Goal: Task Accomplishment & Management: Use online tool/utility

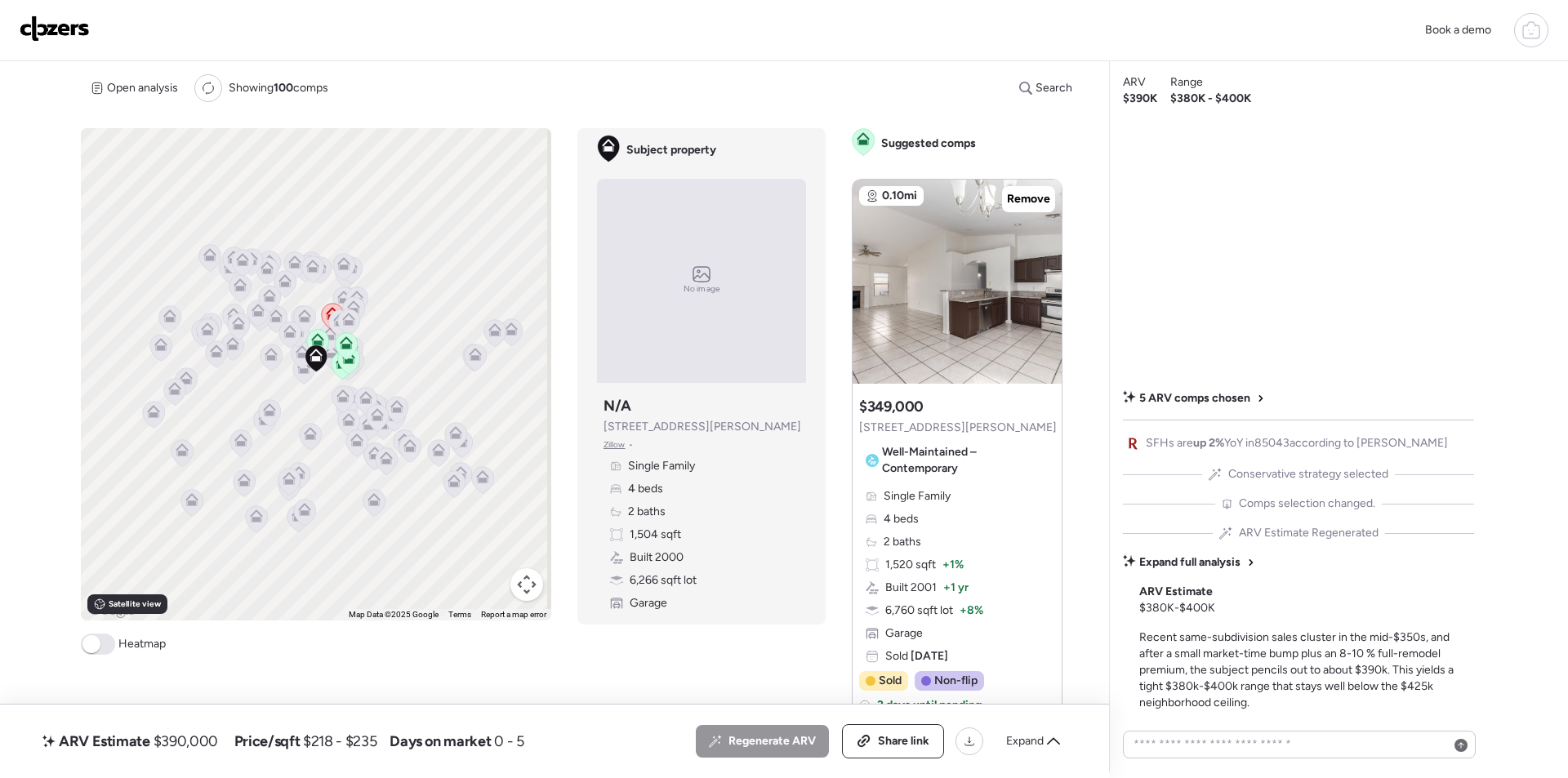
click at [45, 15] on img at bounding box center [55, 28] width 70 height 26
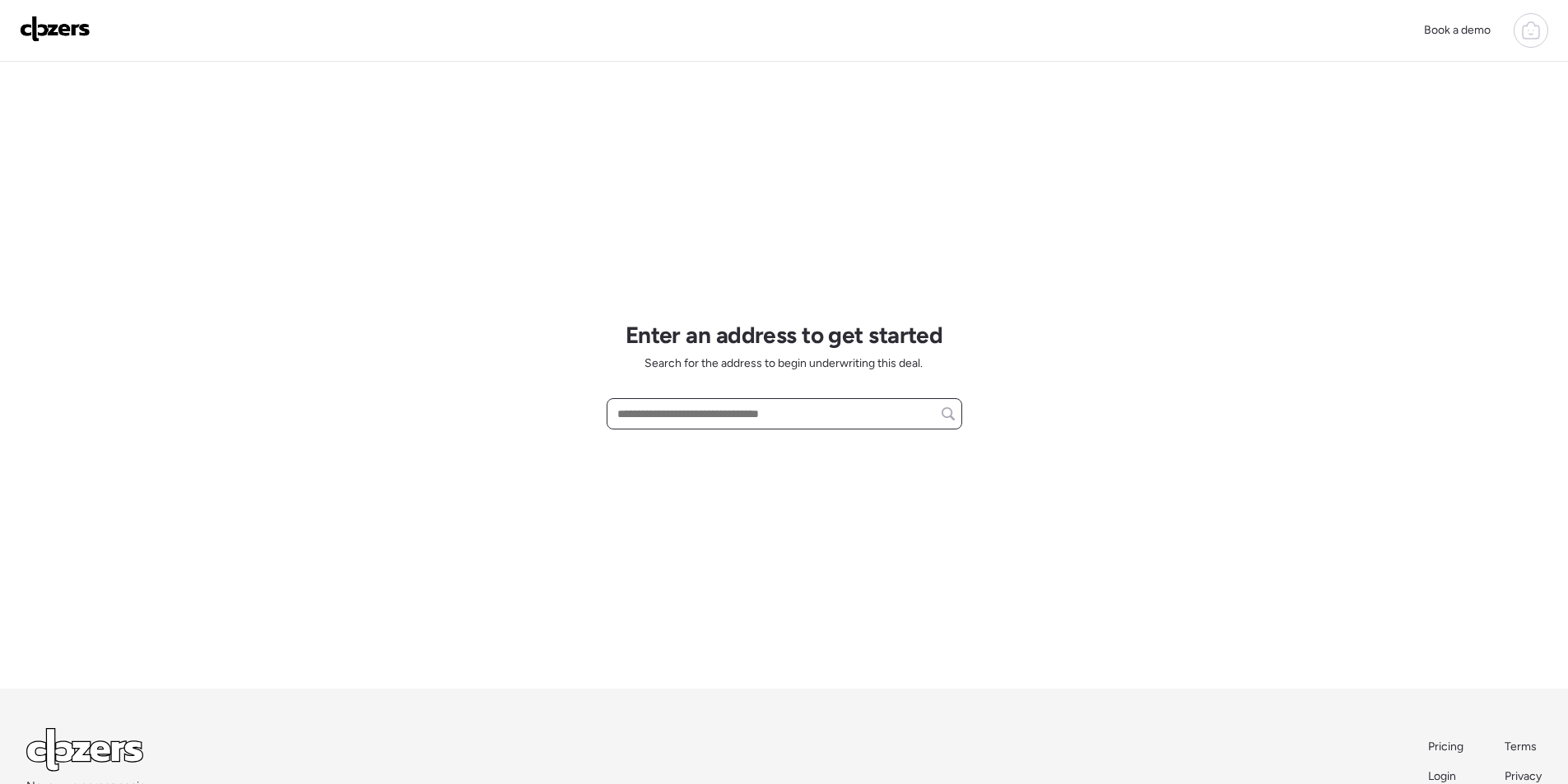
click at [689, 417] on input "text" at bounding box center [784, 414] width 341 height 23
paste input "**********"
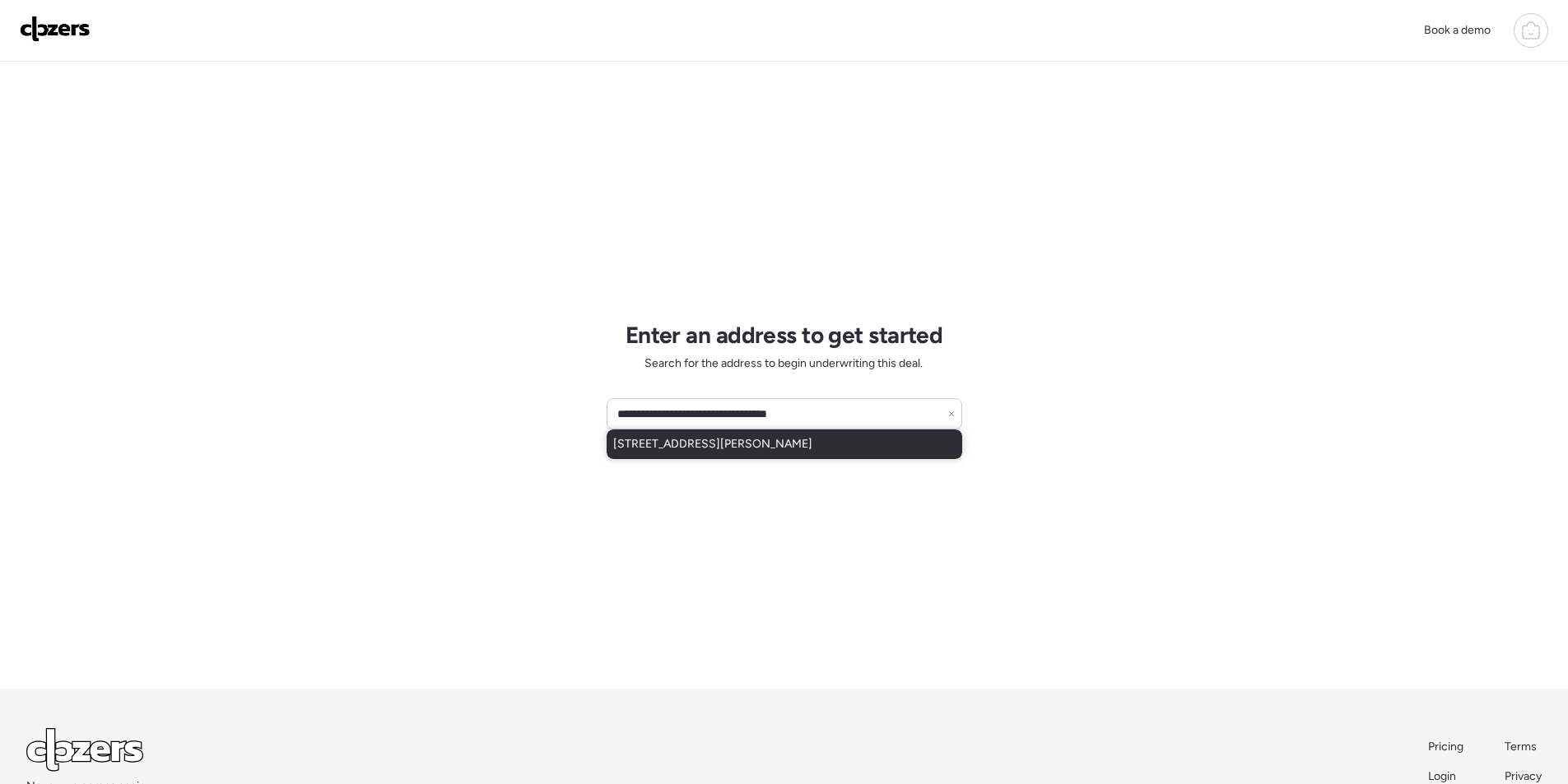
click at [720, 449] on span "[STREET_ADDRESS][PERSON_NAME]" at bounding box center [712, 443] width 199 height 16
type input "**********"
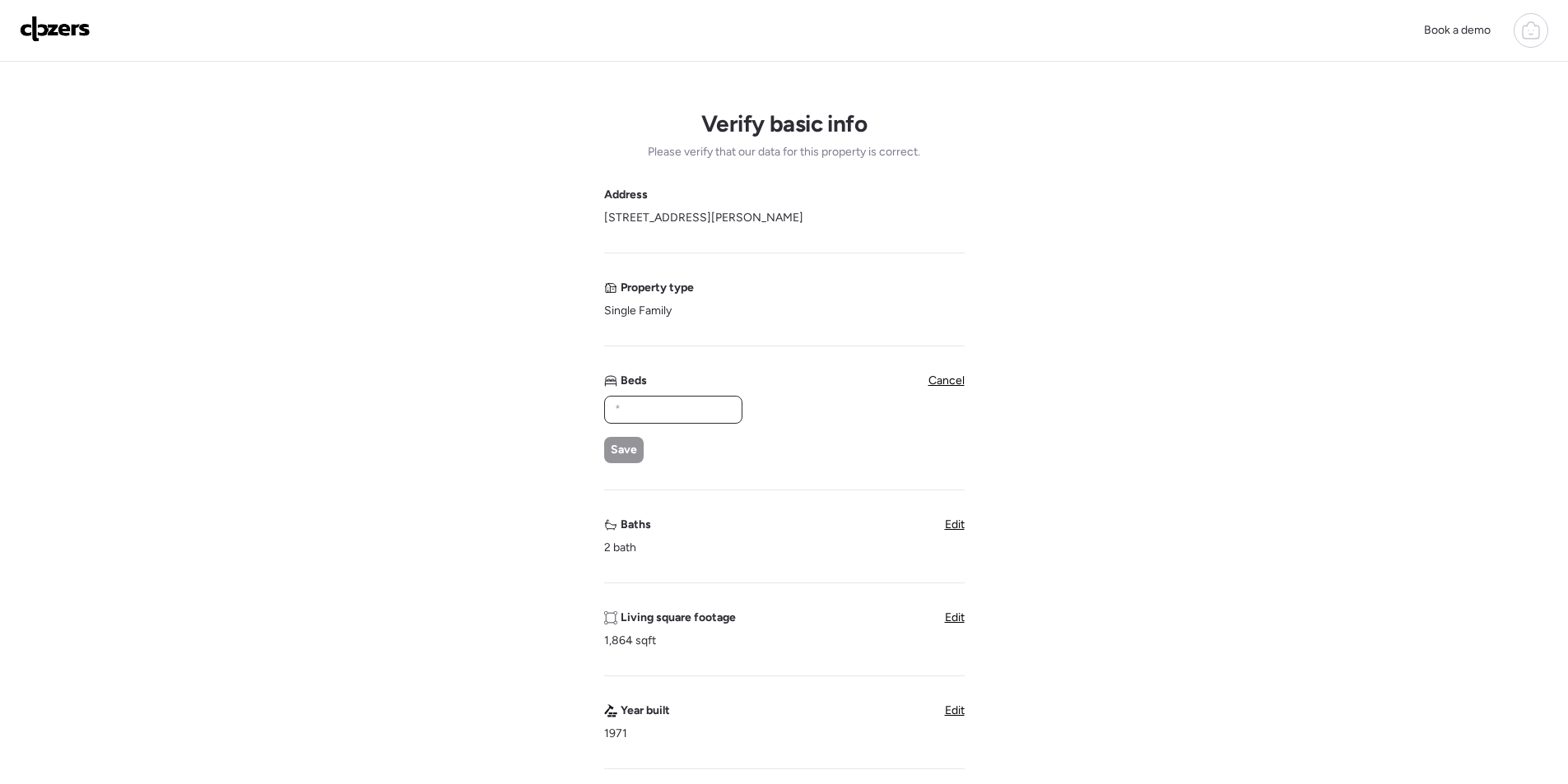
click at [721, 402] on input "text" at bounding box center [673, 409] width 124 height 23
type input "*"
click at [627, 457] on span "Save" at bounding box center [624, 449] width 27 height 16
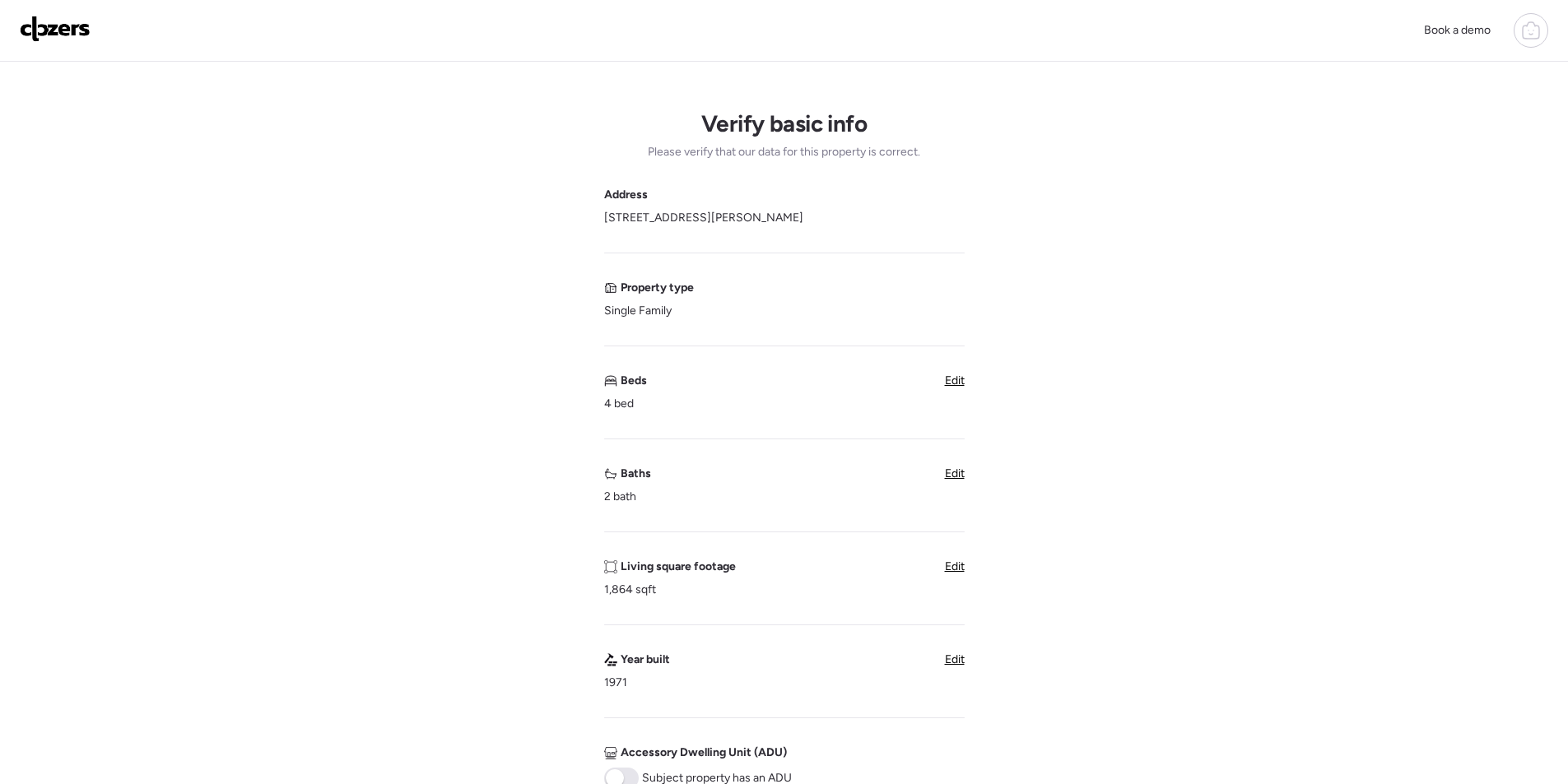
drag, startPoint x: 973, startPoint y: 477, endPoint x: 960, endPoint y: 477, distance: 13.0
click at [972, 477] on div "Verify basic info Please verify that our data for this property is correct. Add…" at bounding box center [784, 655] width 1541 height 1186
drag, startPoint x: 960, startPoint y: 477, endPoint x: 830, endPoint y: 480, distance: 130.0
click at [957, 479] on span "Edit" at bounding box center [954, 473] width 20 height 14
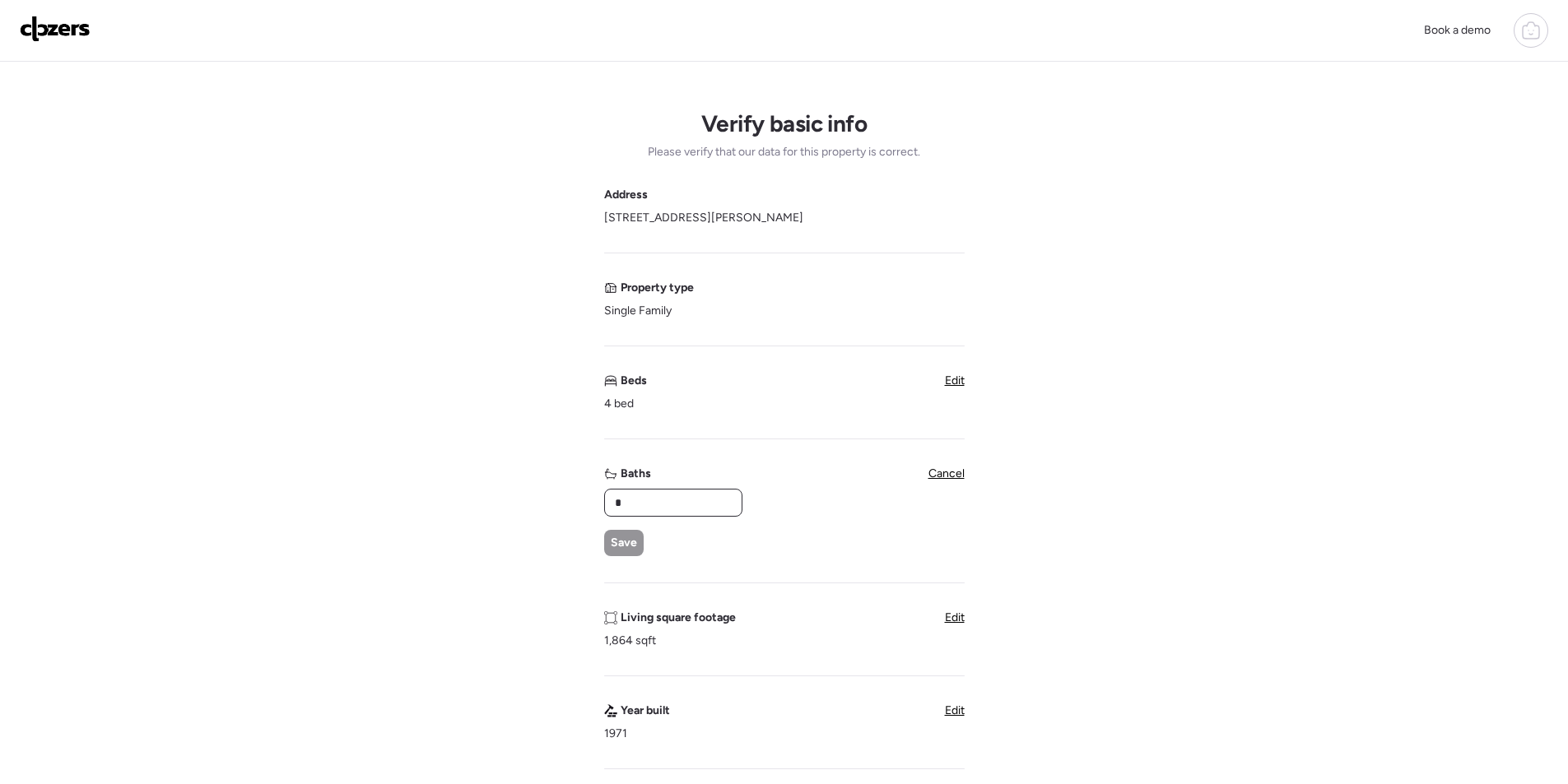
click at [638, 506] on input "*" at bounding box center [673, 502] width 124 height 23
type input "*"
click at [620, 543] on span "Save" at bounding box center [624, 542] width 27 height 16
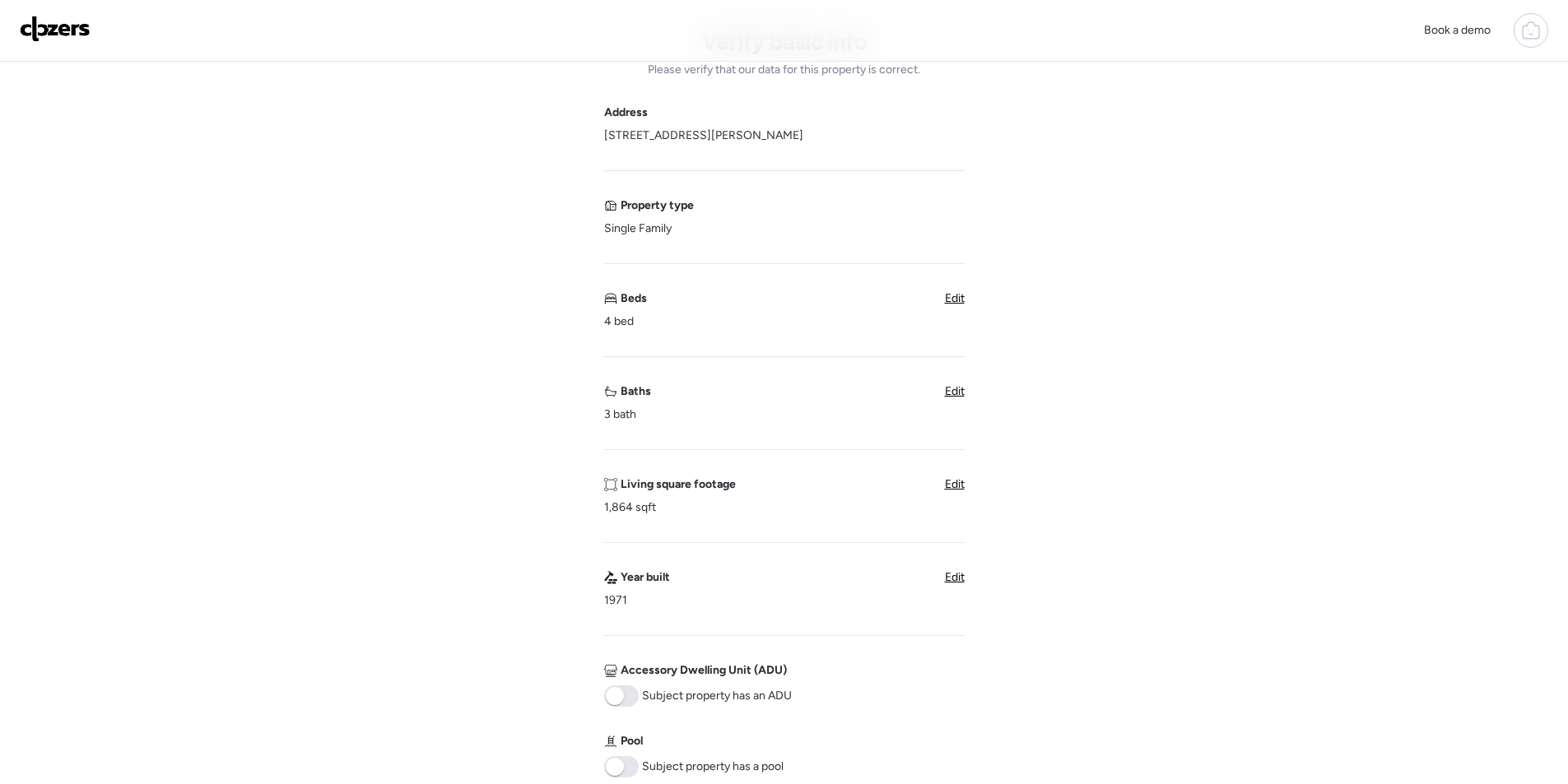
scroll to position [329, 0]
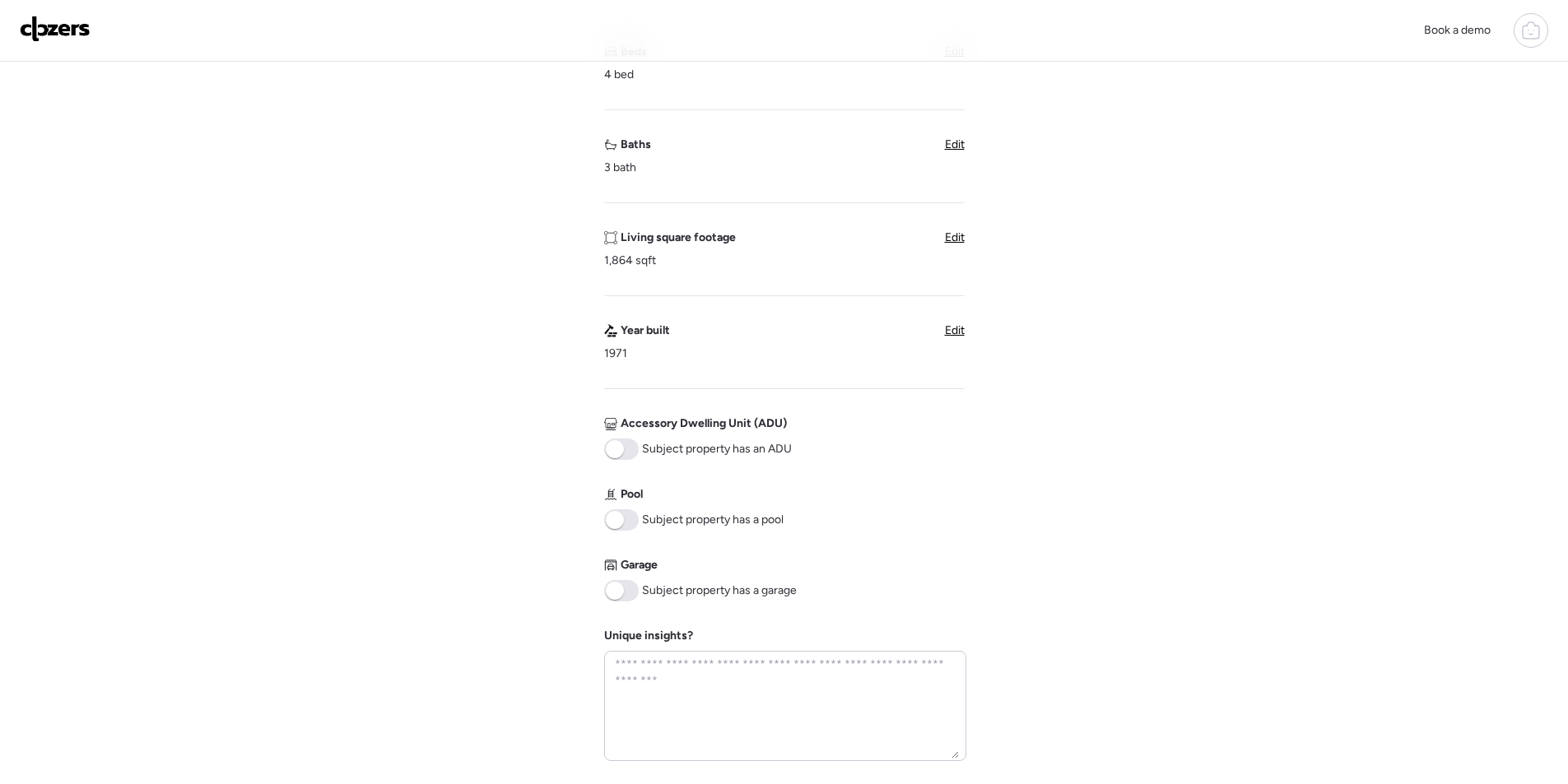
drag, startPoint x: 637, startPoint y: 594, endPoint x: 635, endPoint y: 571, distance: 23.1
click at [636, 594] on span at bounding box center [622, 590] width 34 height 21
click at [627, 528] on span at bounding box center [622, 519] width 34 height 21
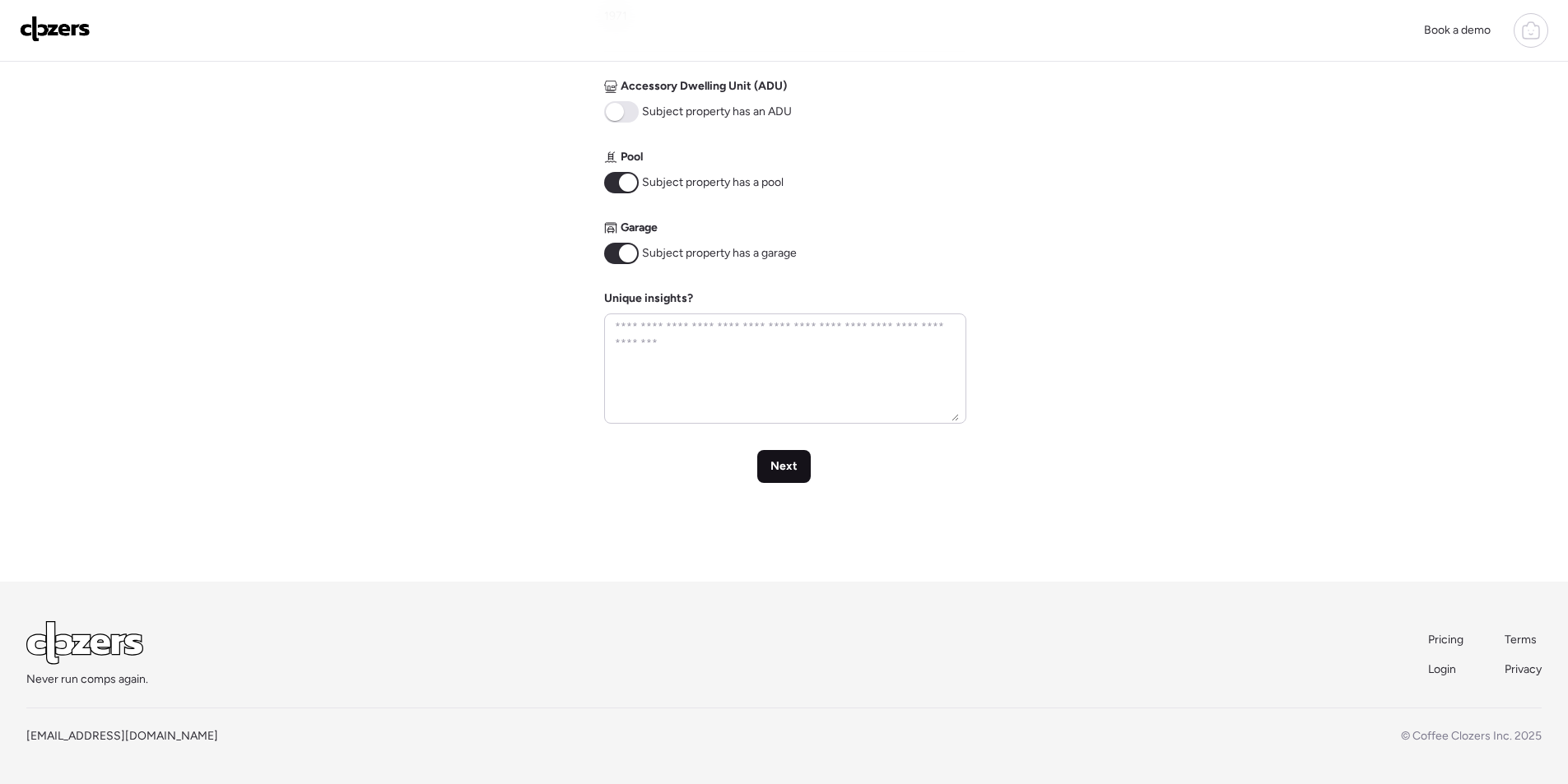
click at [787, 461] on span "Next" at bounding box center [784, 466] width 28 height 16
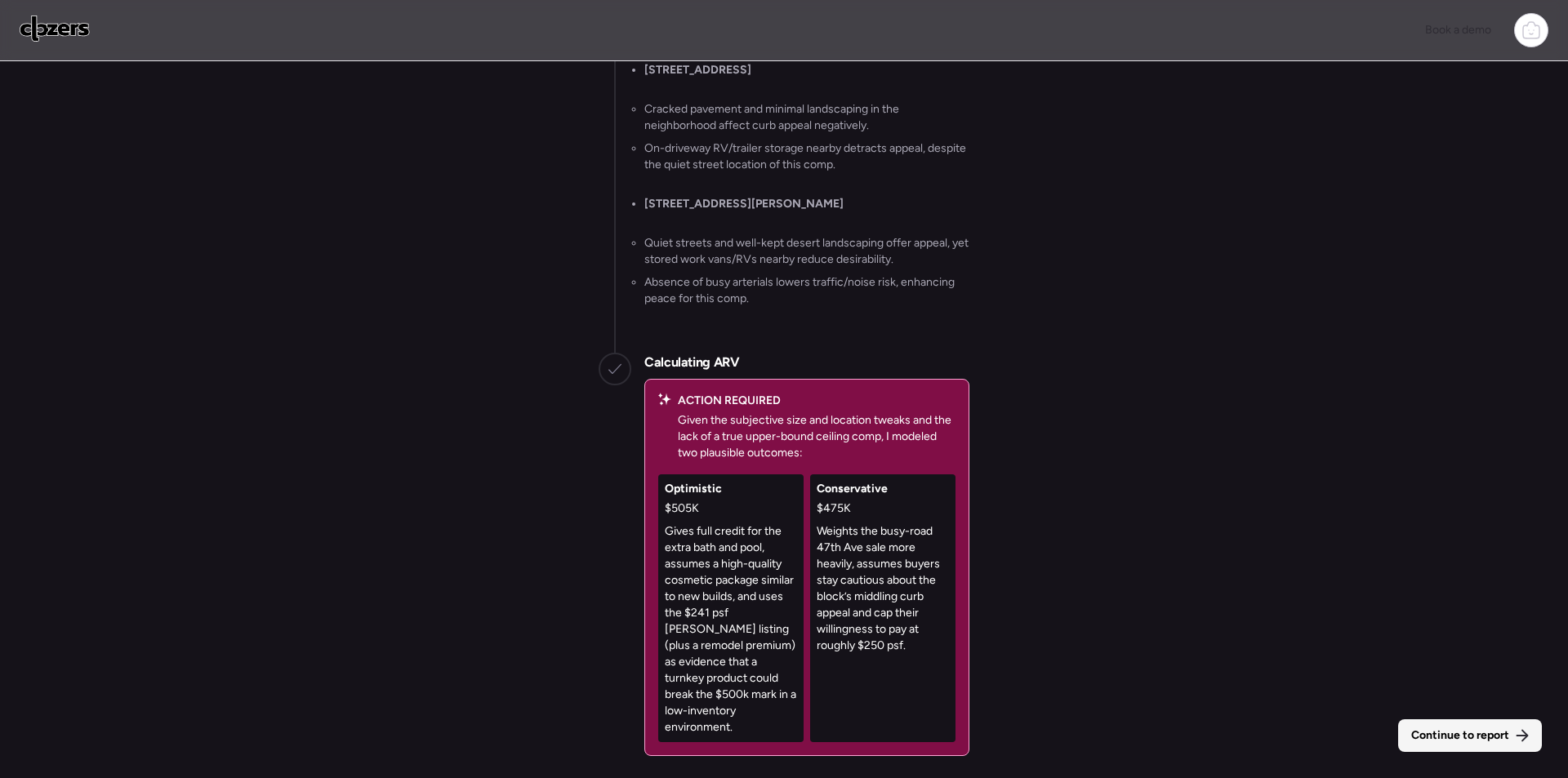
click at [1490, 737] on span "Continue to report" at bounding box center [1460, 735] width 98 height 16
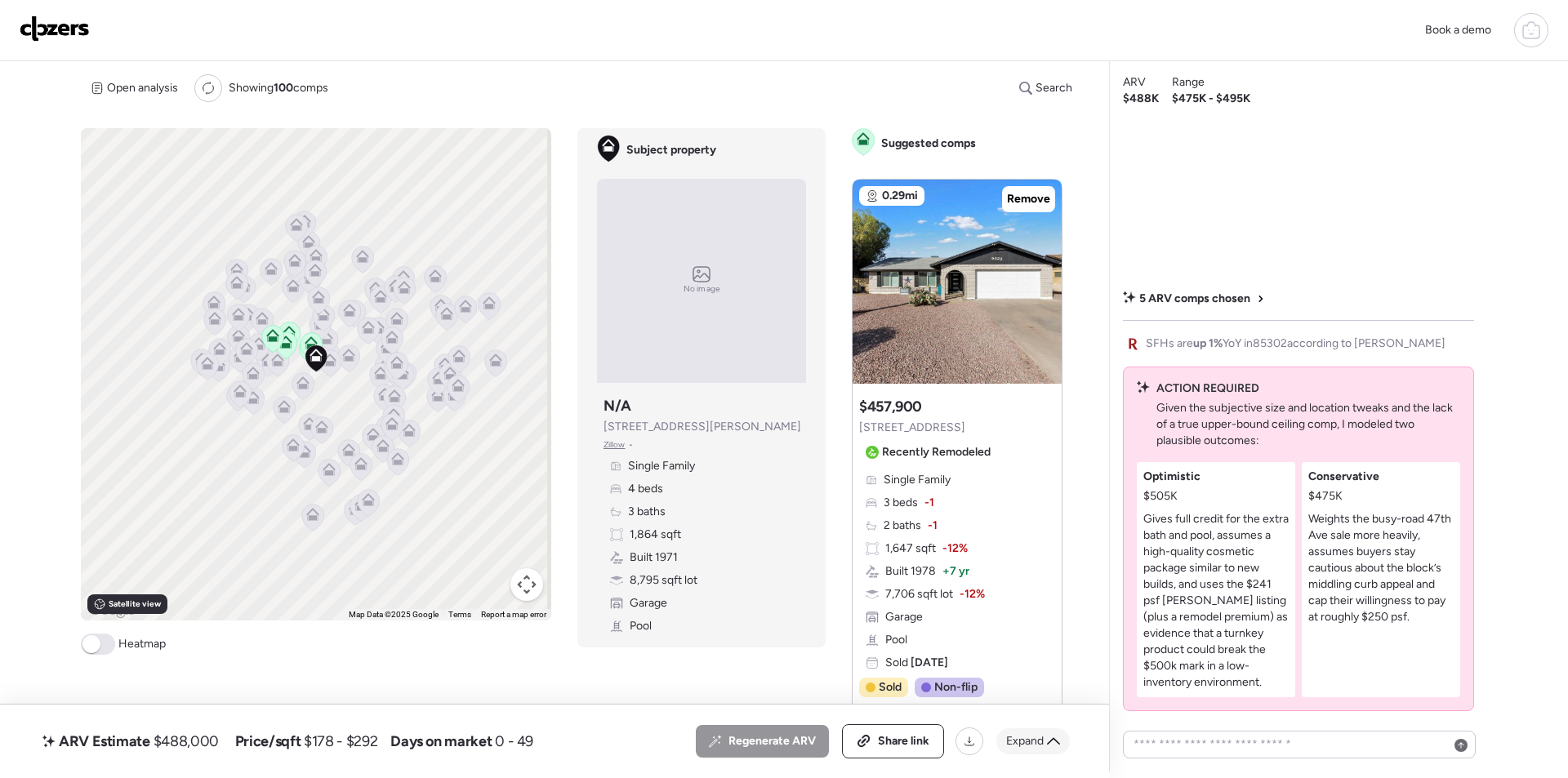
click at [1031, 732] on div "Expand" at bounding box center [1033, 741] width 74 height 26
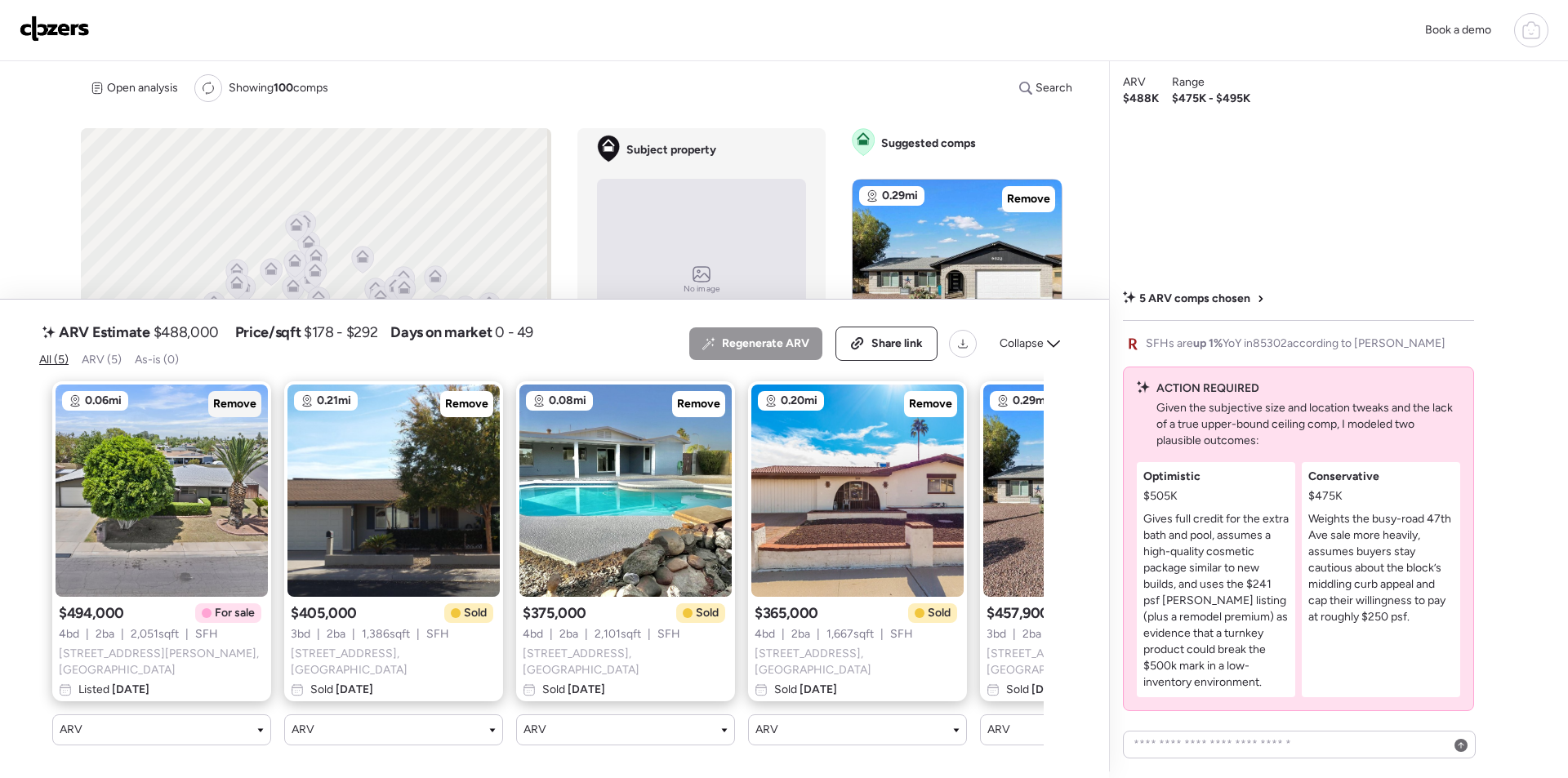
click at [238, 411] on span "Remove" at bounding box center [235, 403] width 43 height 16
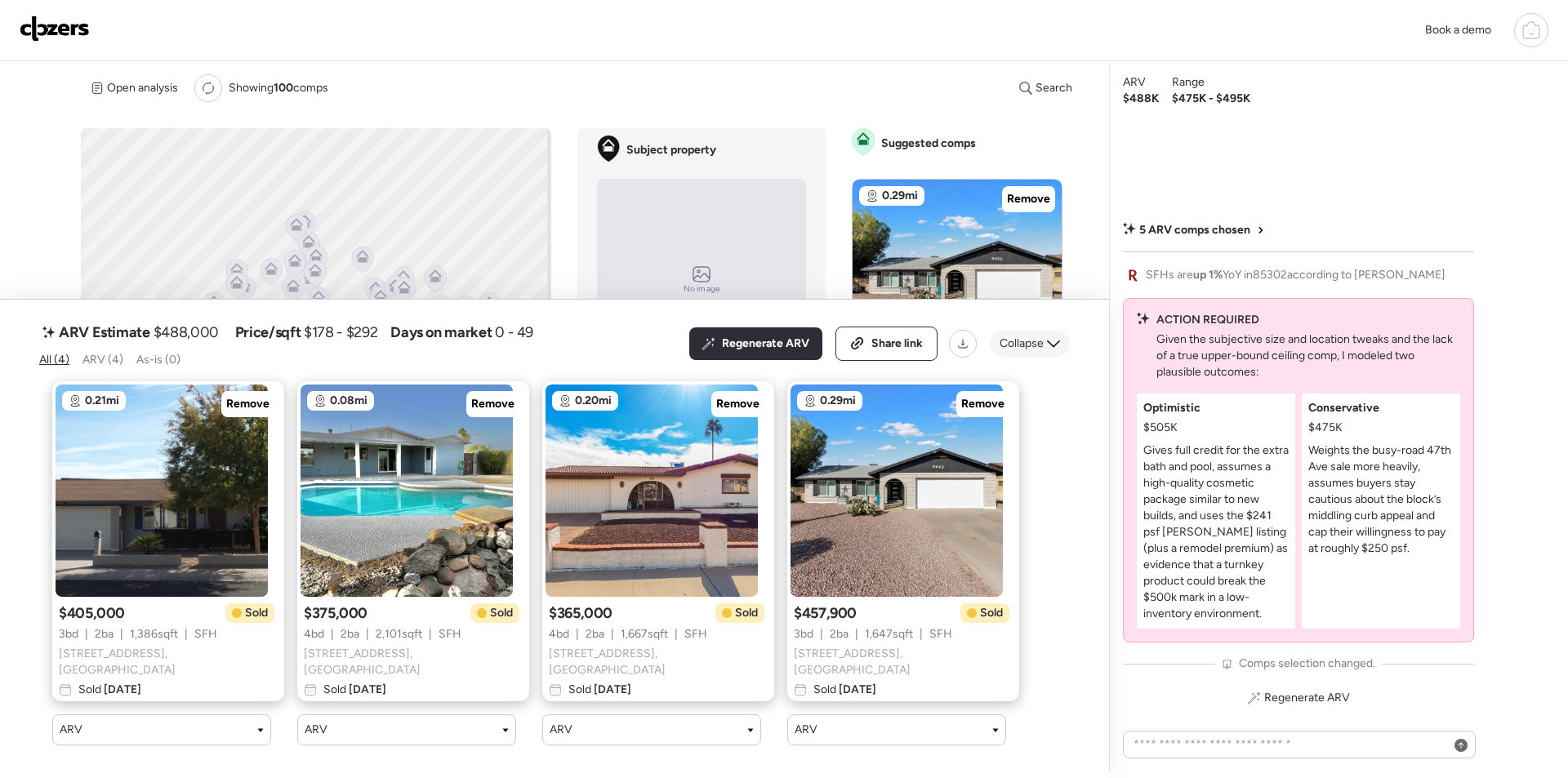
click at [1037, 347] on span "Collapse" at bounding box center [1021, 343] width 44 height 16
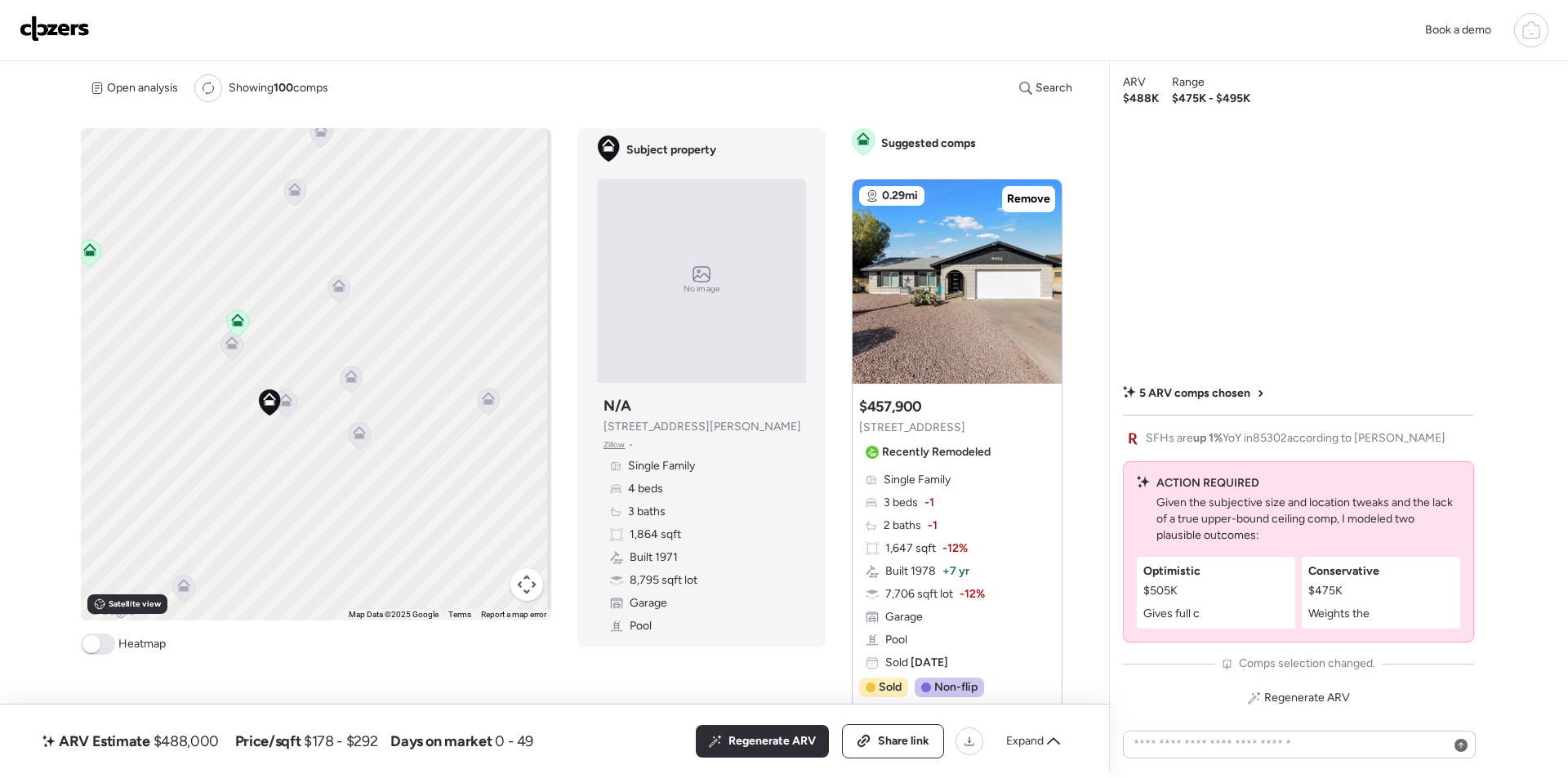
click at [287, 407] on icon at bounding box center [285, 402] width 22 height 27
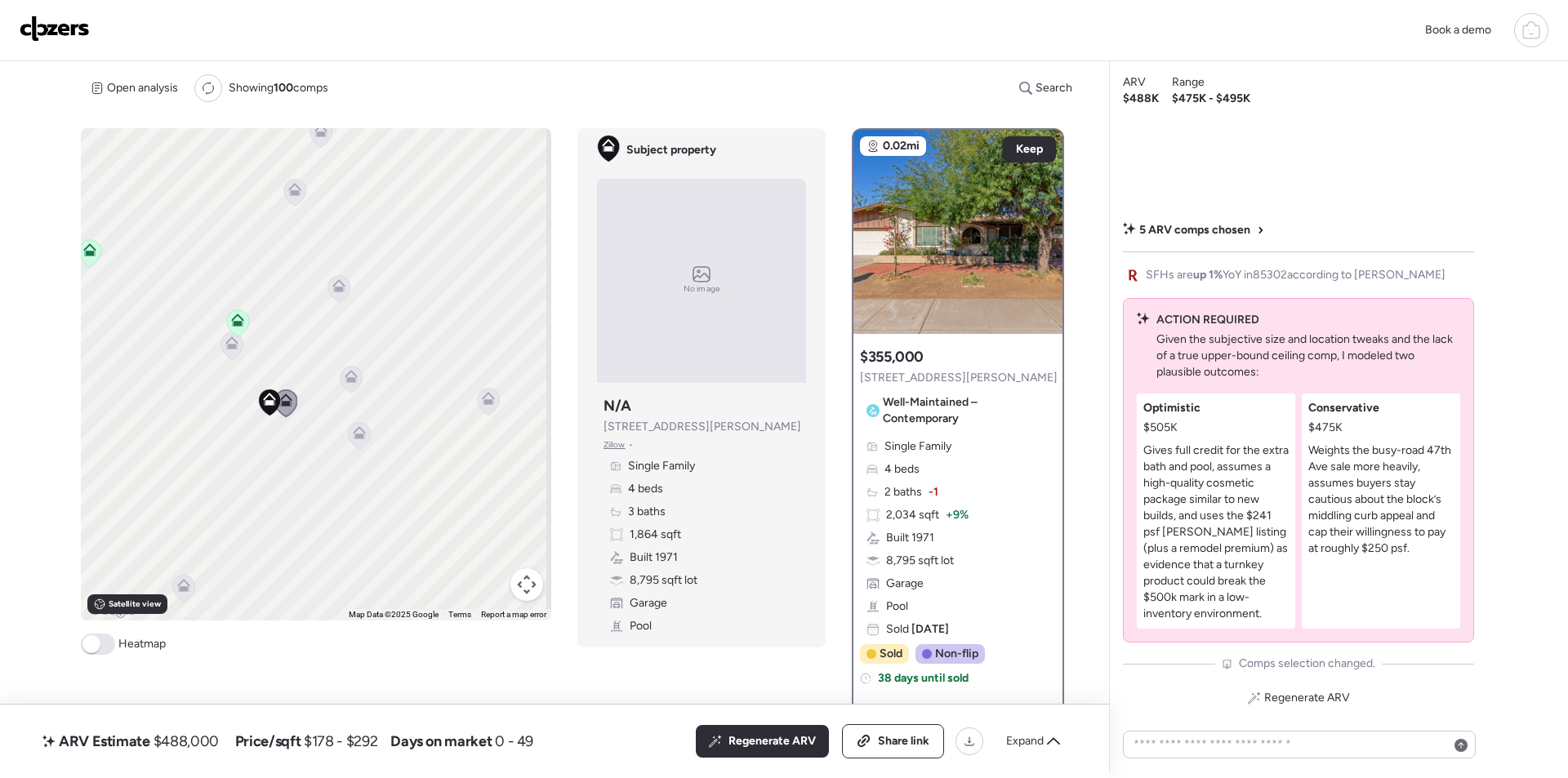
click at [349, 381] on icon at bounding box center [350, 379] width 10 height 5
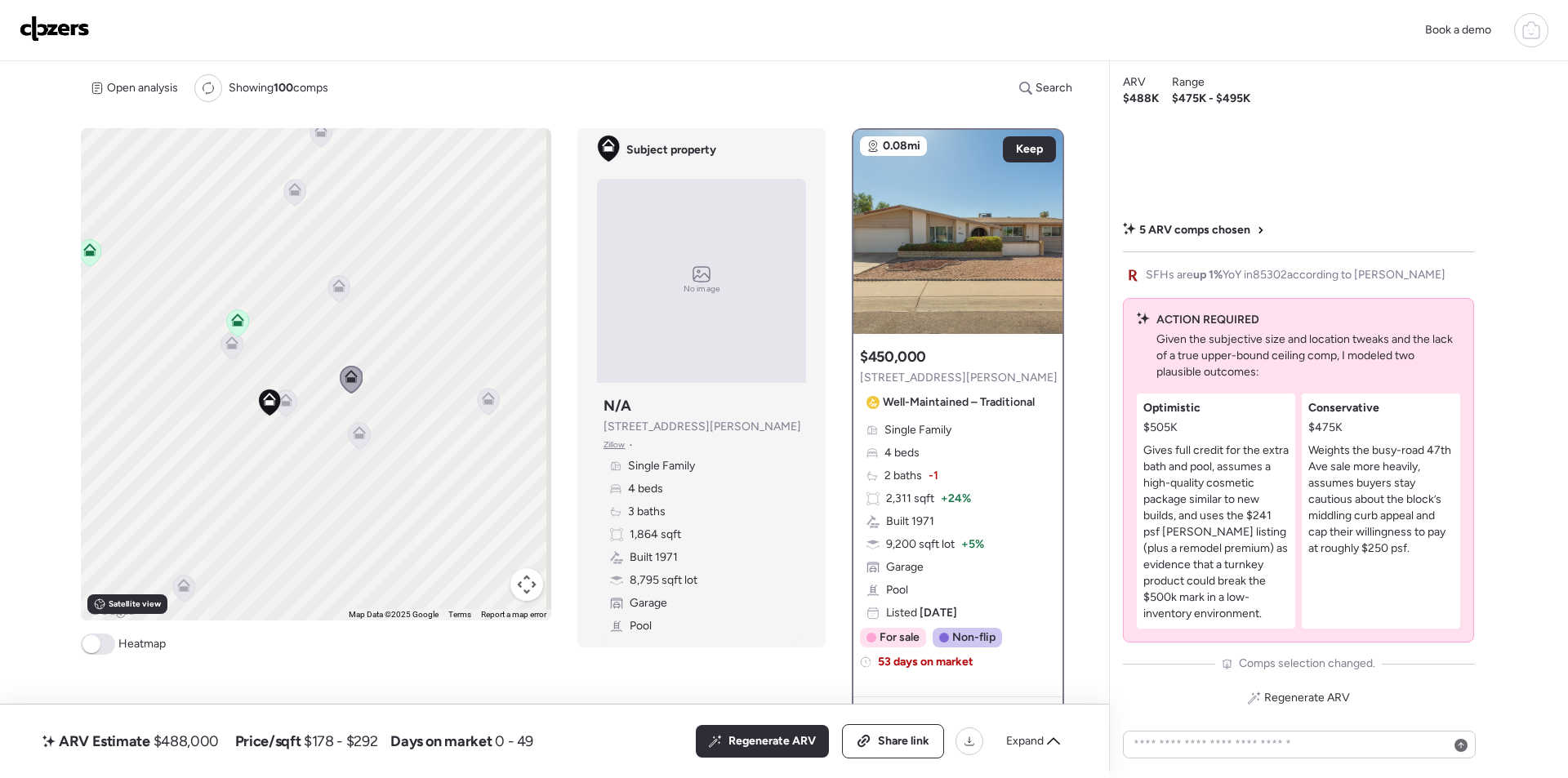
click at [353, 443] on icon at bounding box center [359, 435] width 22 height 27
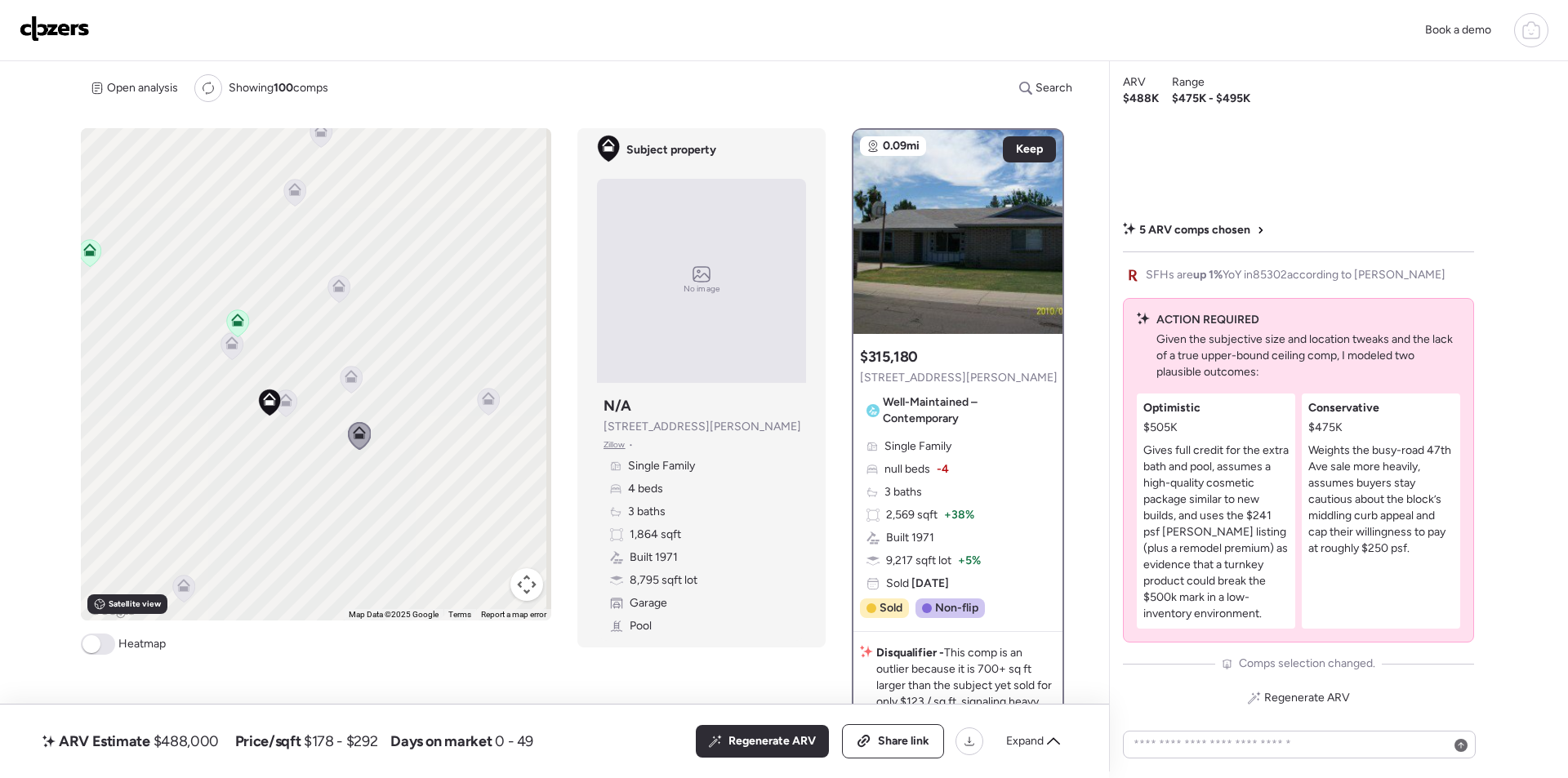
click at [483, 401] on icon at bounding box center [487, 401] width 10 height 5
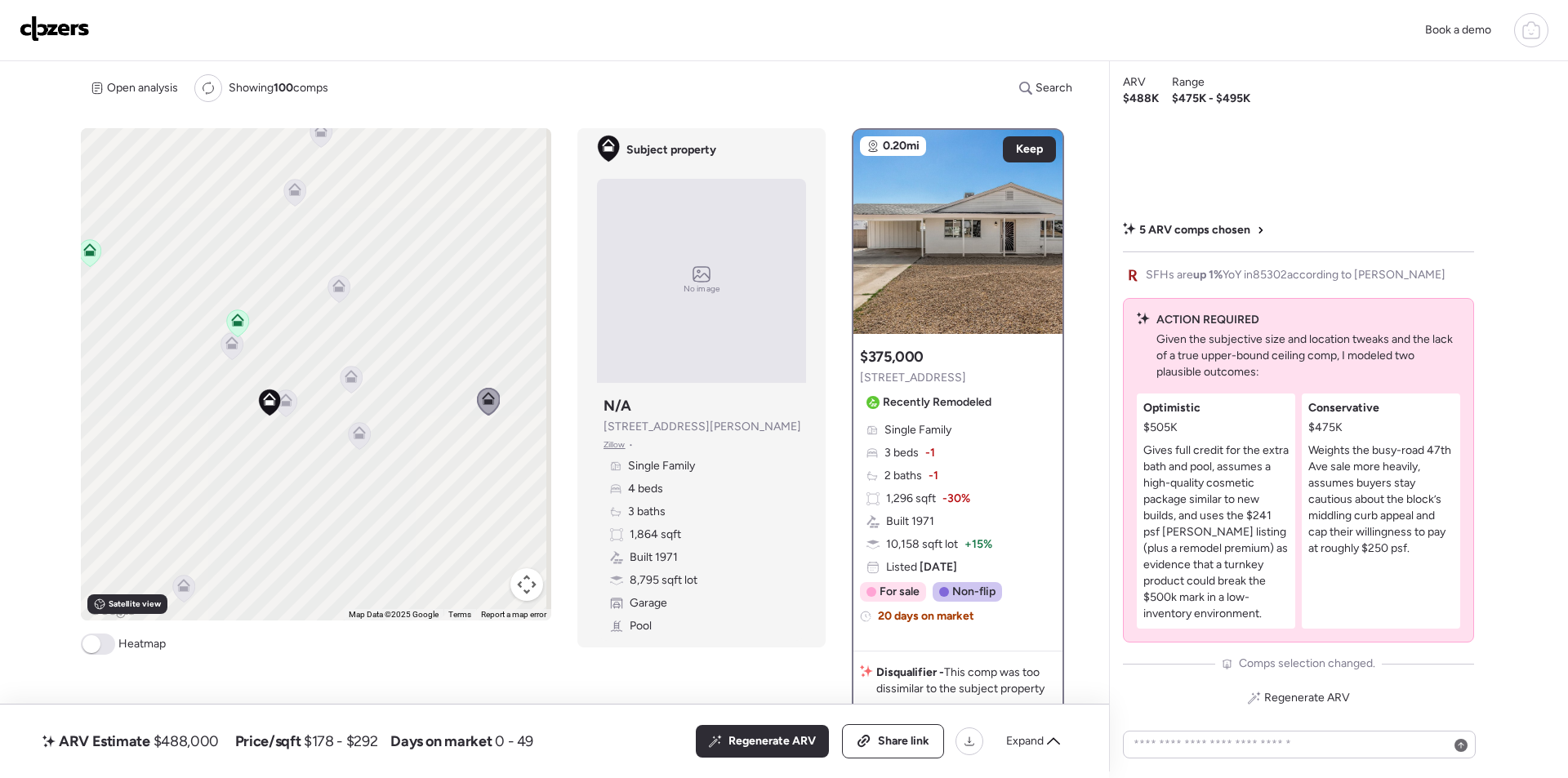
click at [233, 347] on icon at bounding box center [230, 346] width 10 height 5
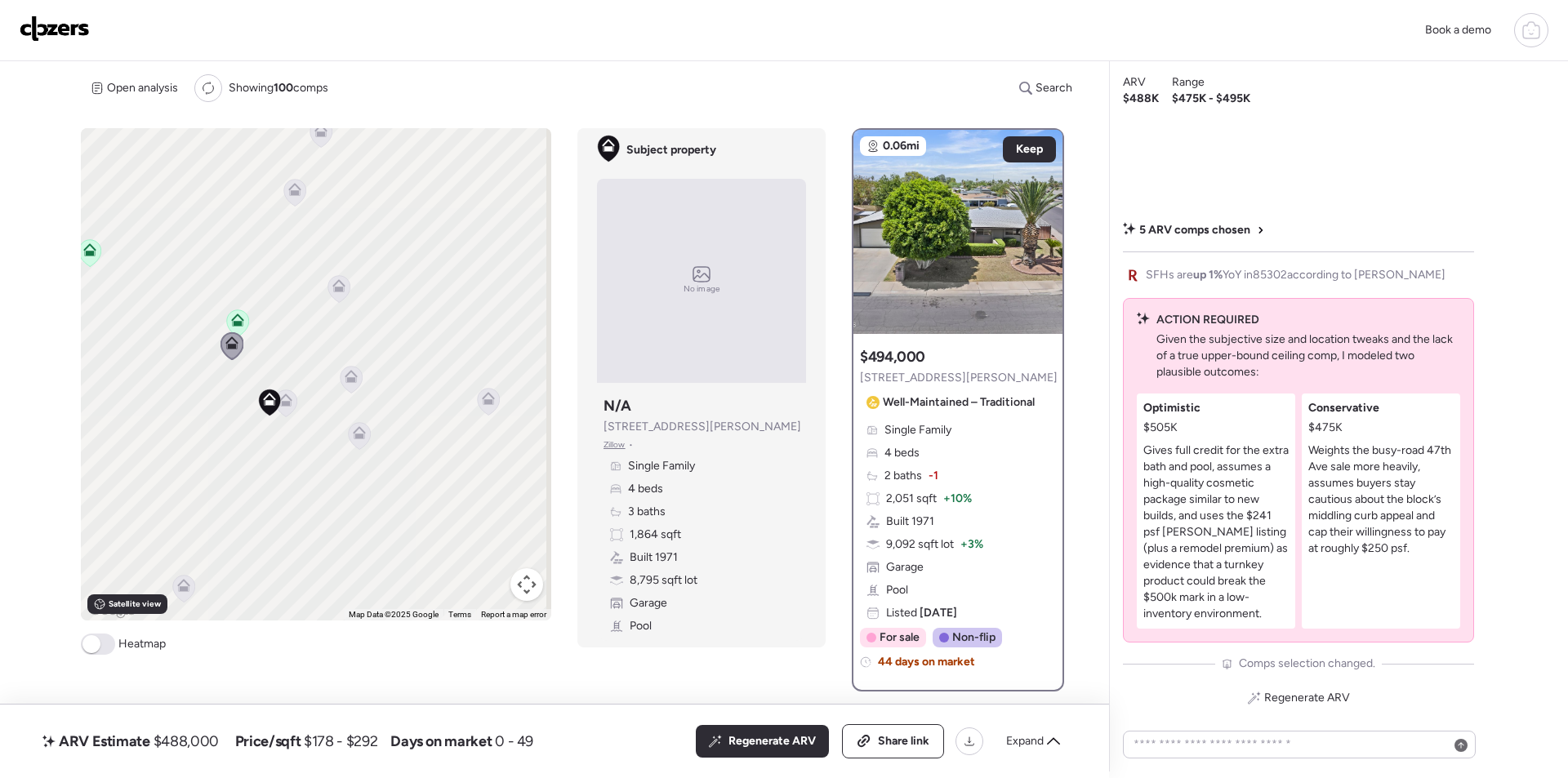
click at [290, 410] on icon at bounding box center [285, 402] width 22 height 27
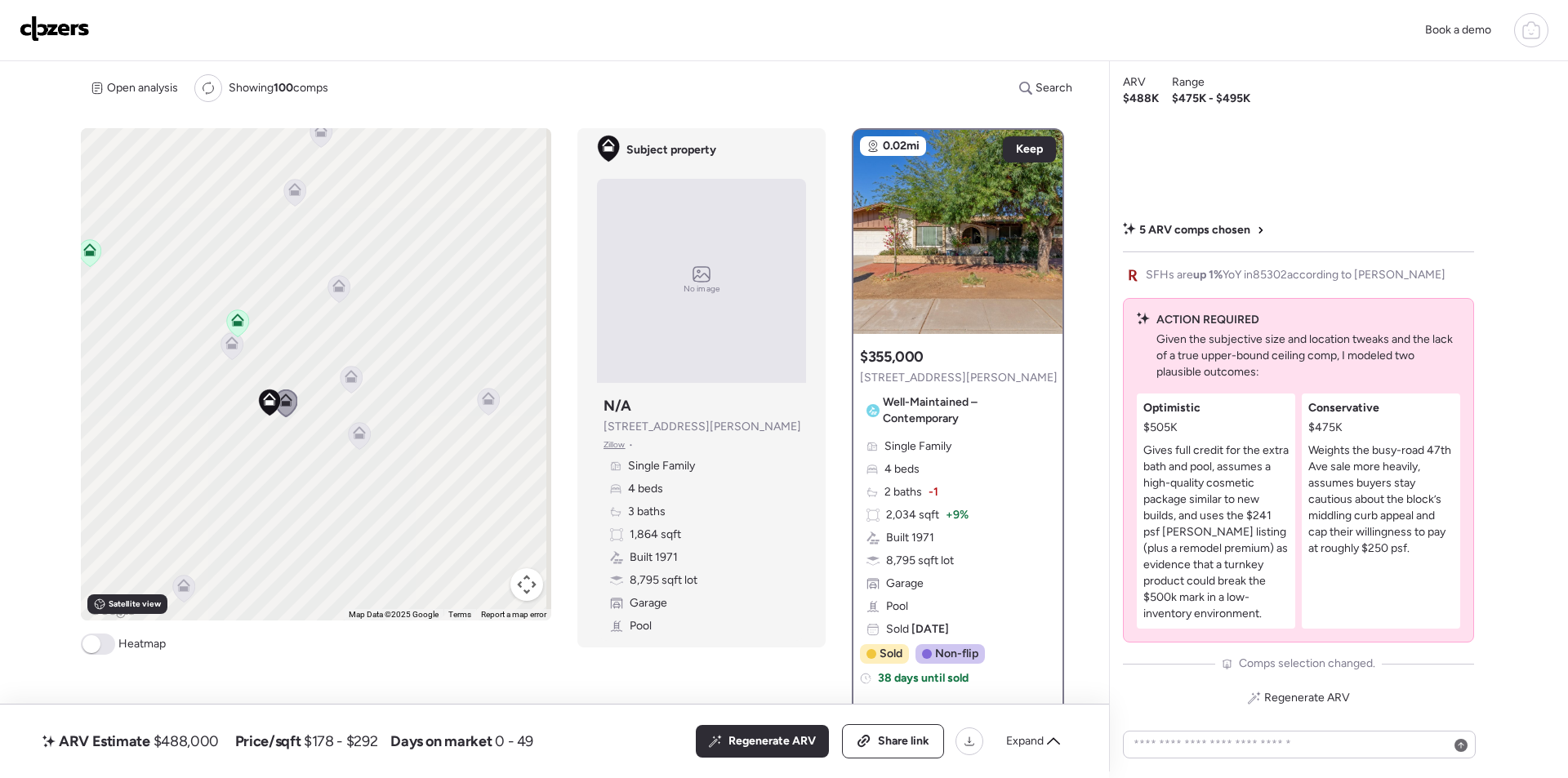
click at [353, 438] on icon at bounding box center [358, 435] width 10 height 5
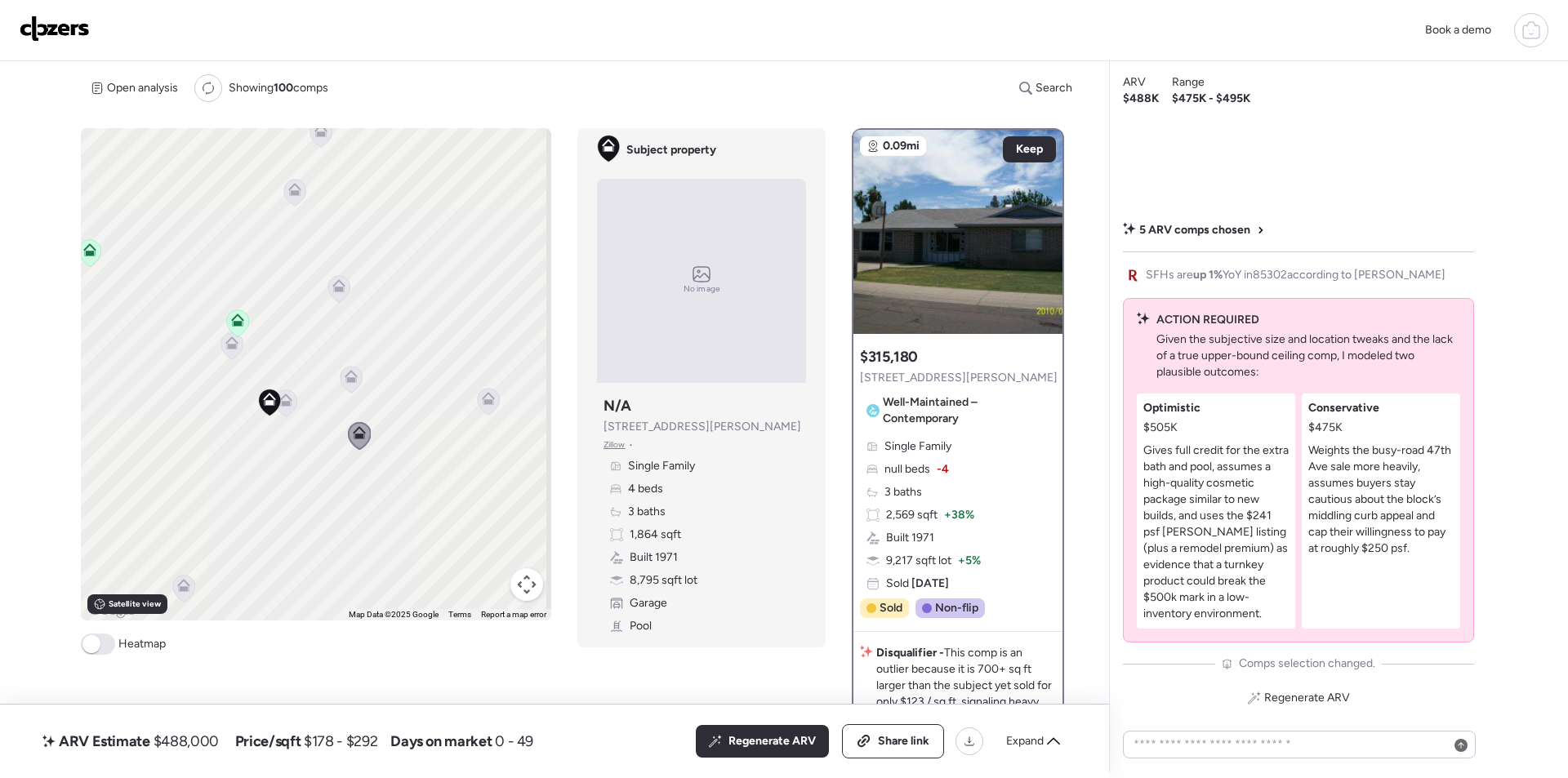
click at [294, 404] on icon at bounding box center [285, 402] width 22 height 27
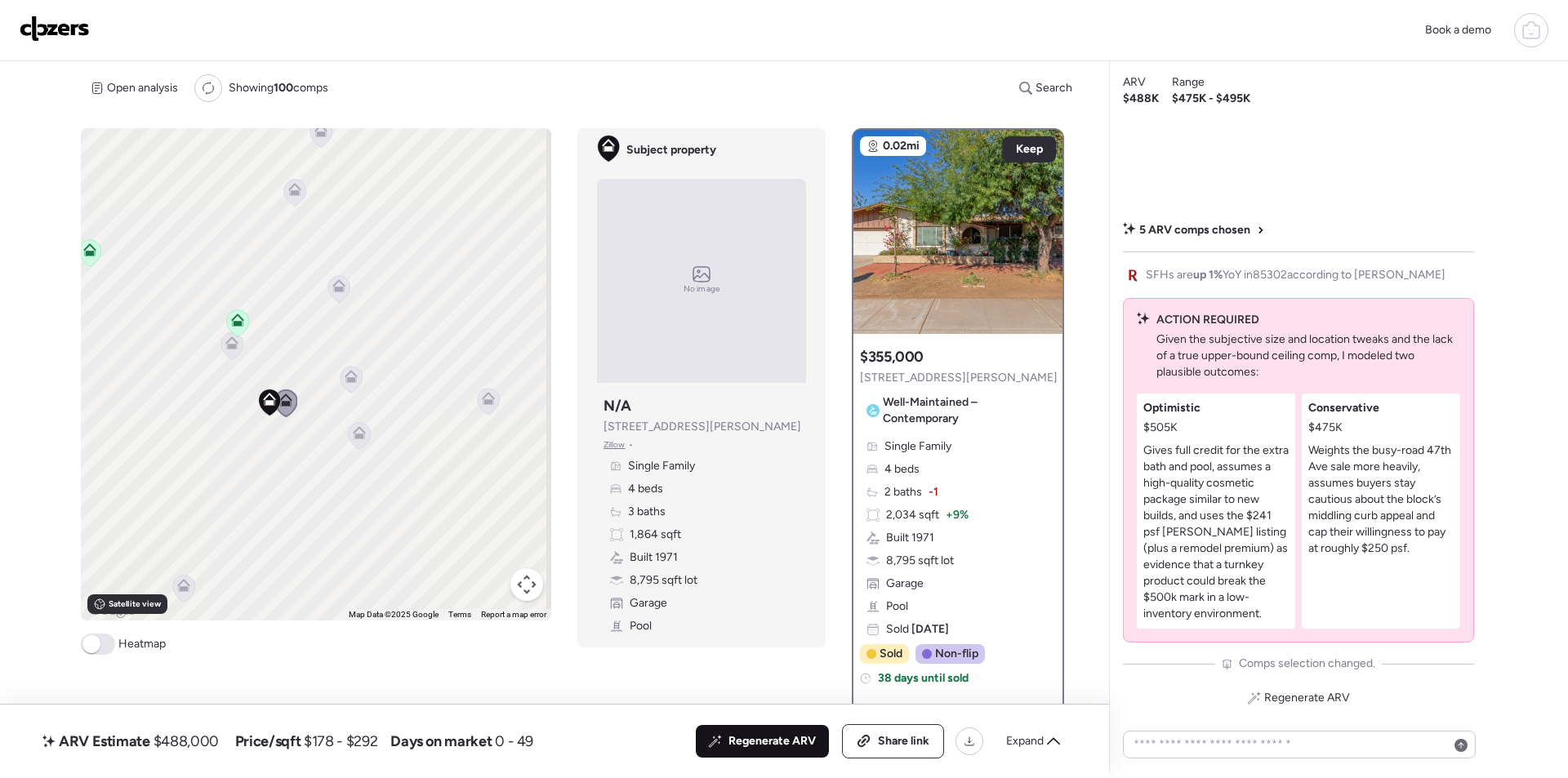
click at [774, 737] on span "Regenerate ARV" at bounding box center [772, 740] width 88 height 16
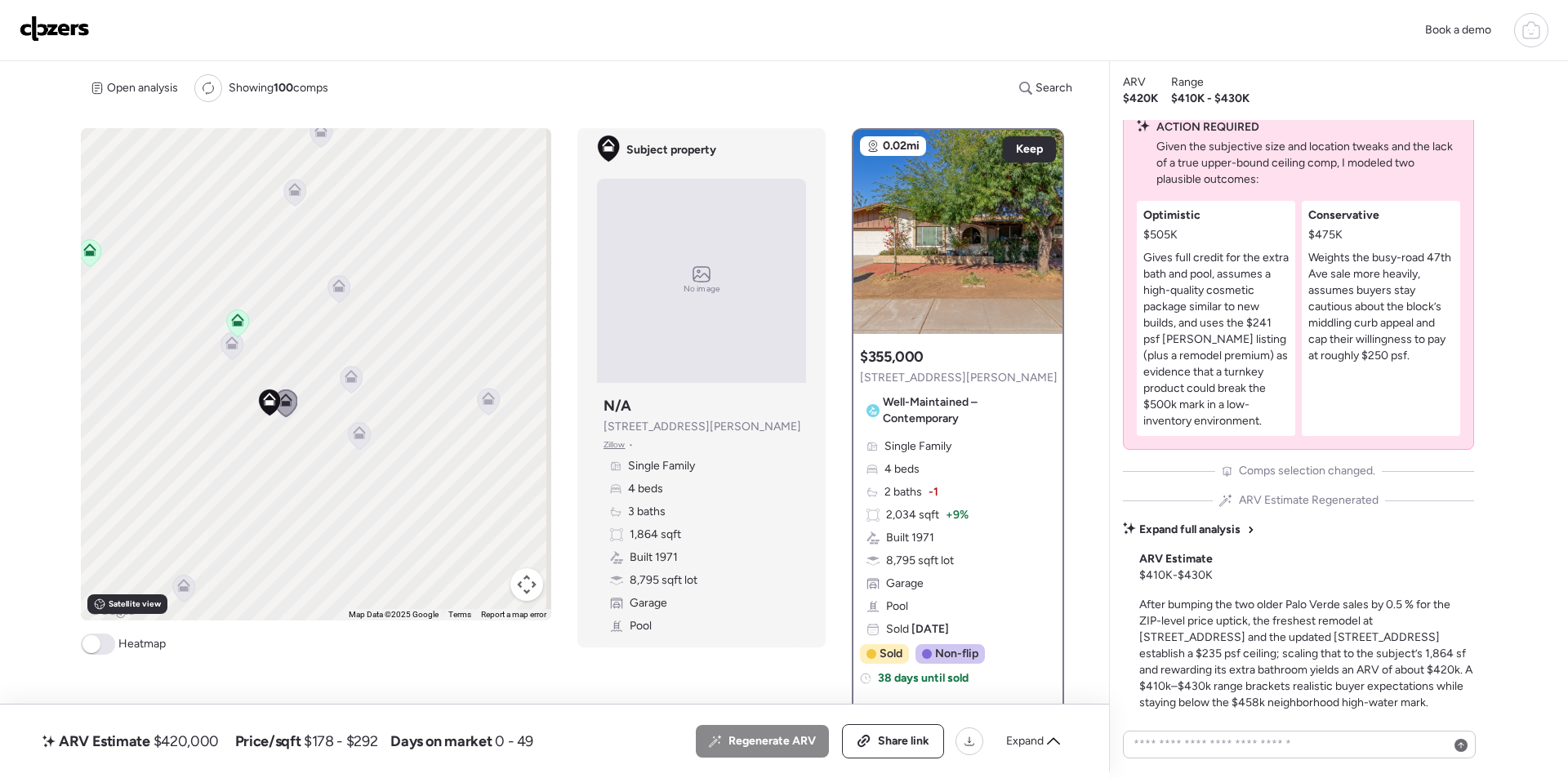
click at [194, 739] on span "$420,000" at bounding box center [186, 741] width 65 height 20
copy span "$420,000"
click at [197, 732] on span "$420,000" at bounding box center [186, 741] width 65 height 20
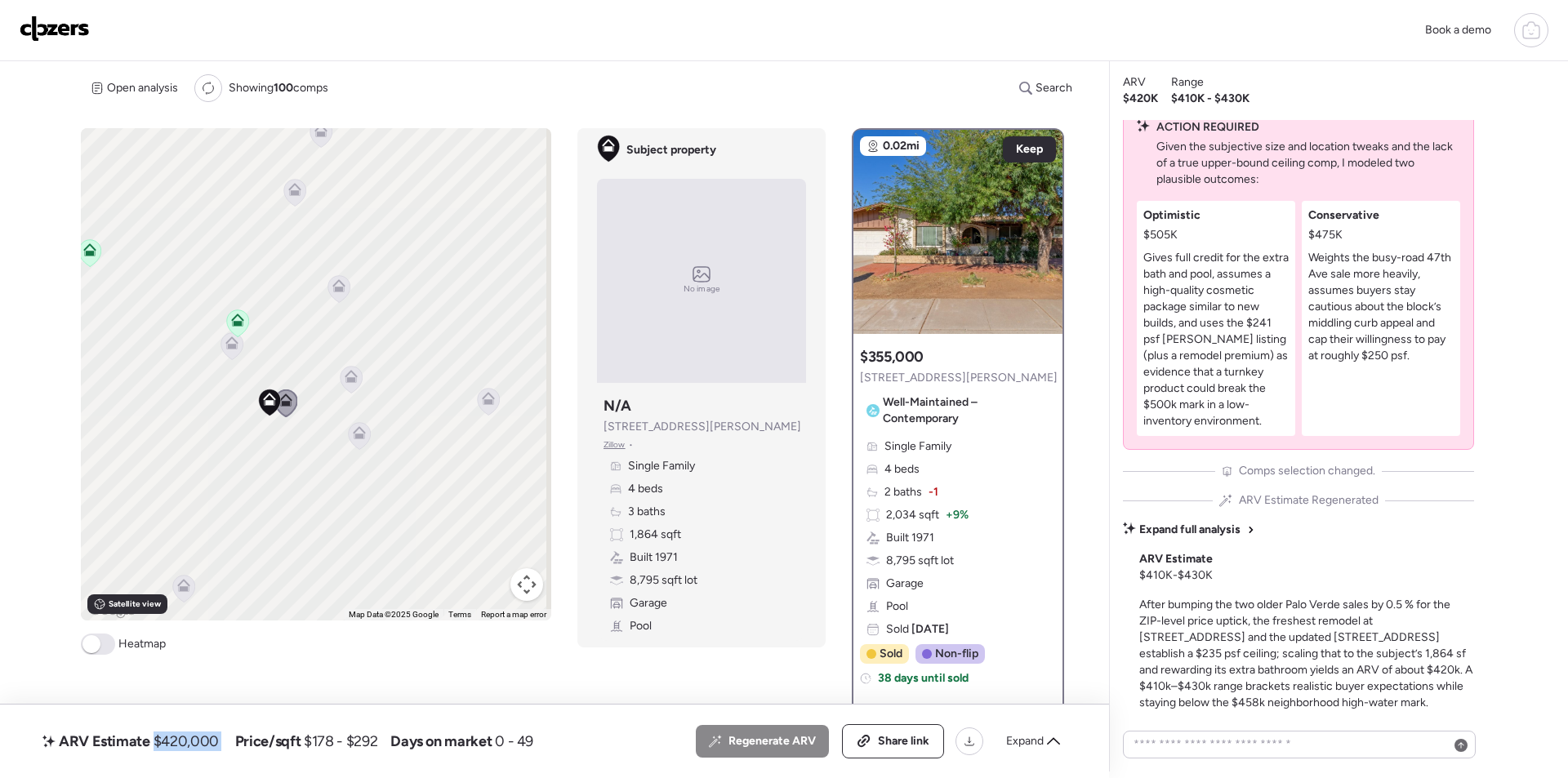
click at [190, 742] on span "$420,000" at bounding box center [186, 741] width 65 height 20
click at [895, 738] on span "Share link" at bounding box center [903, 740] width 51 height 16
click at [889, 734] on span "Share link" at bounding box center [903, 740] width 51 height 16
click at [45, 39] on img at bounding box center [55, 28] width 70 height 26
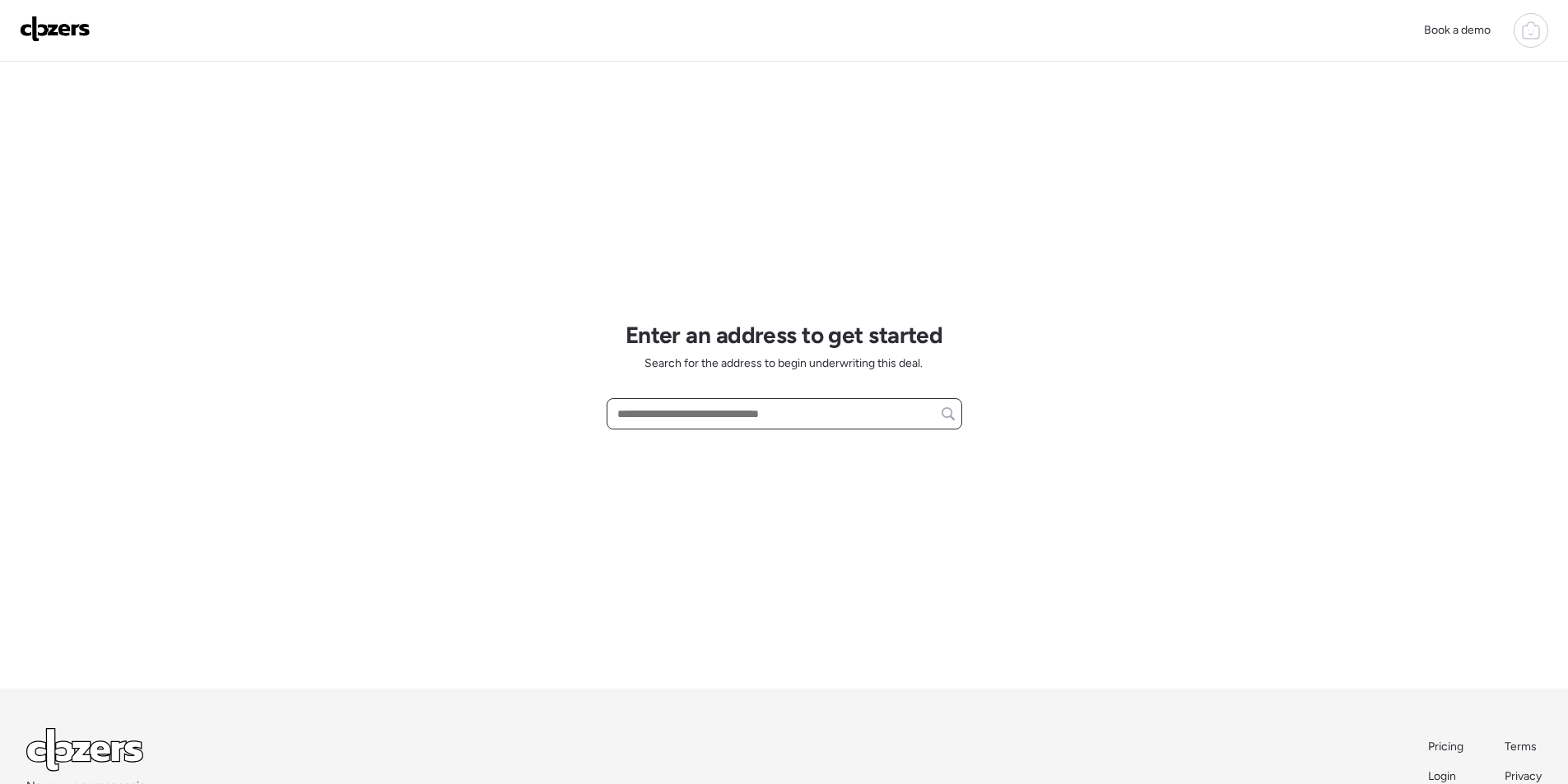
click at [724, 411] on input "text" at bounding box center [784, 414] width 341 height 23
paste input "**********"
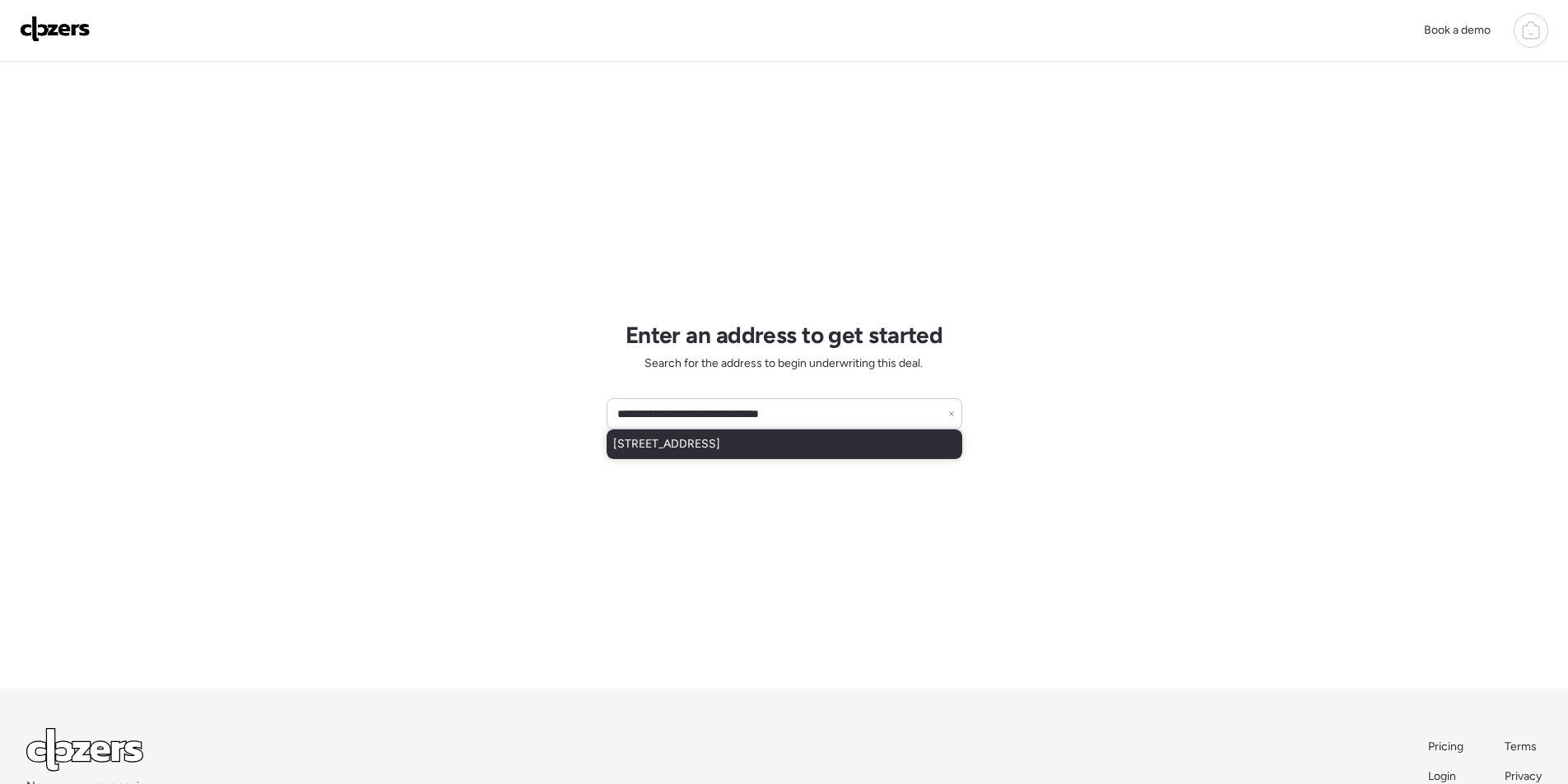
click at [707, 441] on span "8724 N 28th Ave, Phoenix, AZ, 85051" at bounding box center [666, 443] width 107 height 16
type input "**********"
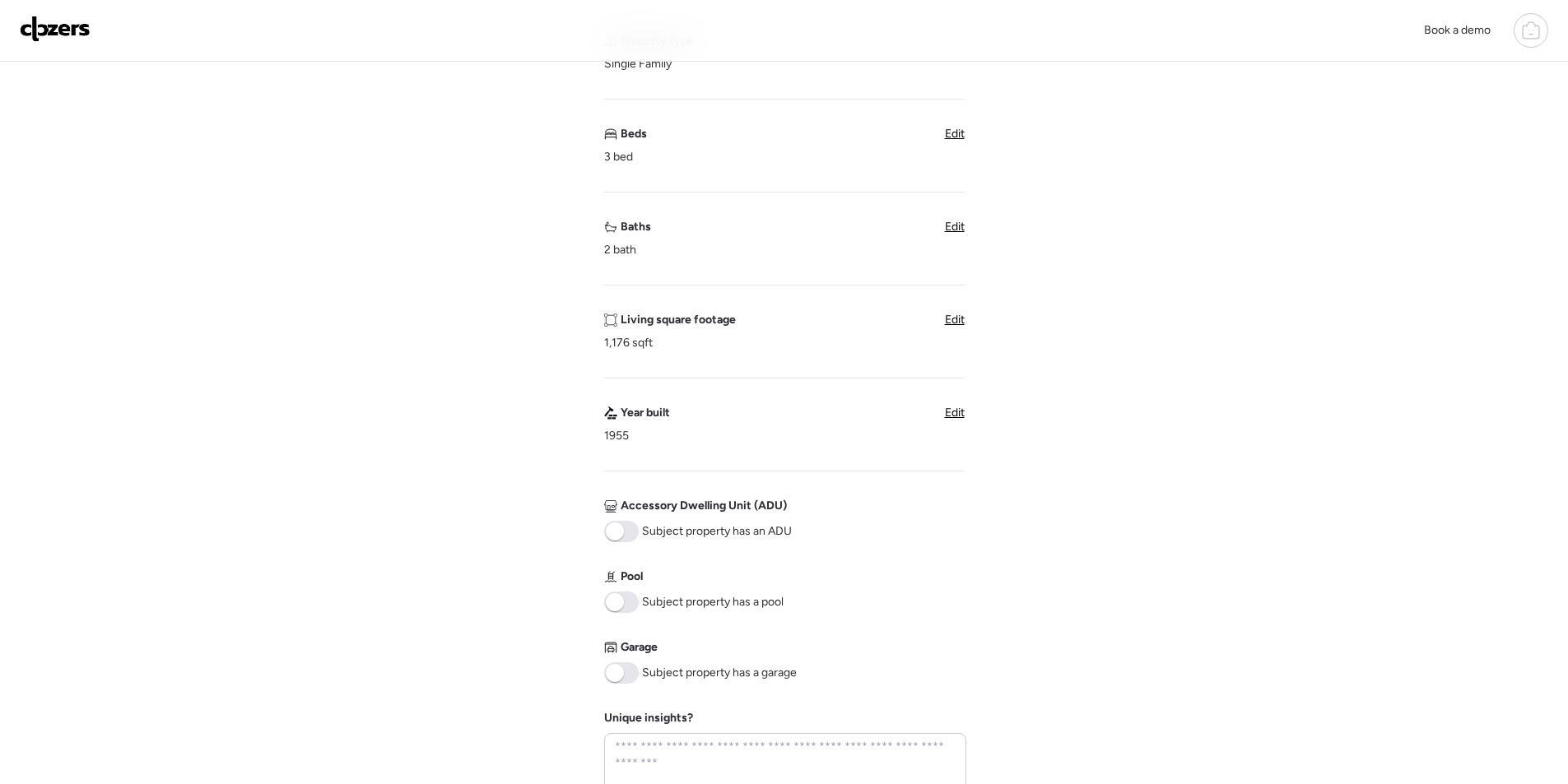
scroll to position [658, 0]
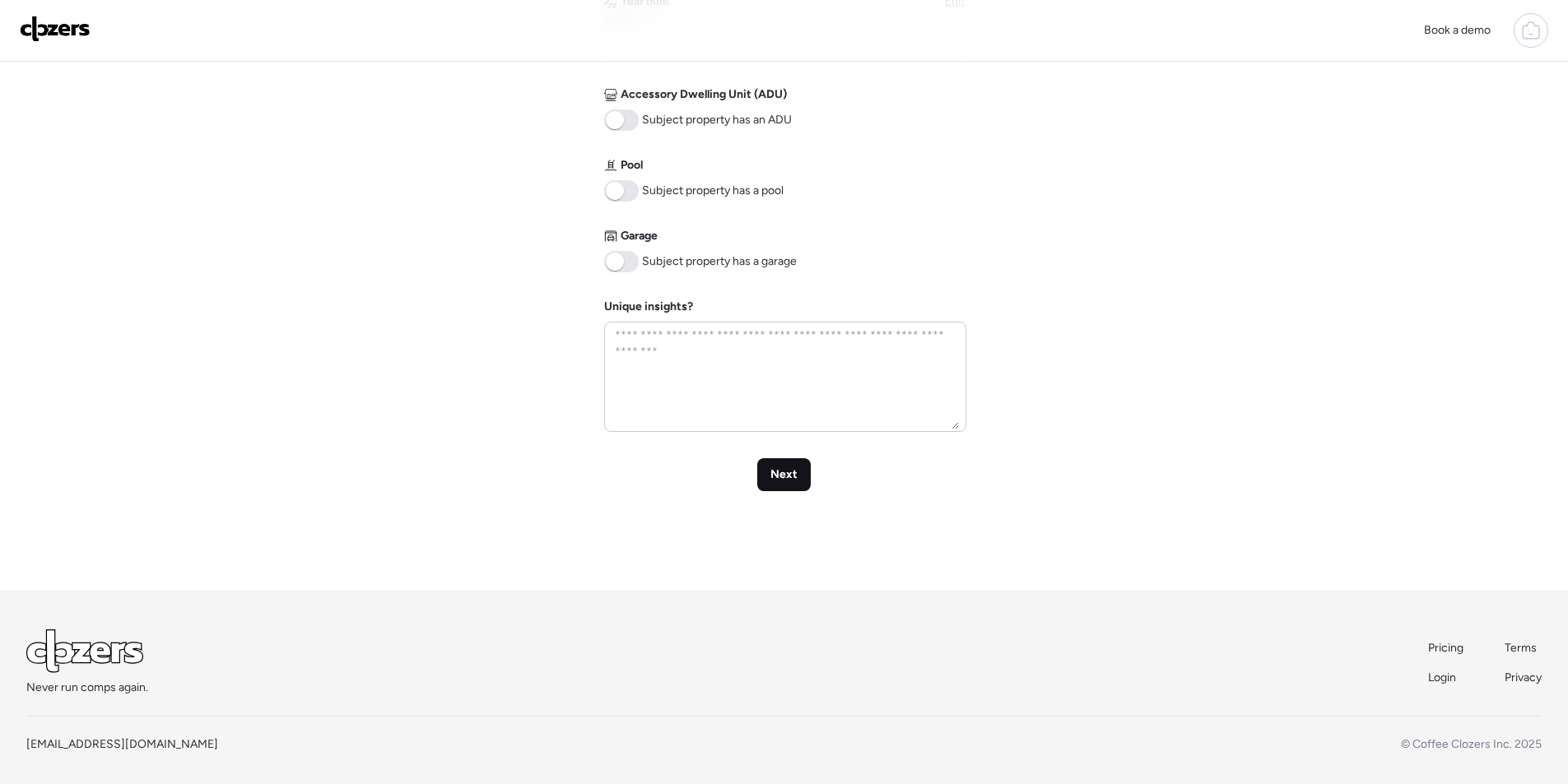
click at [790, 477] on span "Next" at bounding box center [784, 474] width 28 height 16
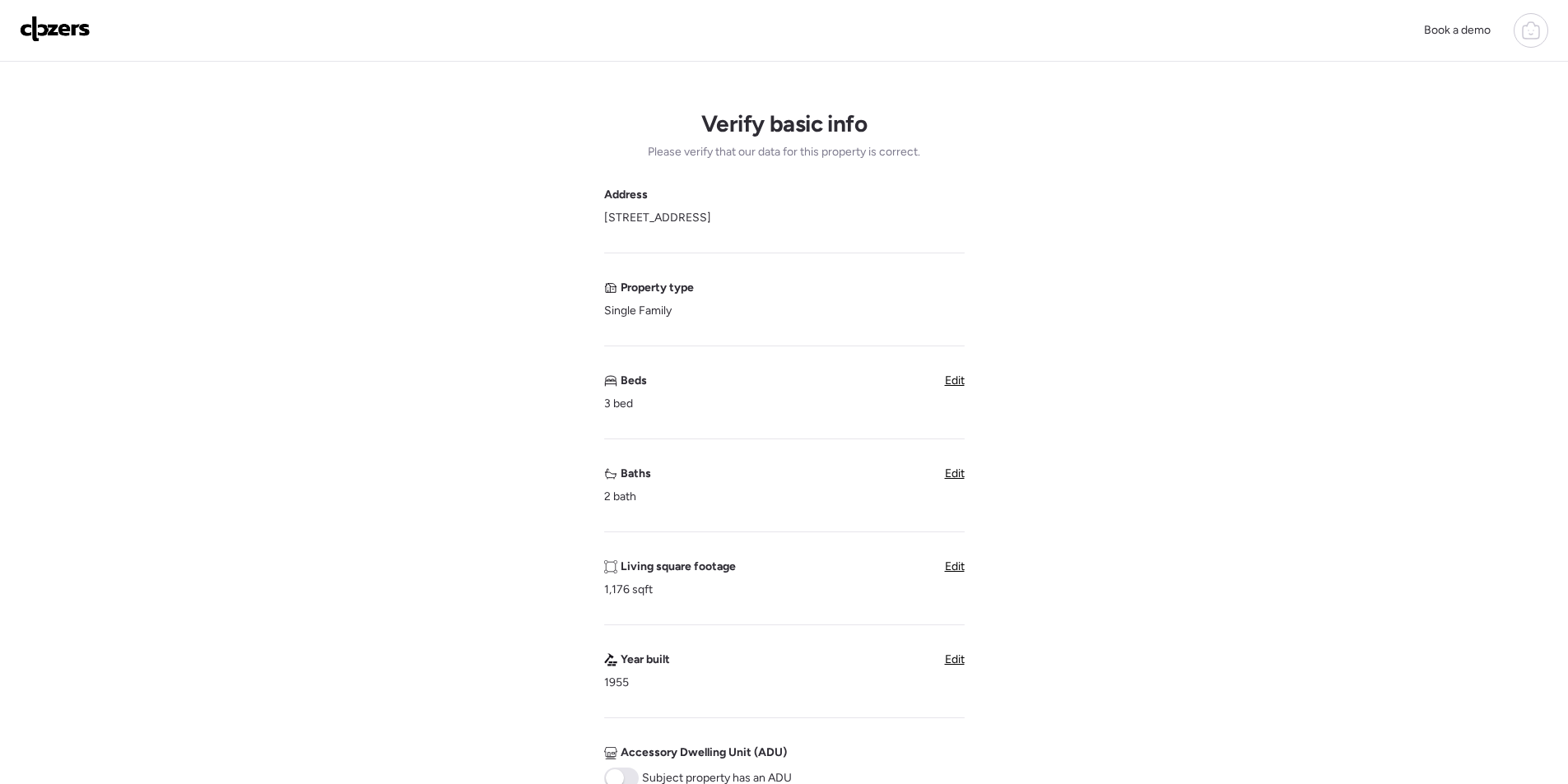
scroll to position [576, 0]
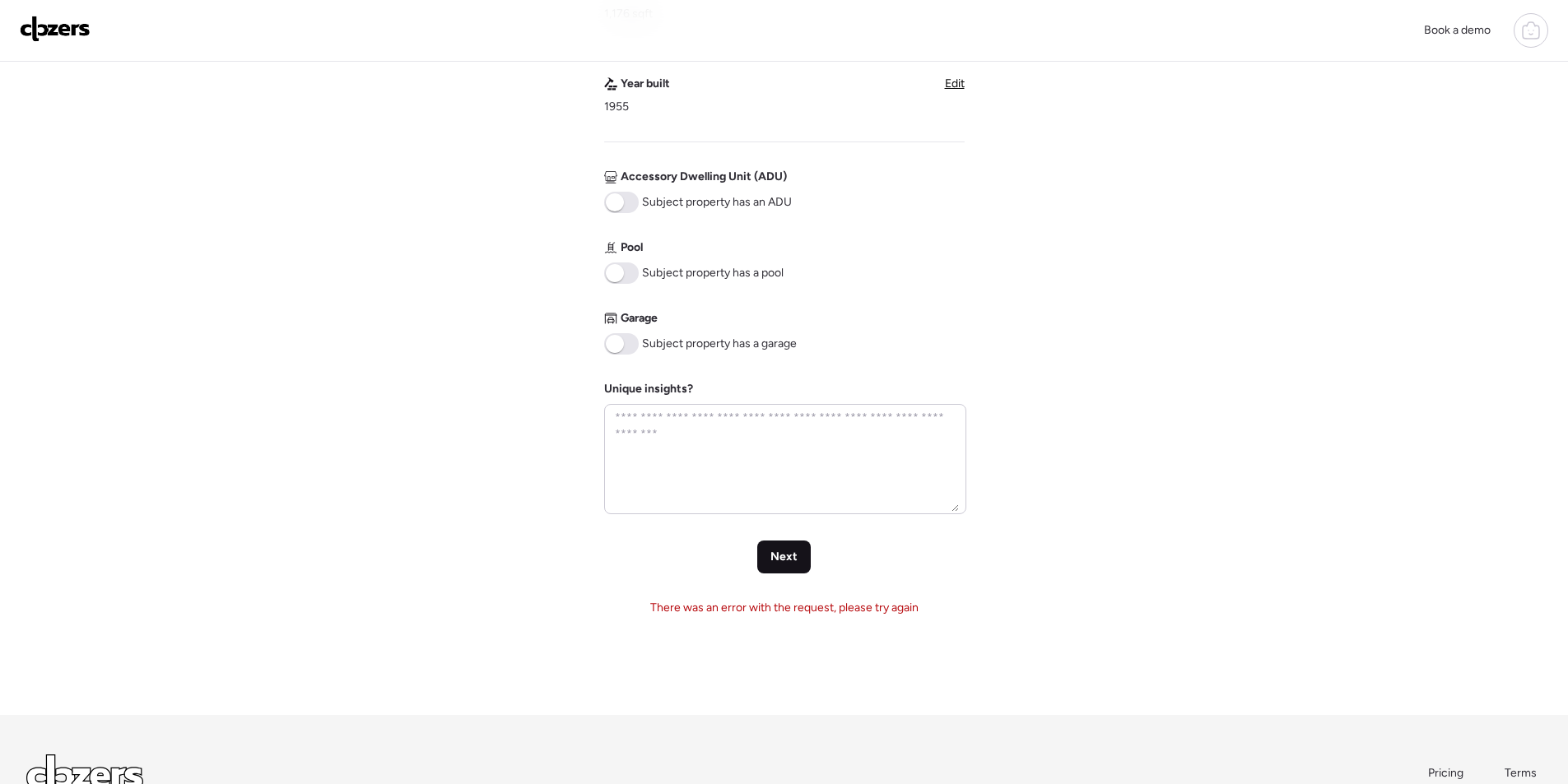
click at [790, 561] on span "Next" at bounding box center [784, 557] width 28 height 16
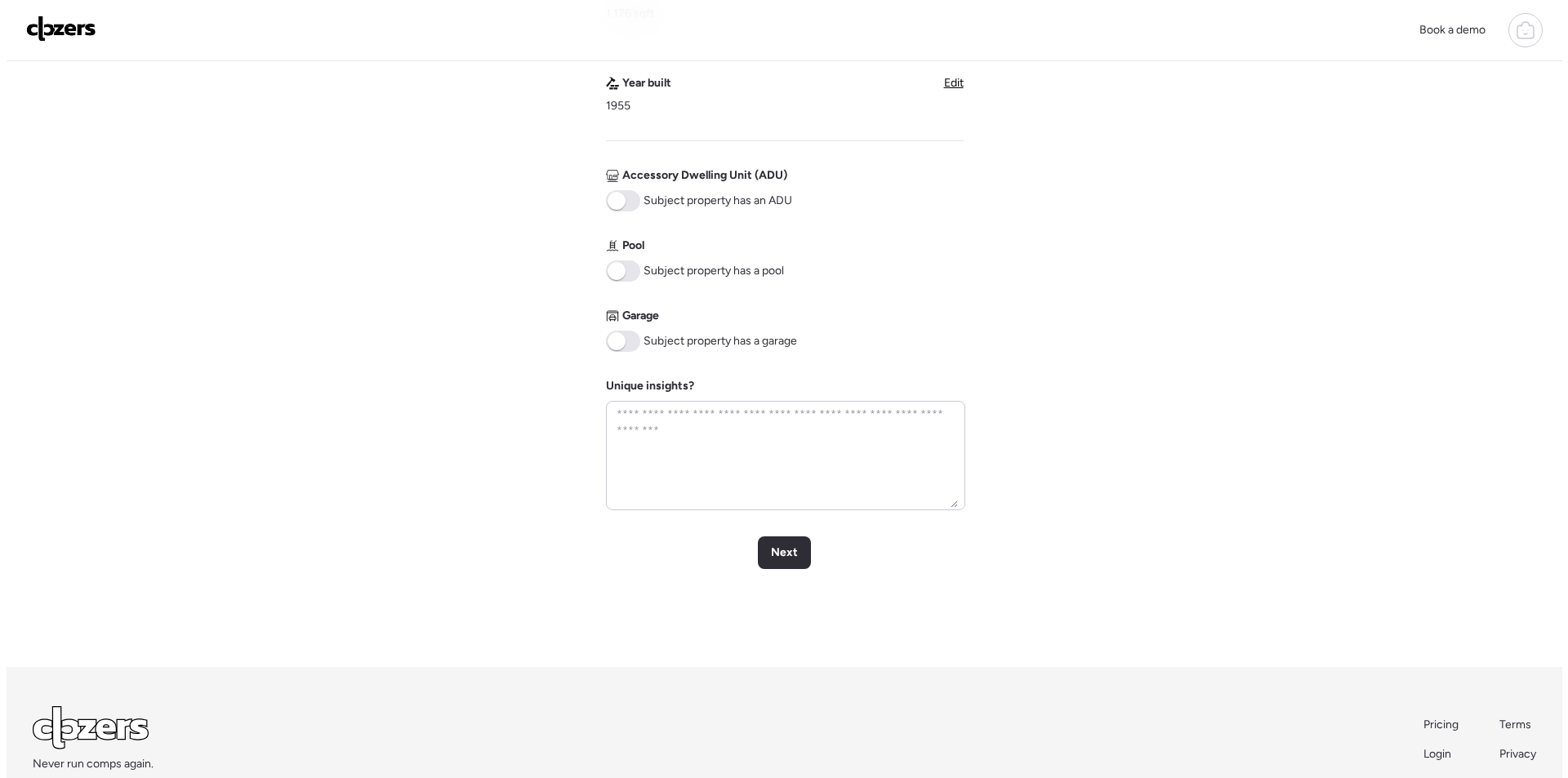
scroll to position [0, 0]
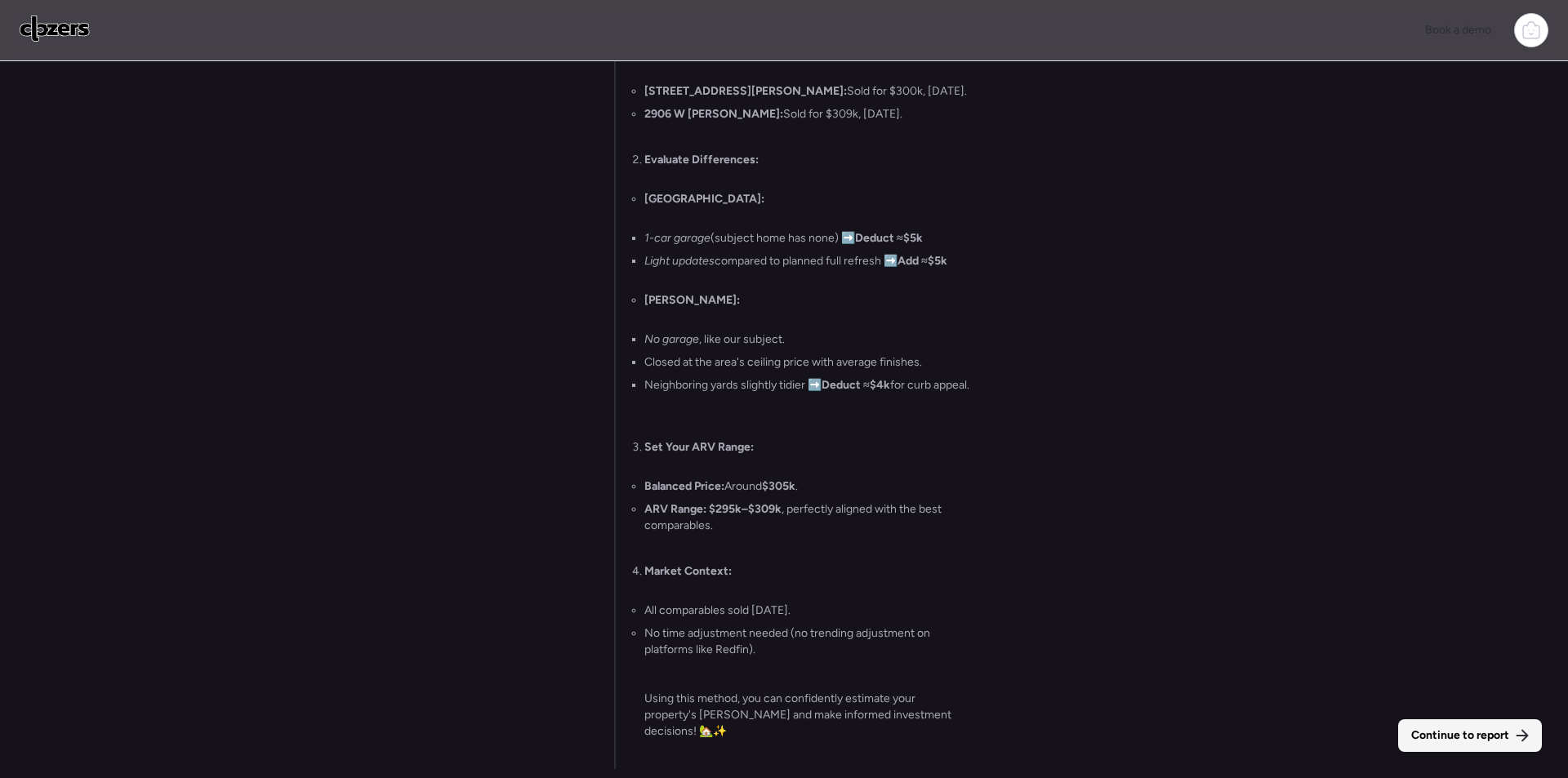
click at [1450, 737] on span "Continue to report" at bounding box center [1460, 735] width 98 height 16
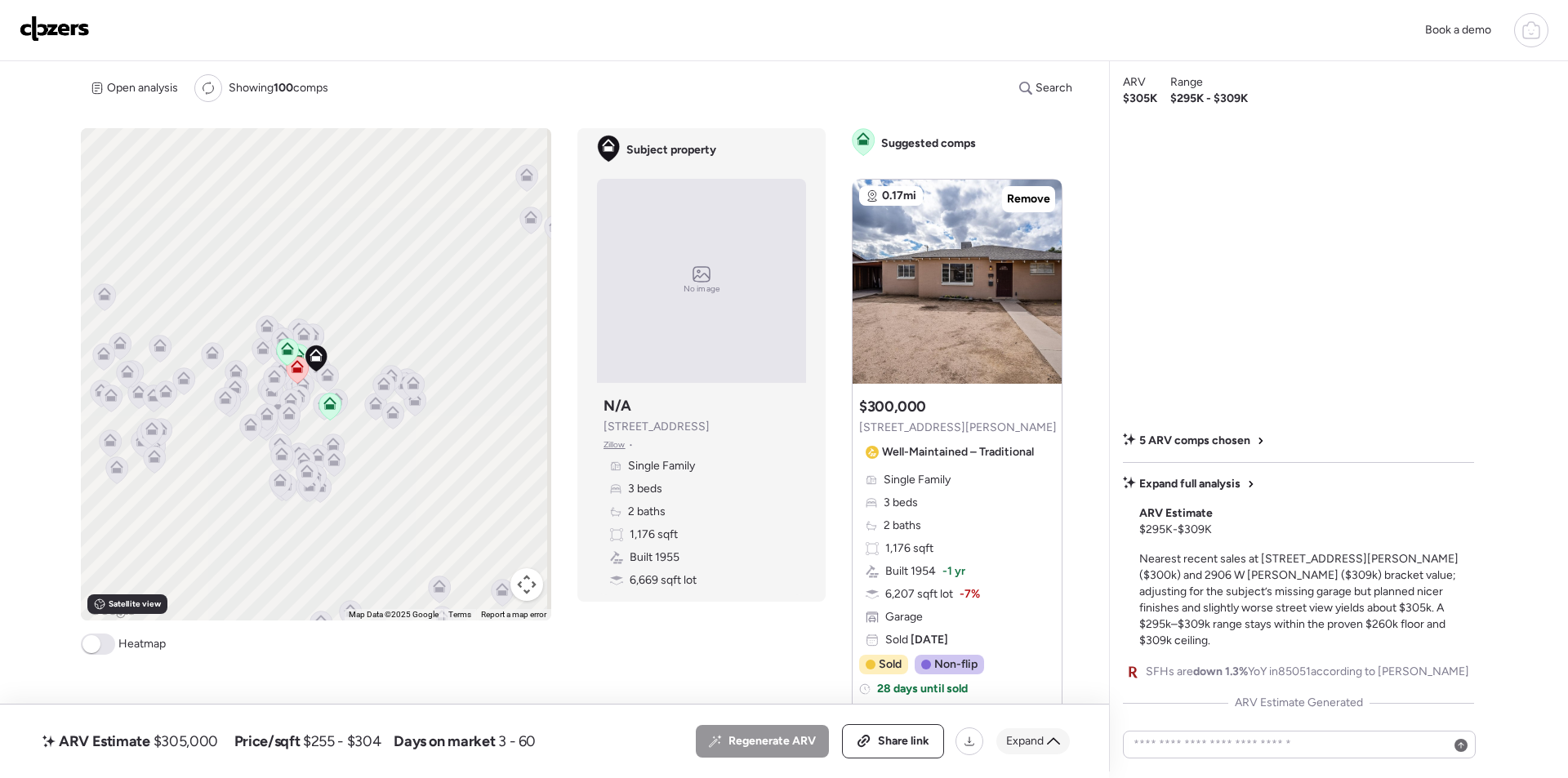
click at [1026, 745] on span "Expand" at bounding box center [1025, 740] width 38 height 16
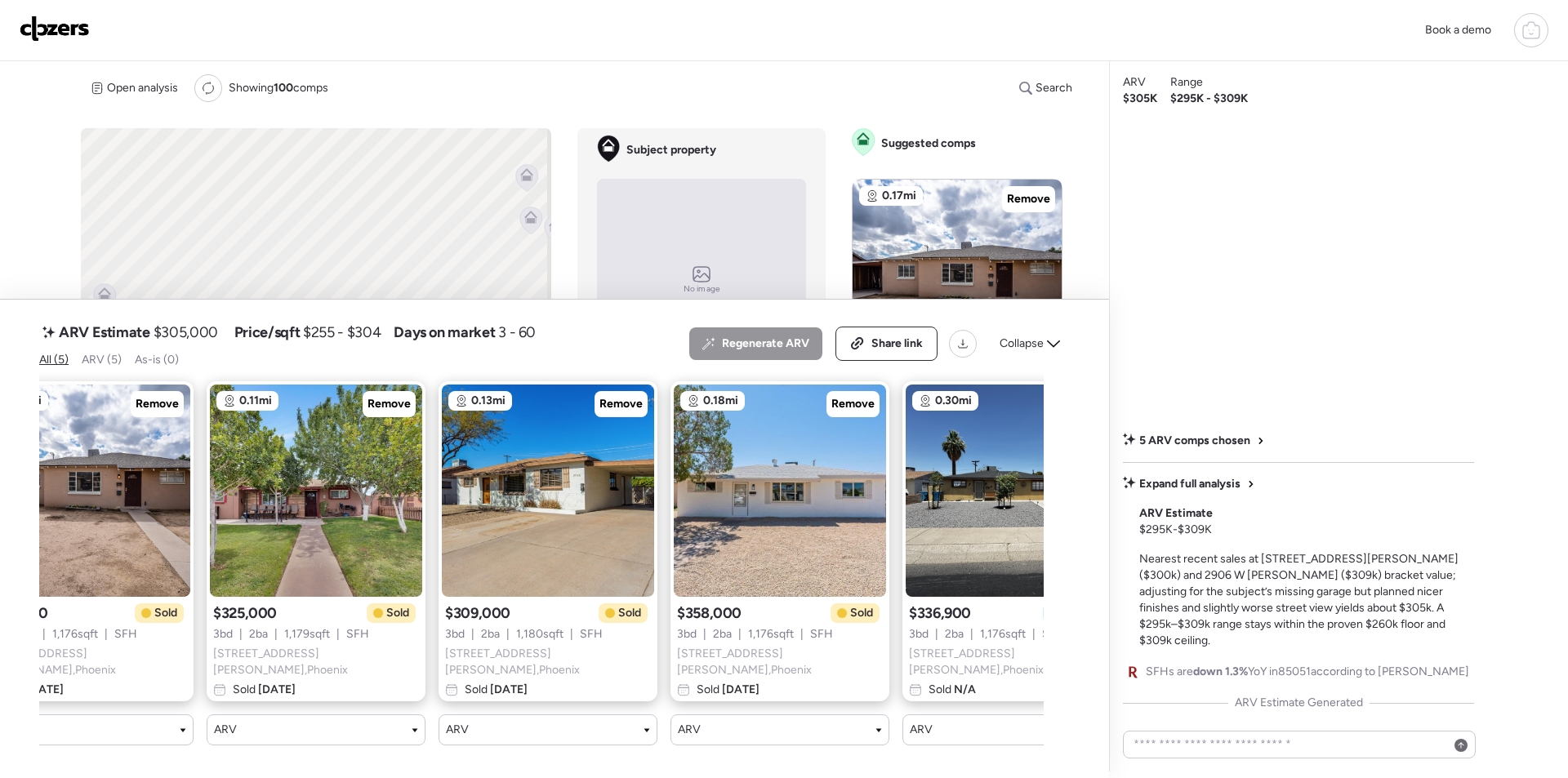
scroll to position [0, 168]
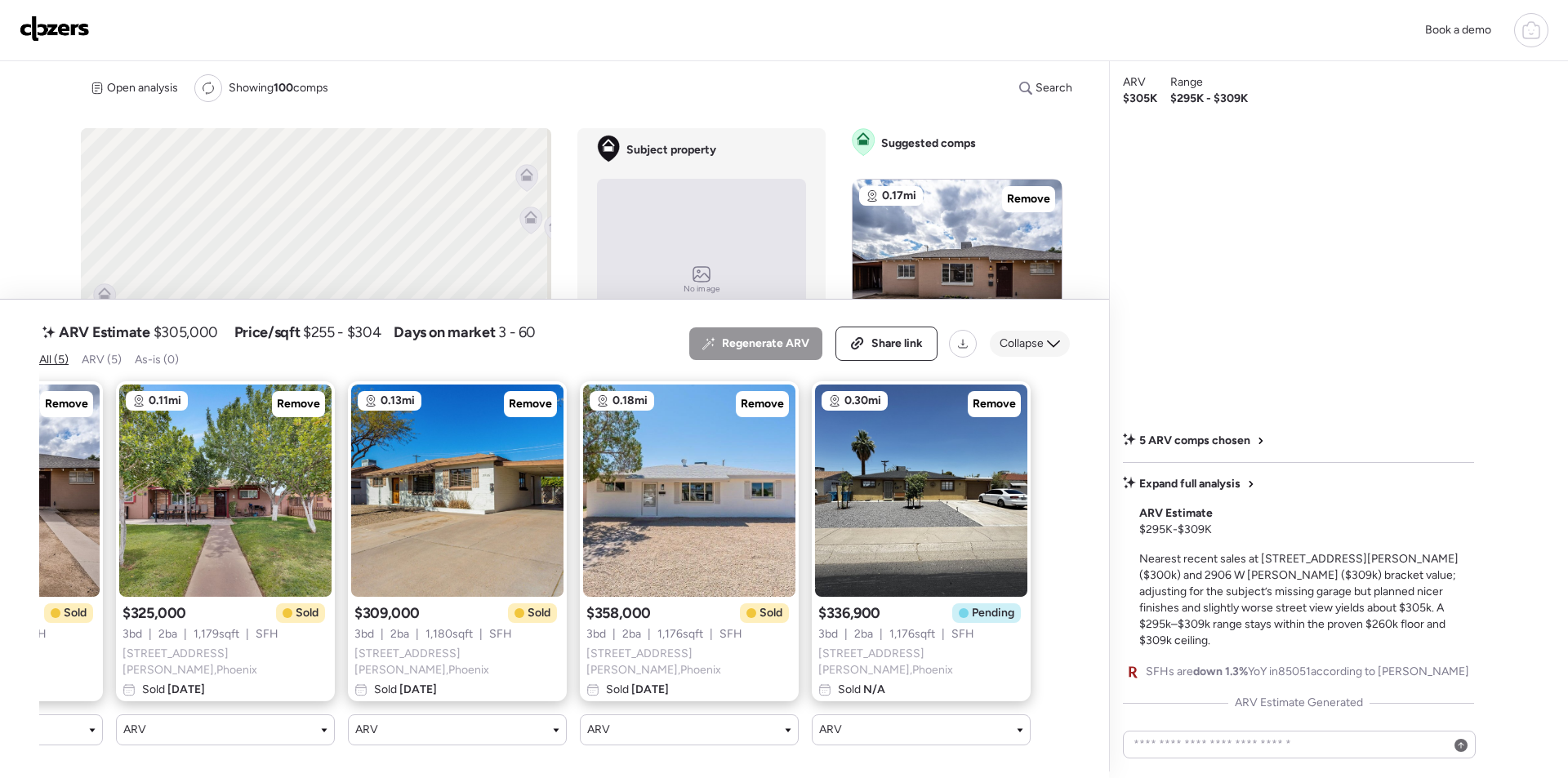
click at [1012, 347] on span "Collapse" at bounding box center [1021, 343] width 44 height 16
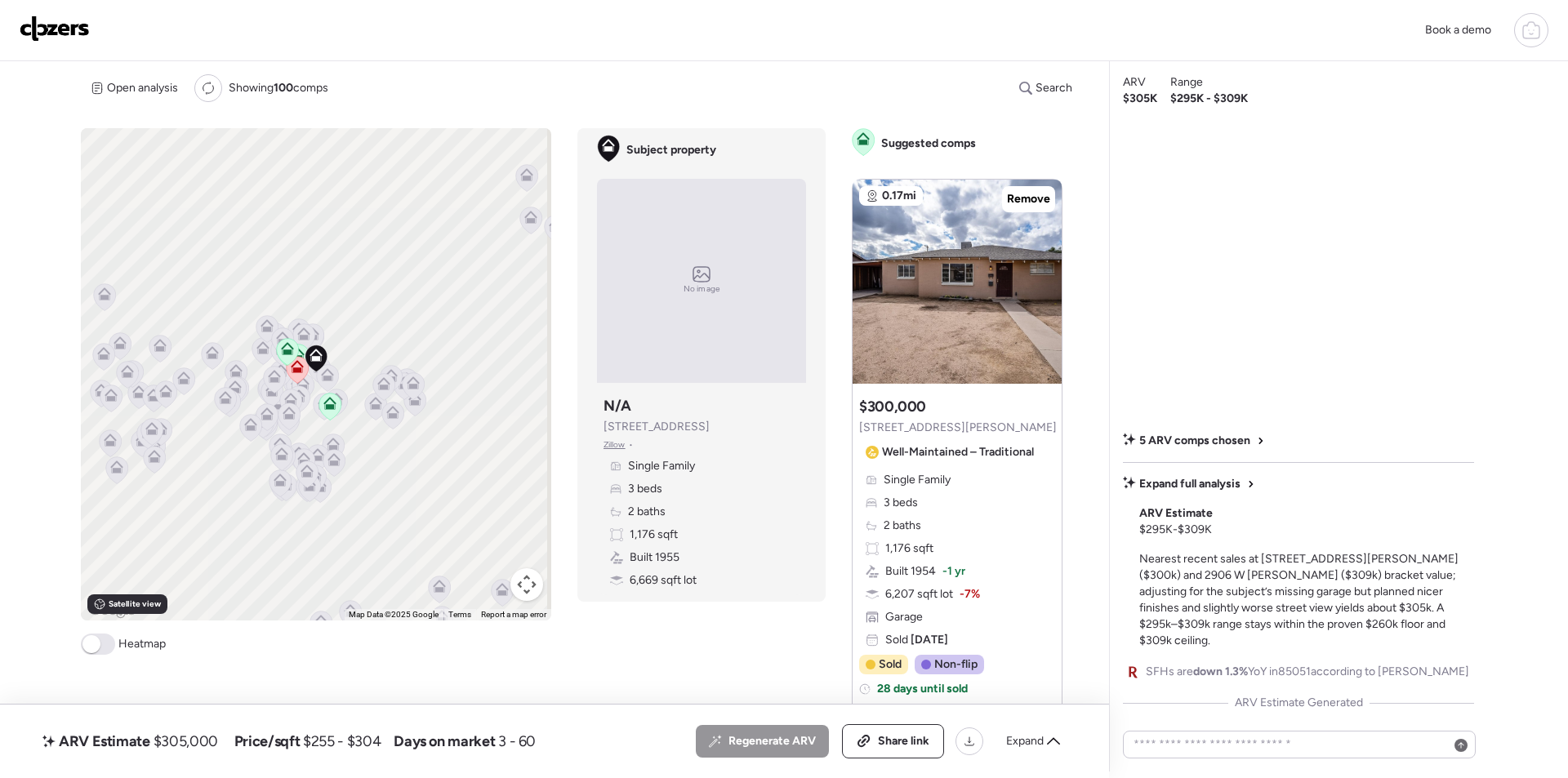
click at [196, 744] on span "$305,000" at bounding box center [186, 741] width 64 height 20
copy span "305,000"
click at [906, 730] on div "Share link" at bounding box center [893, 741] width 100 height 33
click at [86, 17] on img at bounding box center [55, 28] width 70 height 26
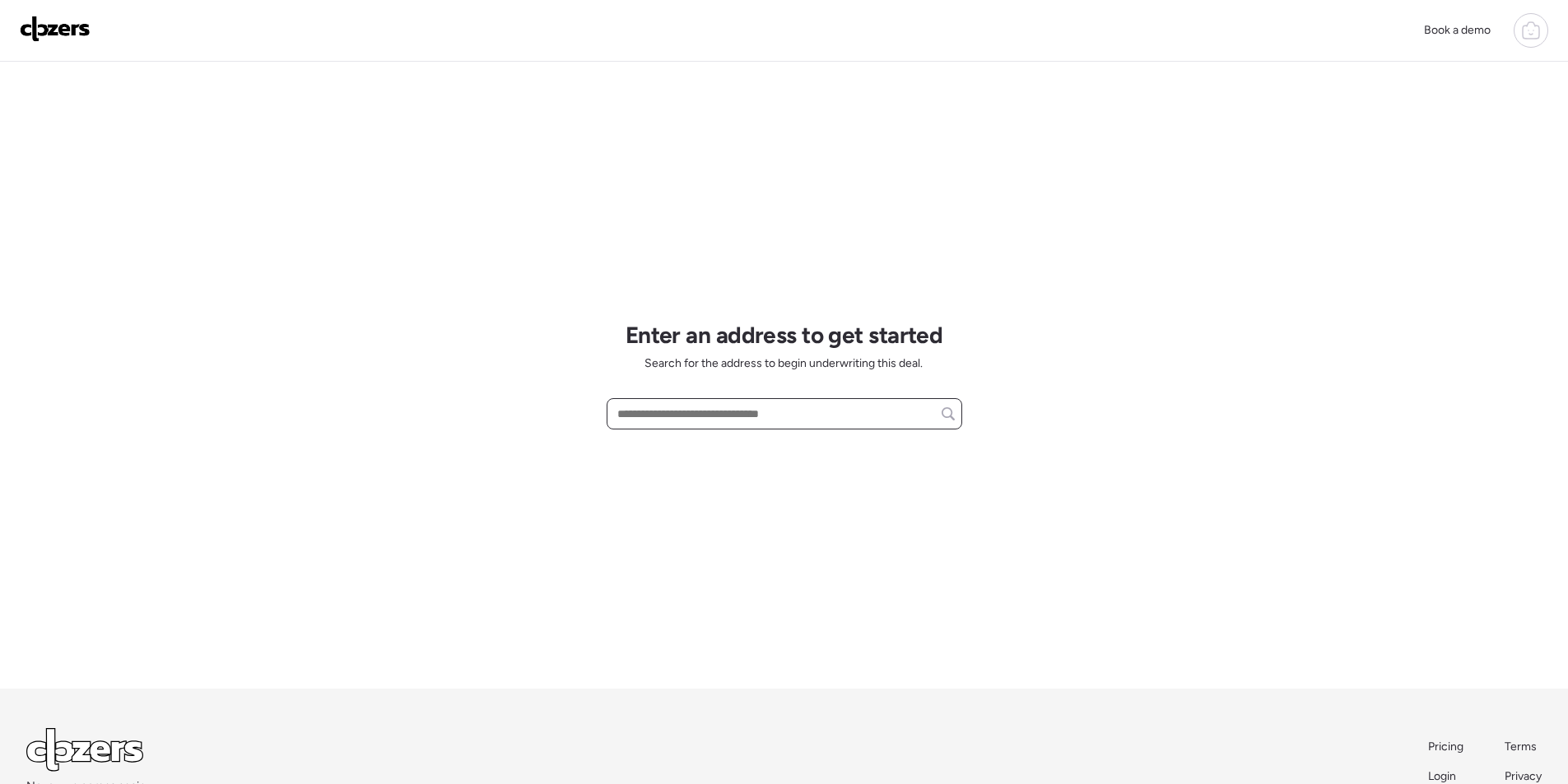
click at [748, 421] on input "text" at bounding box center [784, 414] width 341 height 23
paste input "**********"
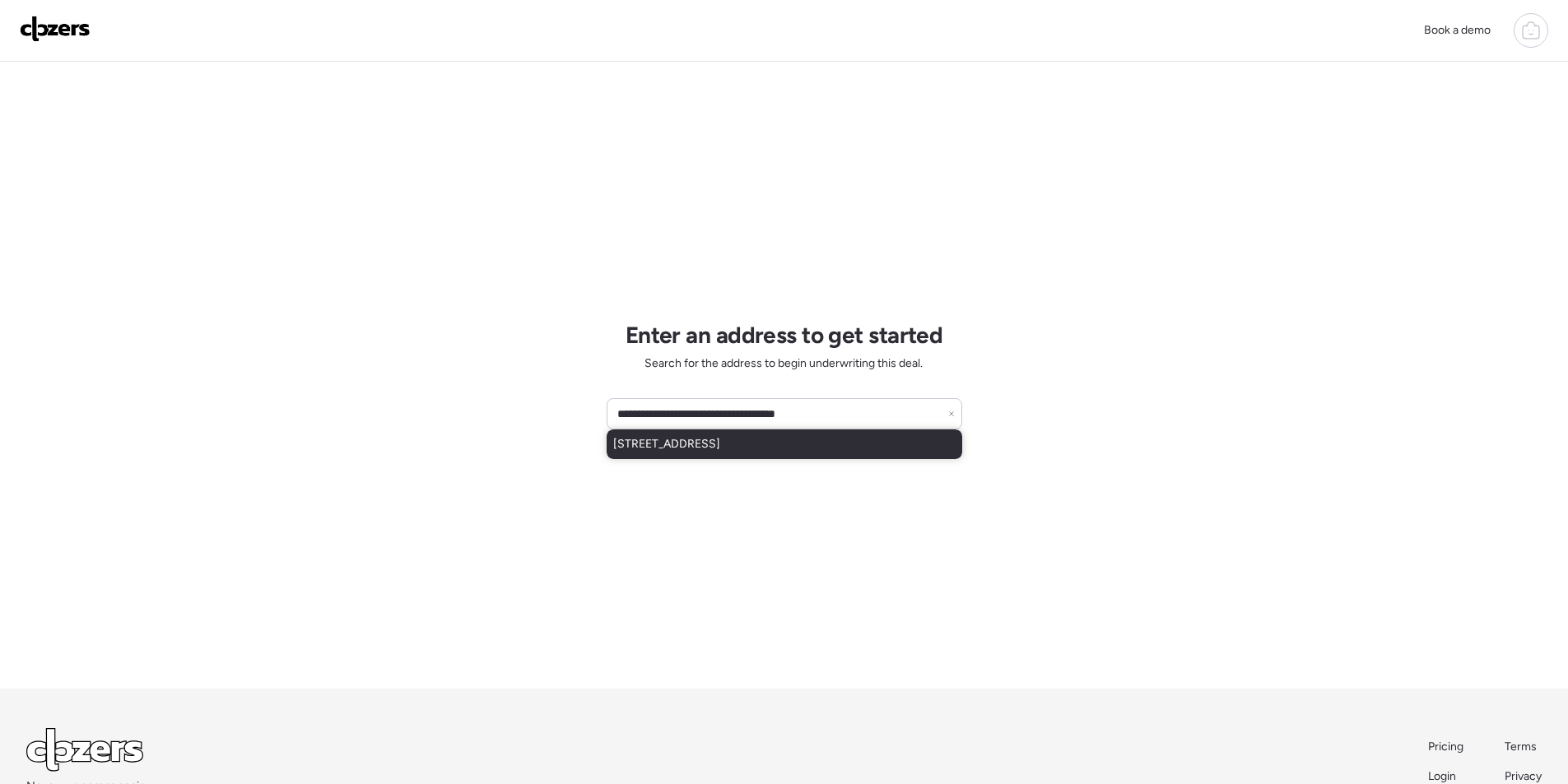
click at [677, 432] on div "14254 N 23rd Pl, Phoenix, AZ, 85022" at bounding box center [784, 443] width 355 height 29
type input "**********"
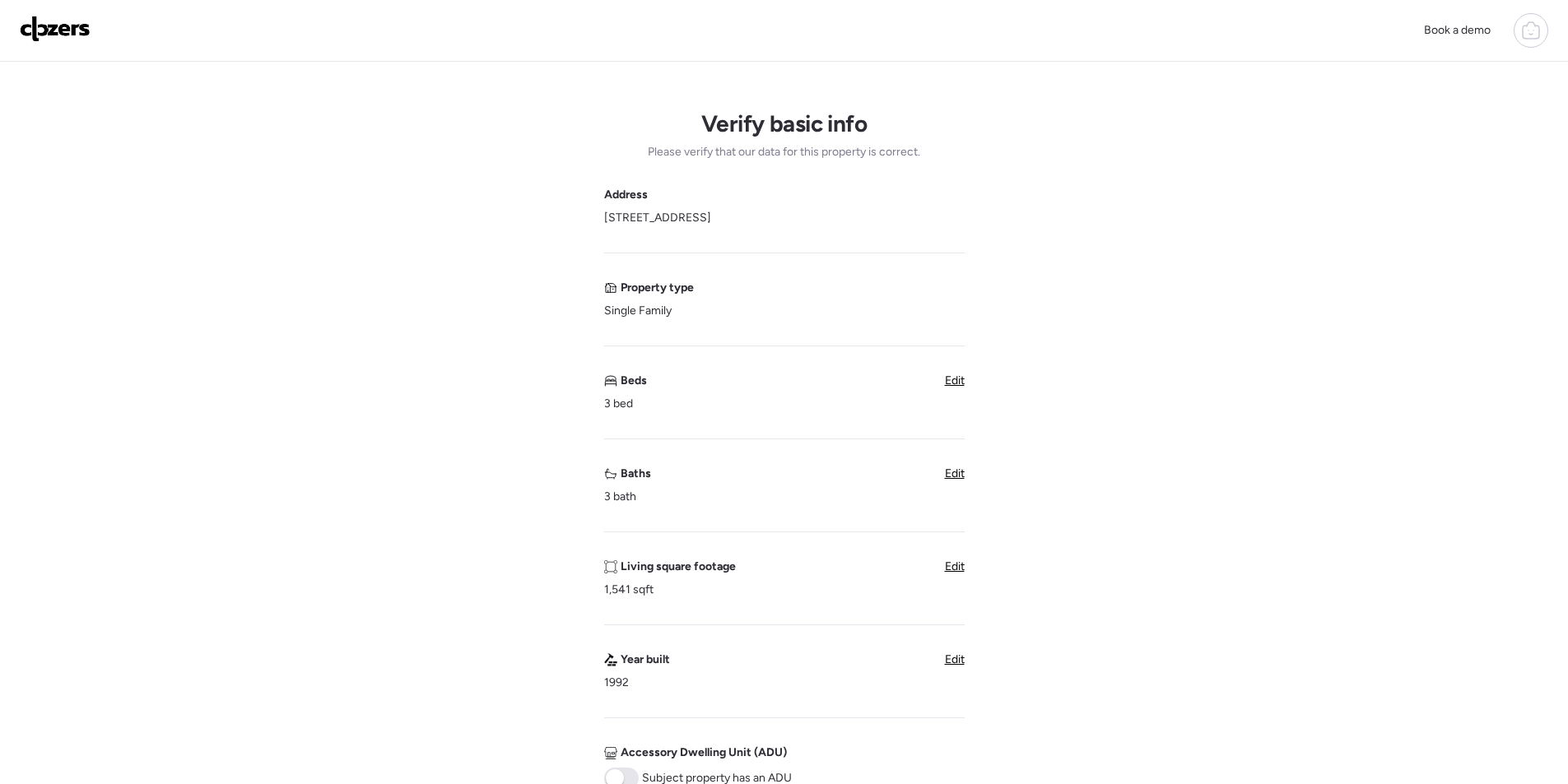
click at [951, 476] on span "Edit" at bounding box center [954, 473] width 20 height 14
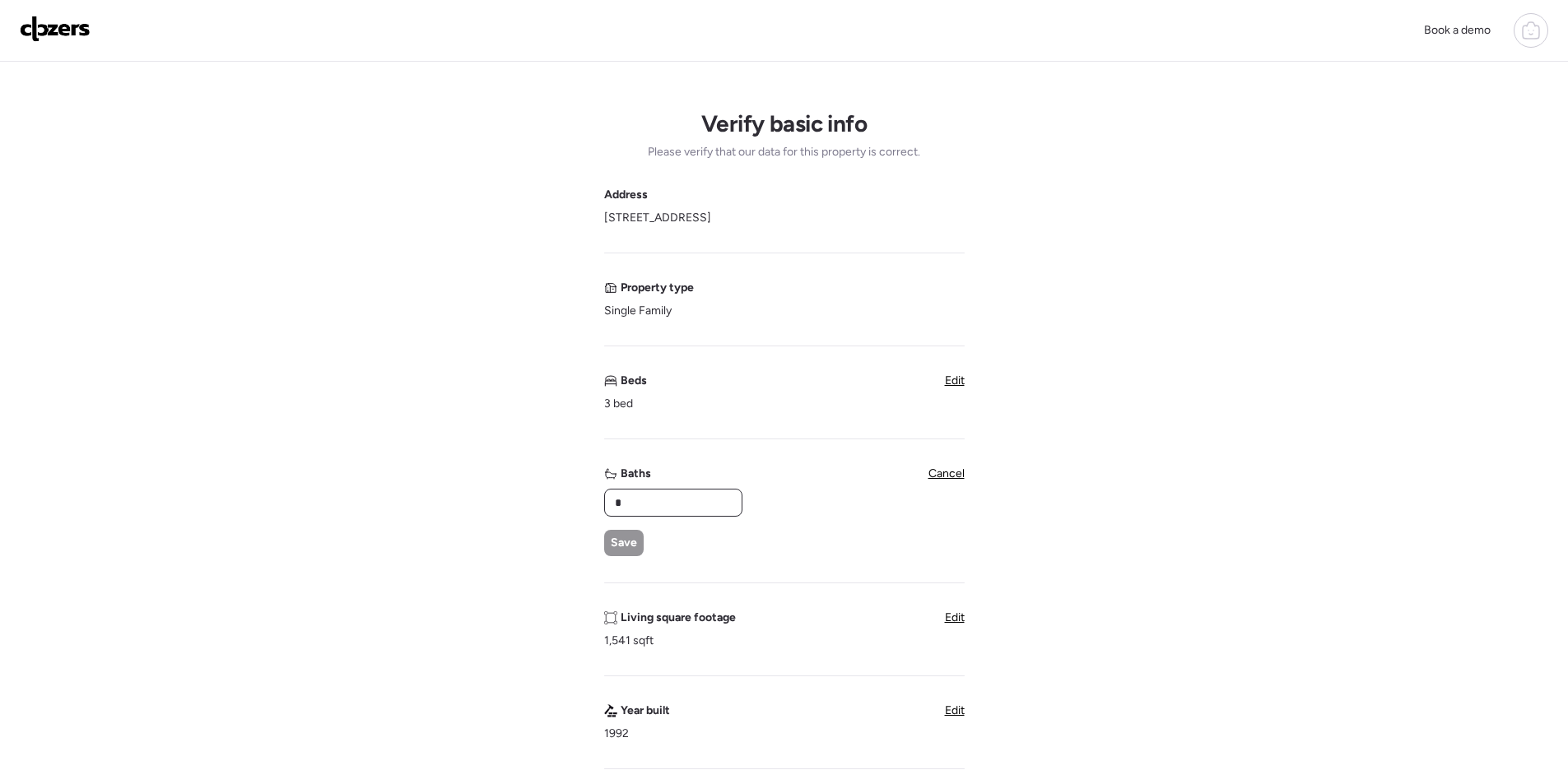
click at [685, 504] on input "*" at bounding box center [673, 502] width 124 height 23
type input "*"
click at [637, 539] on div "Save" at bounding box center [624, 543] width 39 height 27
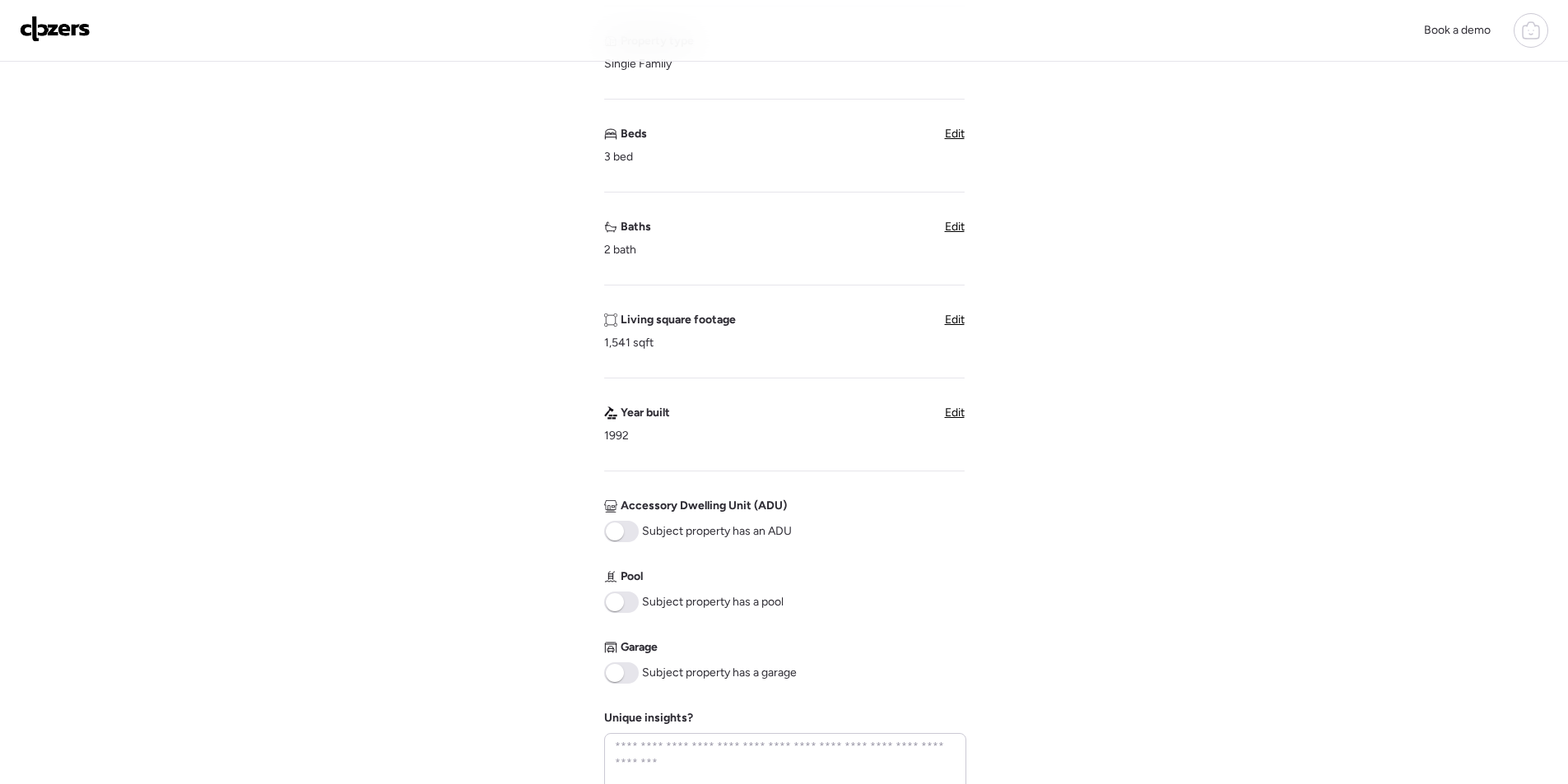
scroll to position [658, 0]
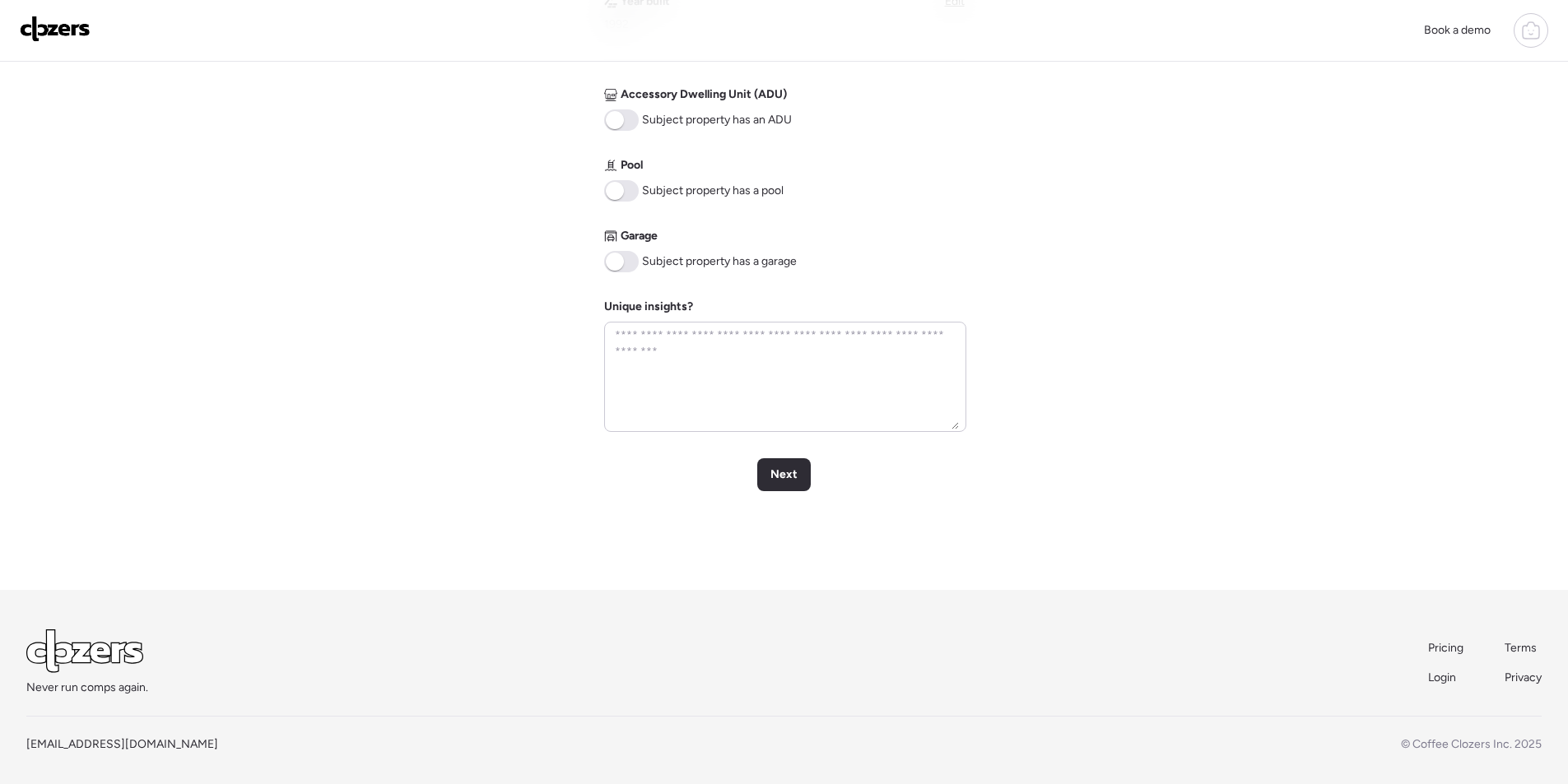
click at [624, 195] on span at bounding box center [622, 190] width 34 height 21
click at [635, 245] on div "Garage Subject property has a garage" at bounding box center [701, 249] width 192 height 45
drag, startPoint x: 629, startPoint y: 265, endPoint x: 749, endPoint y: 373, distance: 161.4
click at [629, 264] on span at bounding box center [622, 262] width 34 height 21
click at [793, 477] on span "Next" at bounding box center [784, 474] width 28 height 16
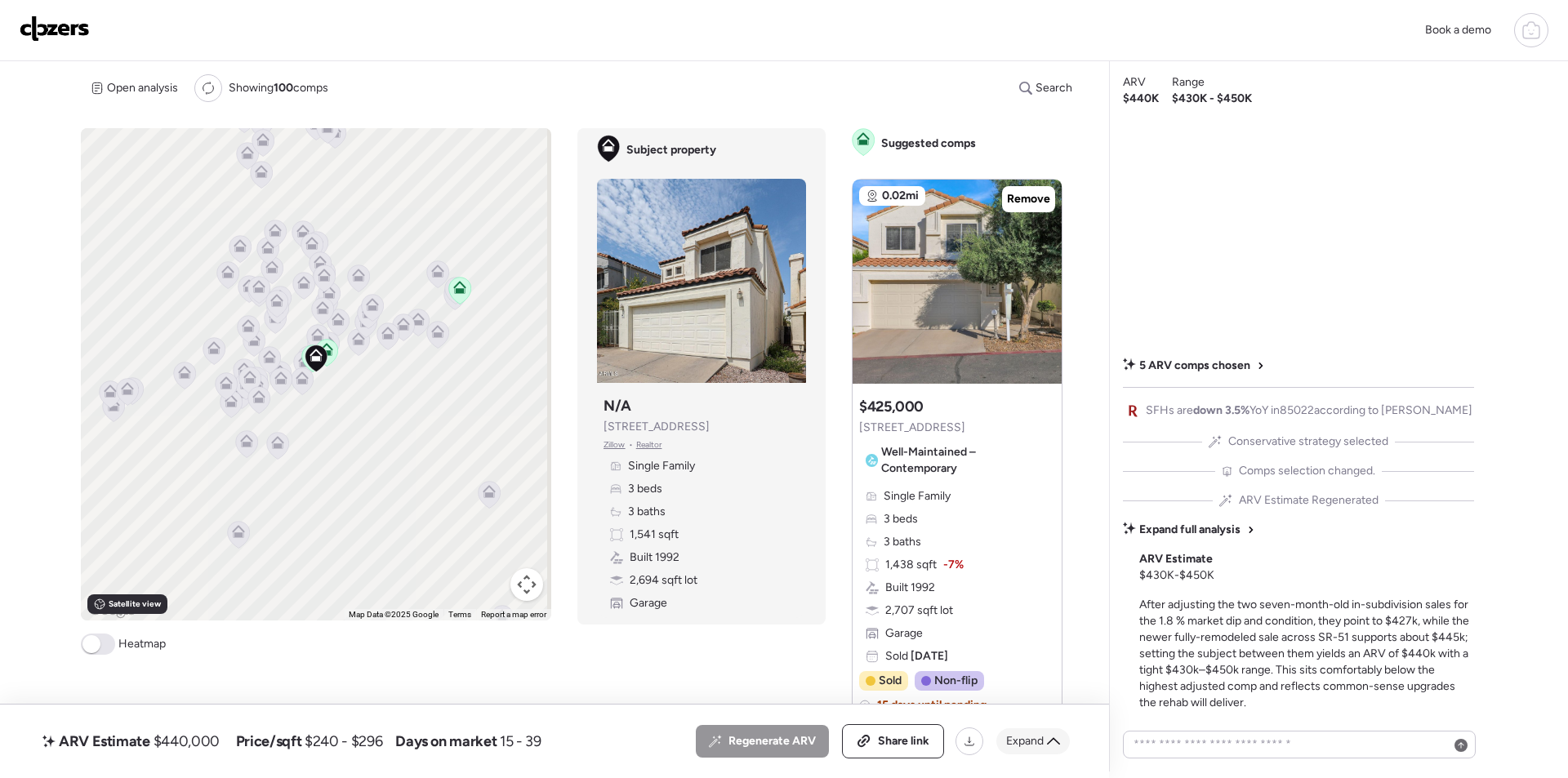
click at [1045, 738] on div "Expand" at bounding box center [1033, 741] width 74 height 26
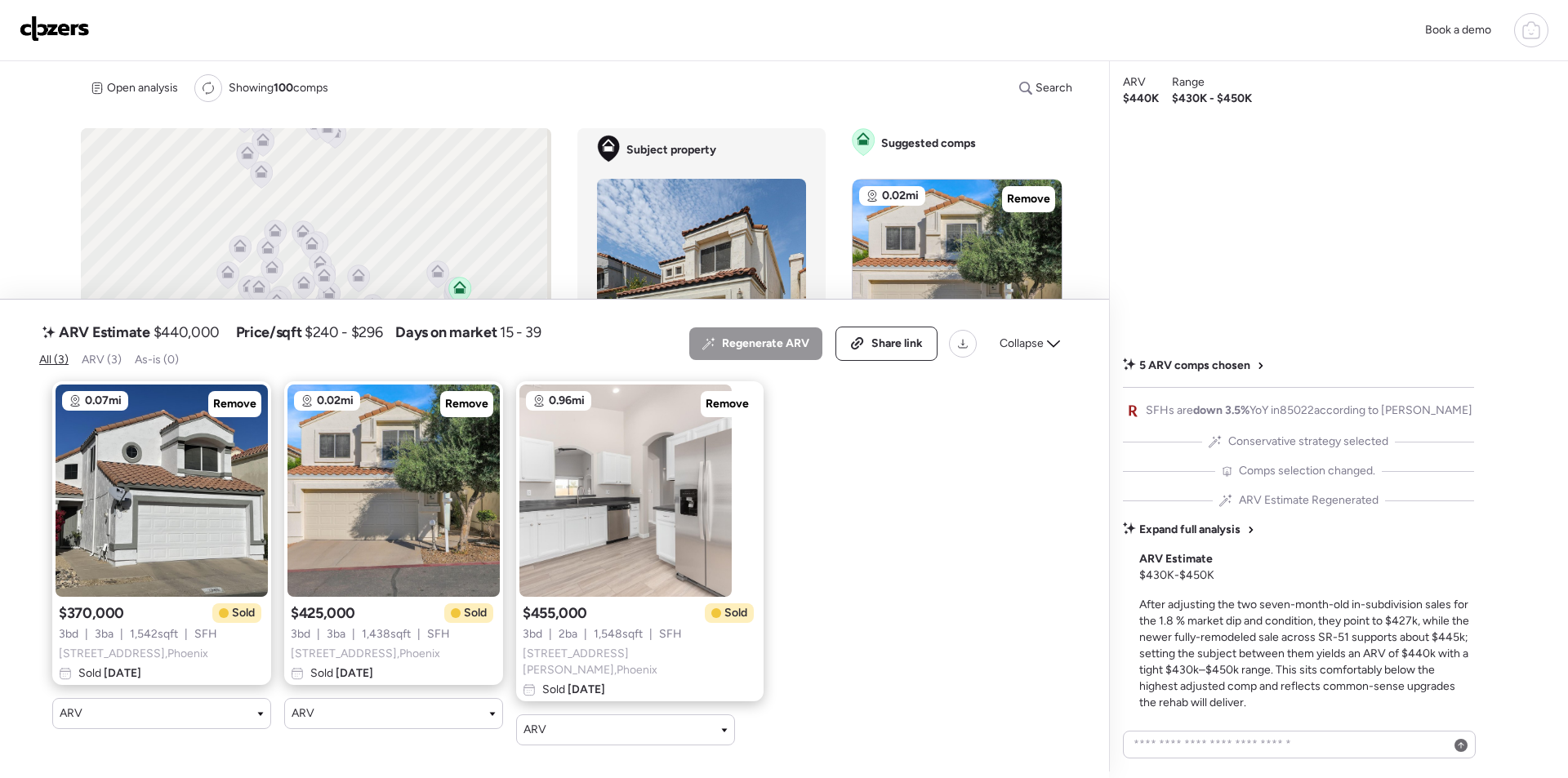
click at [1046, 357] on div "Collapse" at bounding box center [1030, 344] width 80 height 26
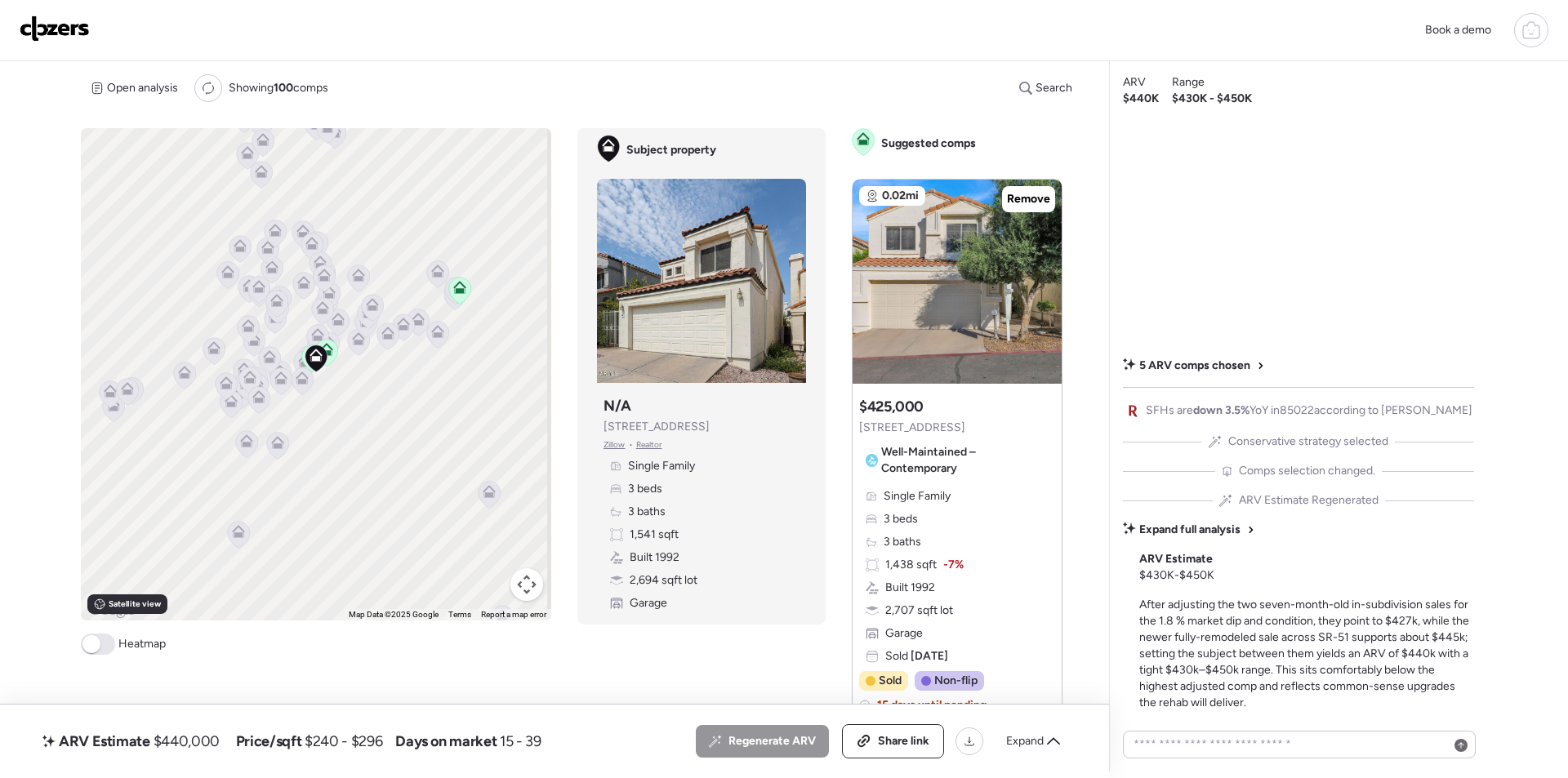
click at [200, 737] on span "$440,000" at bounding box center [187, 741] width 66 height 20
copy span "440,000"
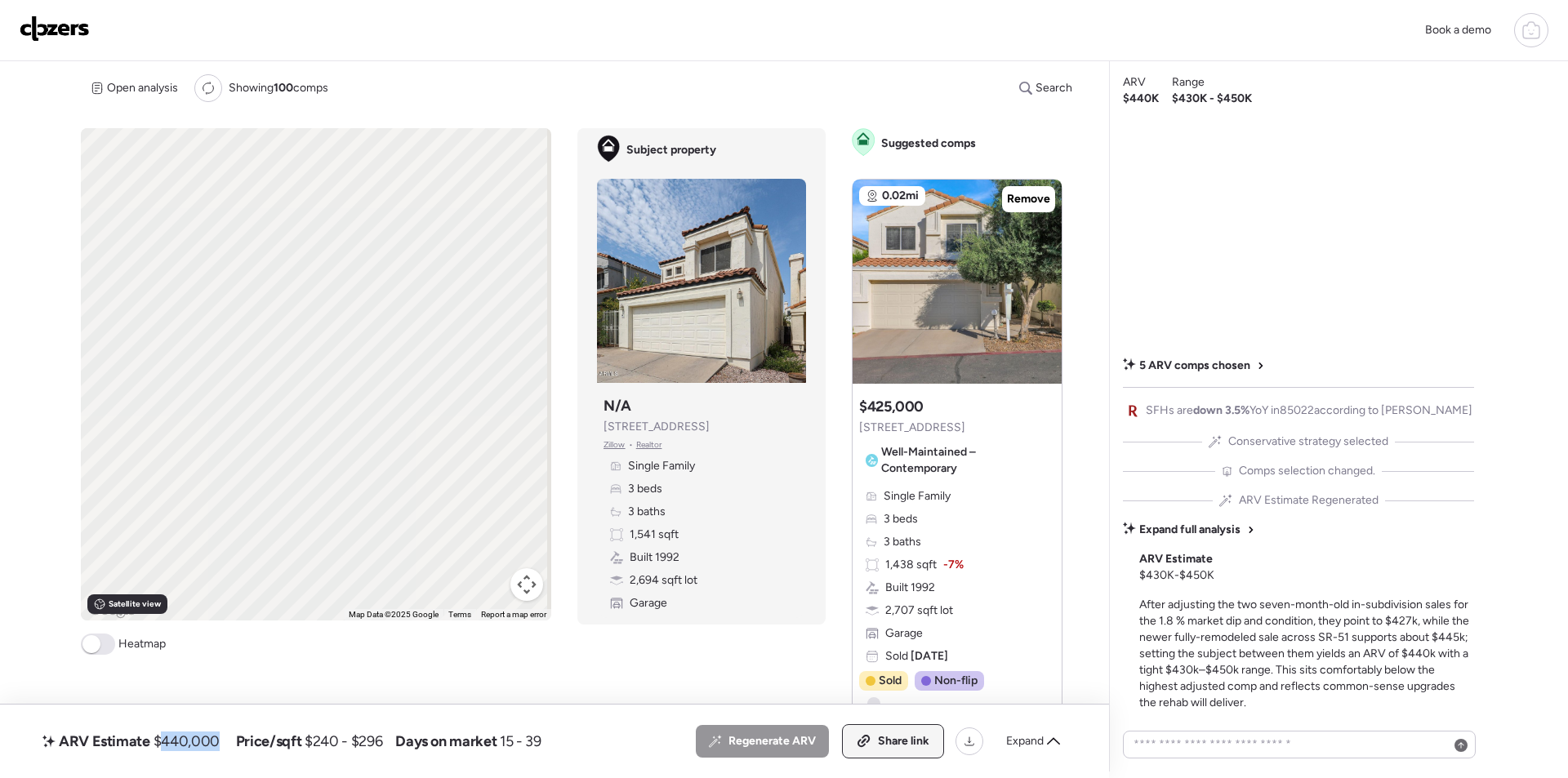
click at [899, 744] on span "Share link" at bounding box center [903, 740] width 51 height 16
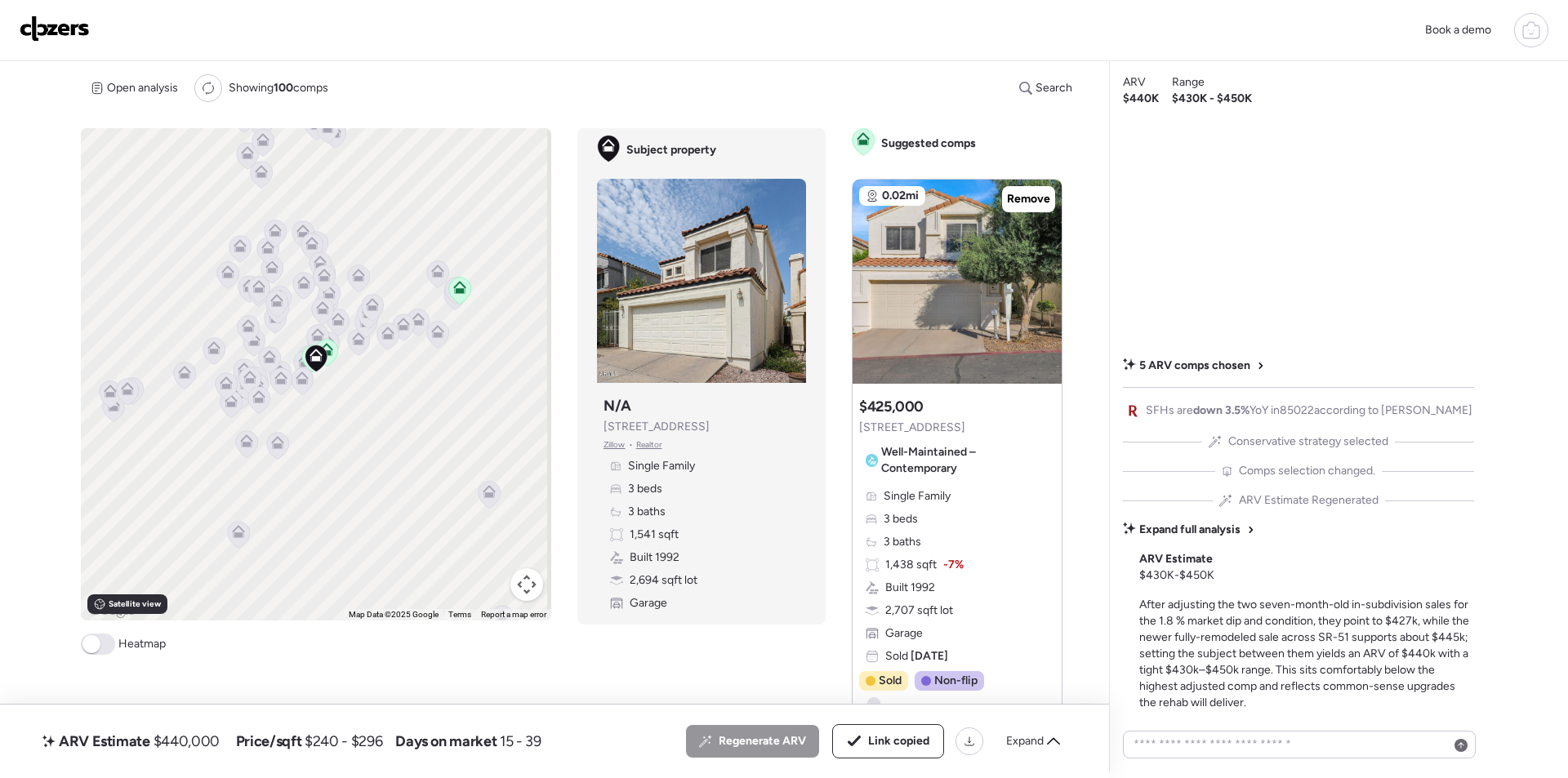
click at [52, 28] on img at bounding box center [55, 28] width 70 height 26
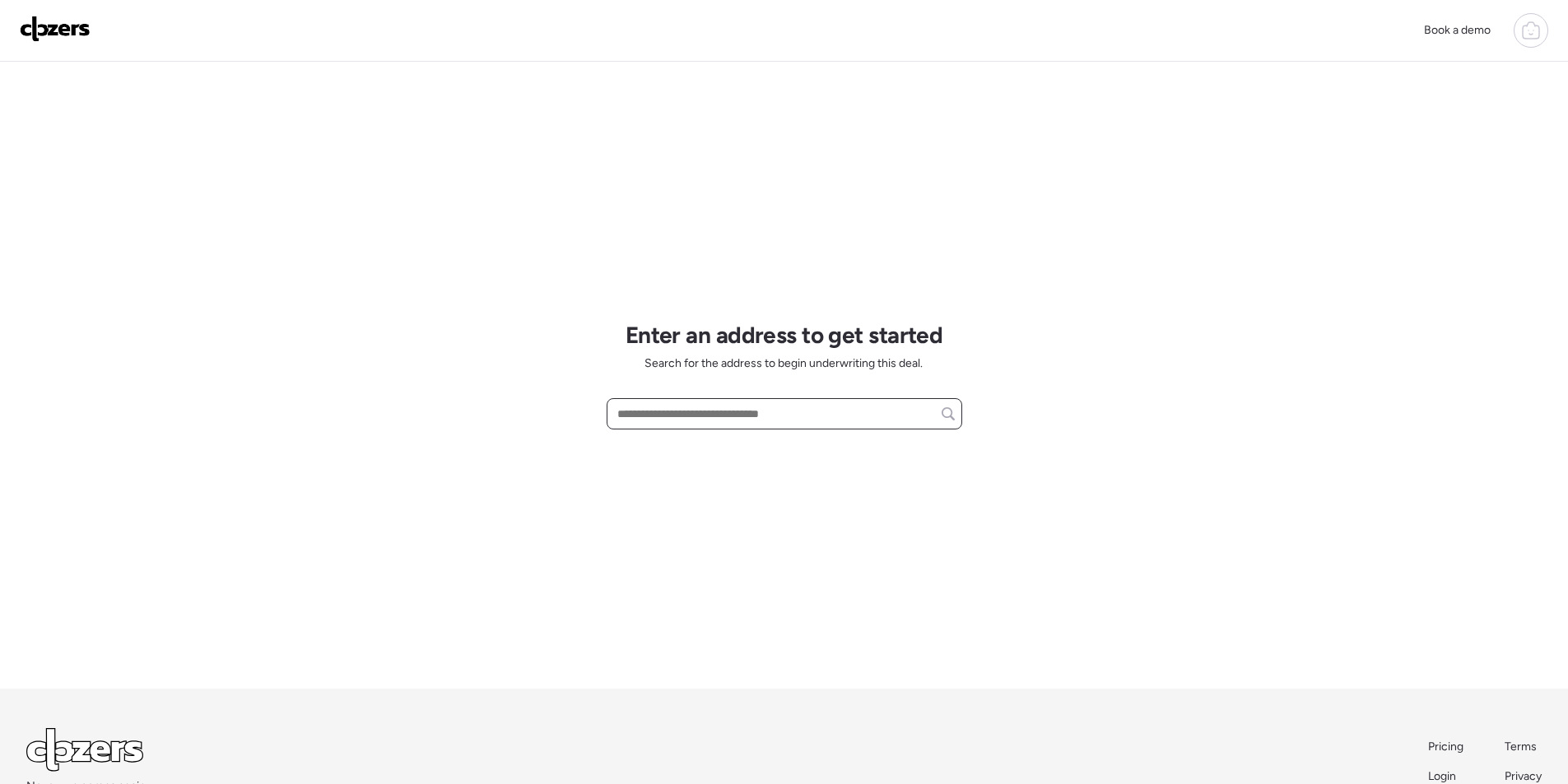
click at [660, 417] on input "text" at bounding box center [784, 414] width 341 height 23
paste input "**********"
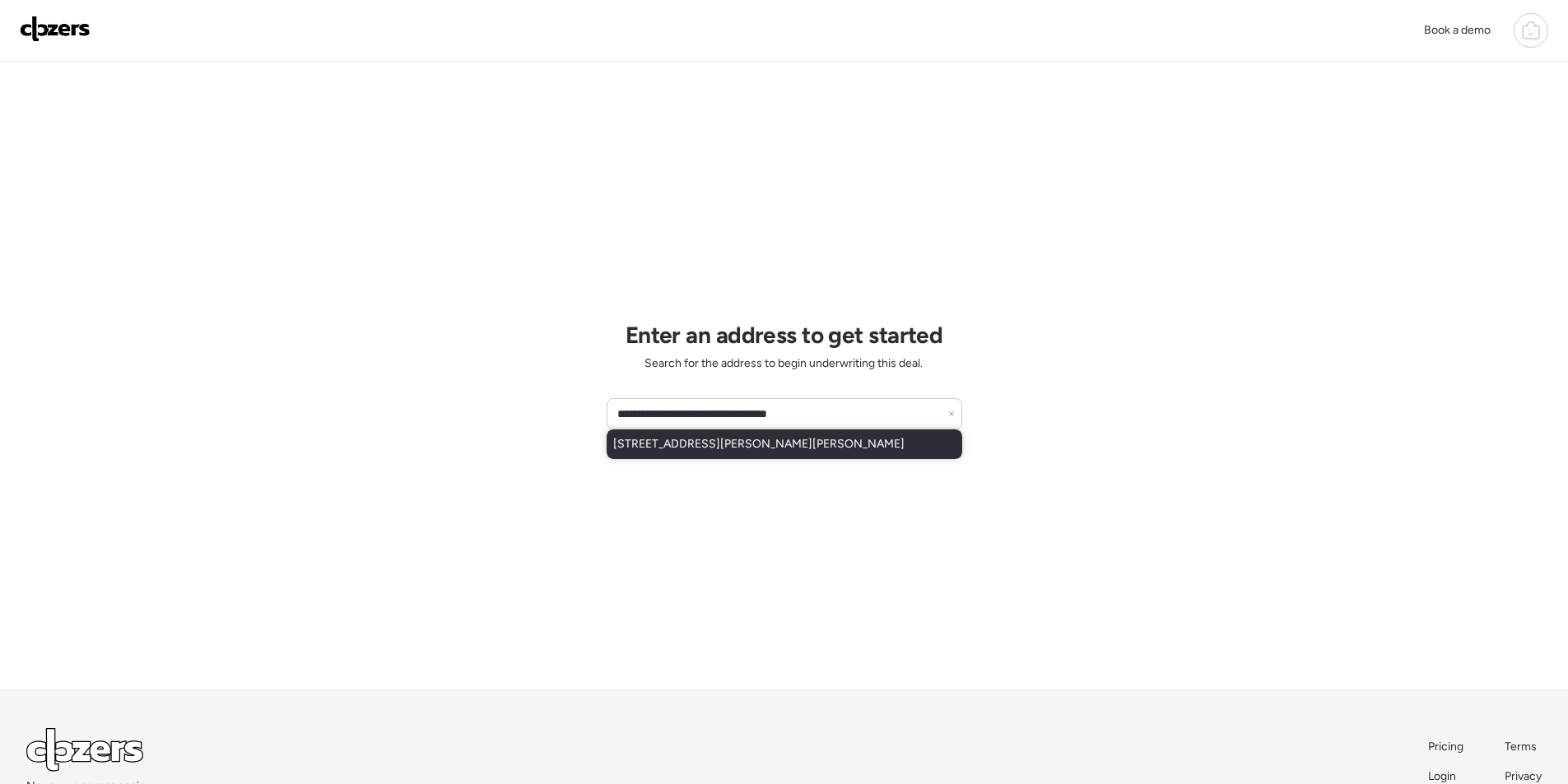
click at [709, 450] on span "[STREET_ADDRESS][PERSON_NAME][PERSON_NAME]" at bounding box center [759, 443] width 291 height 16
type input "**********"
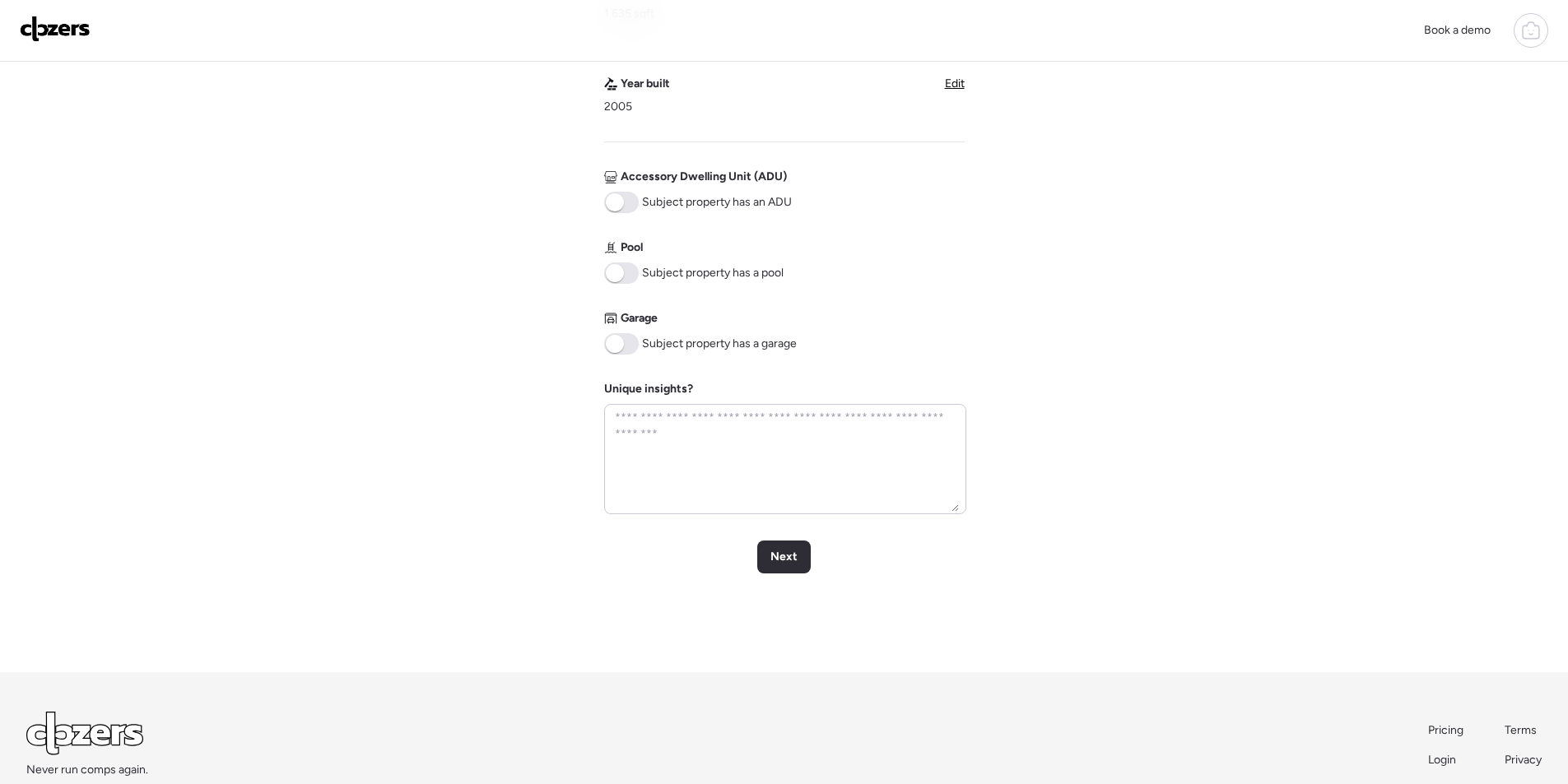
scroll to position [658, 0]
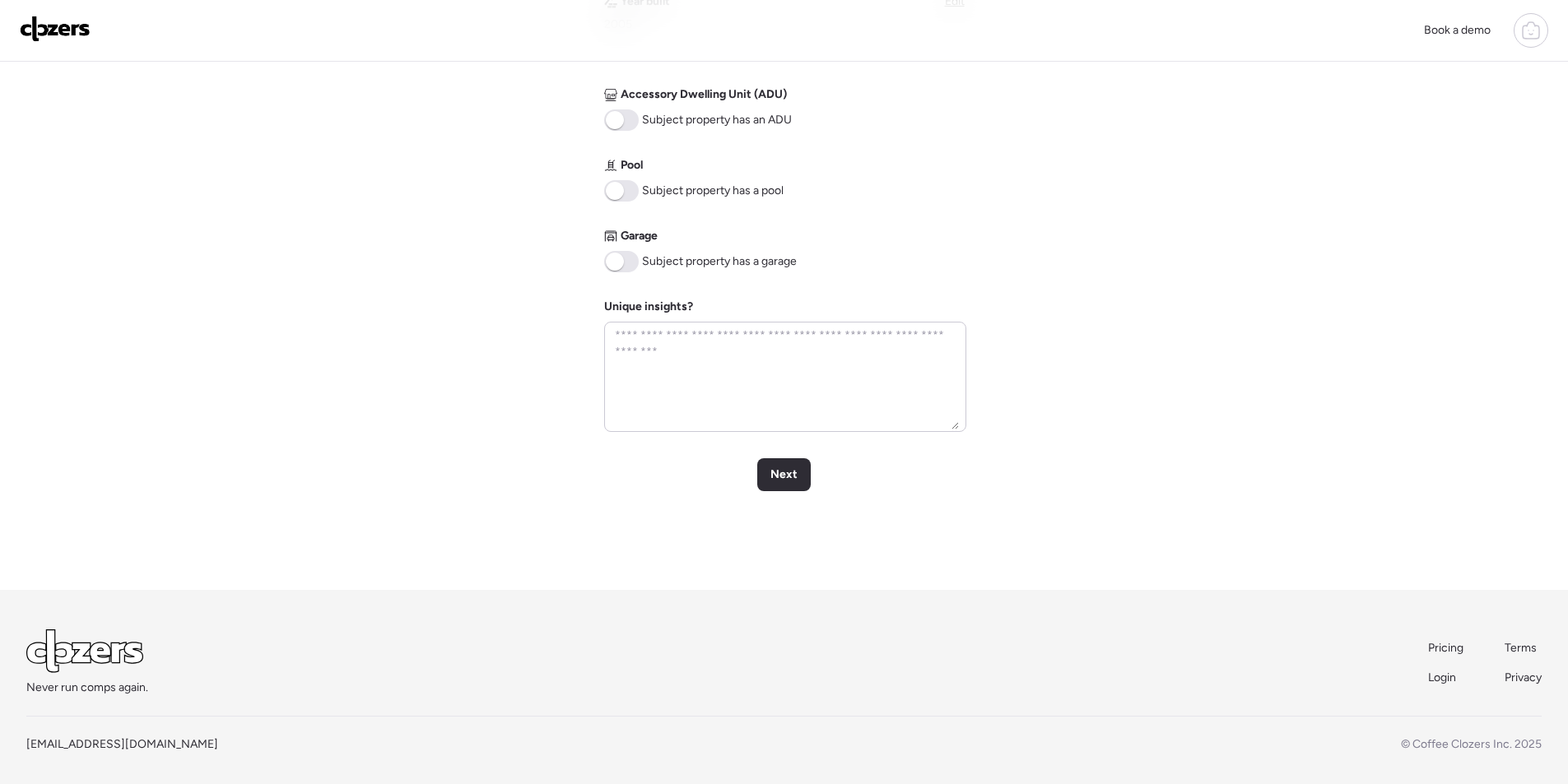
click at [617, 252] on span at bounding box center [614, 261] width 18 height 18
click at [770, 477] on div "Next" at bounding box center [784, 475] width 53 height 33
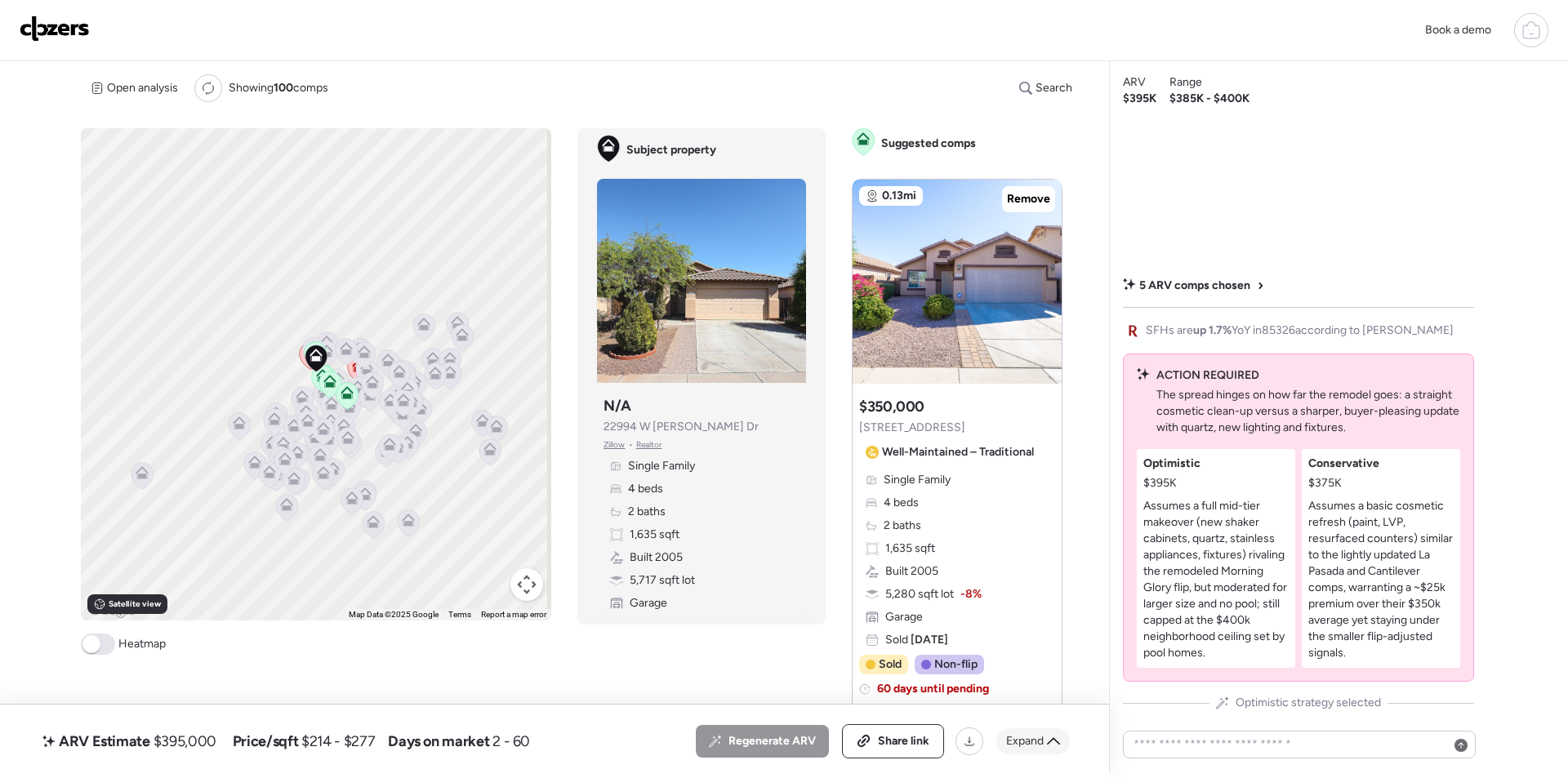
click at [1010, 738] on span "Expand" at bounding box center [1025, 740] width 38 height 16
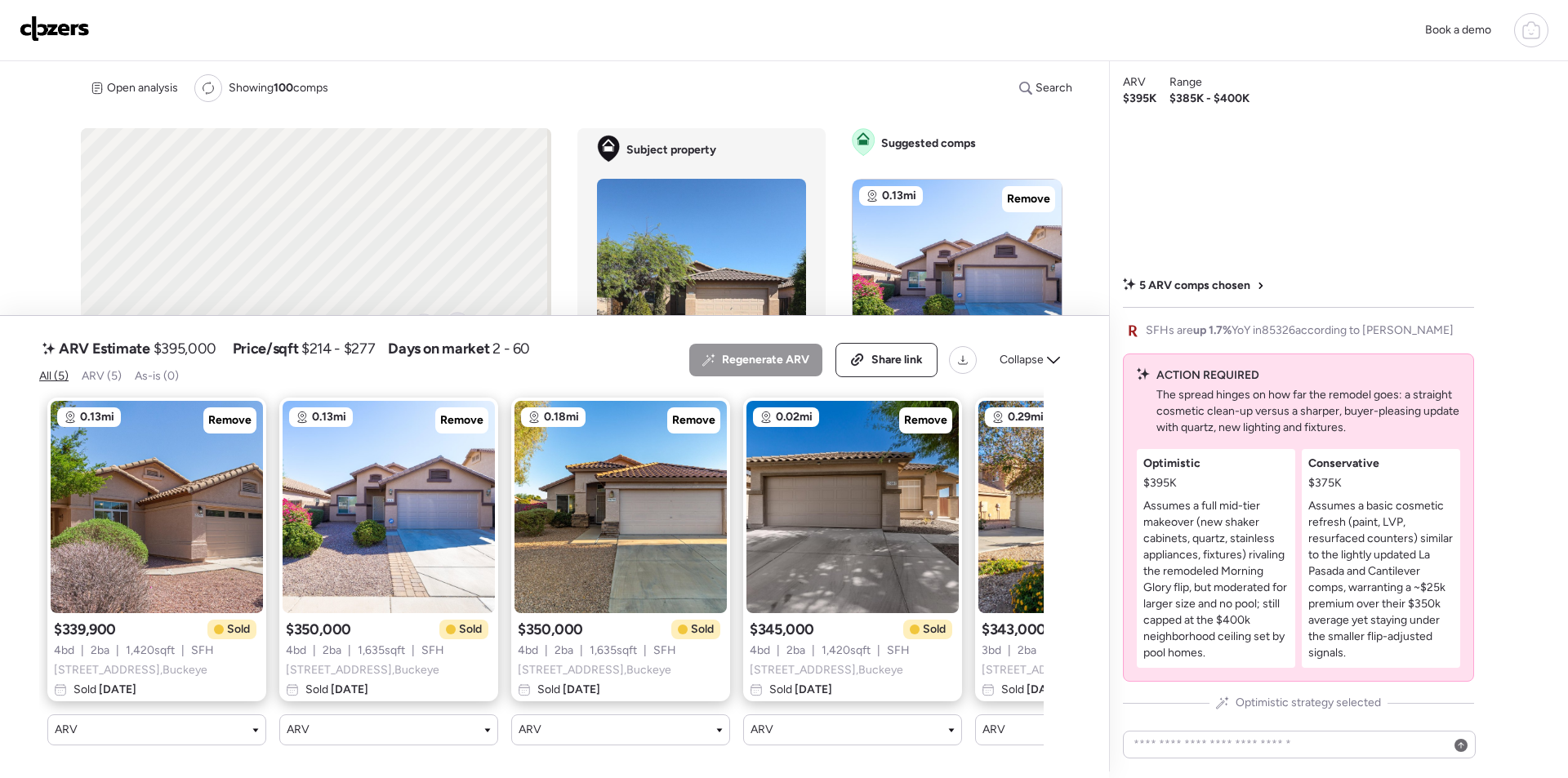
scroll to position [0, 168]
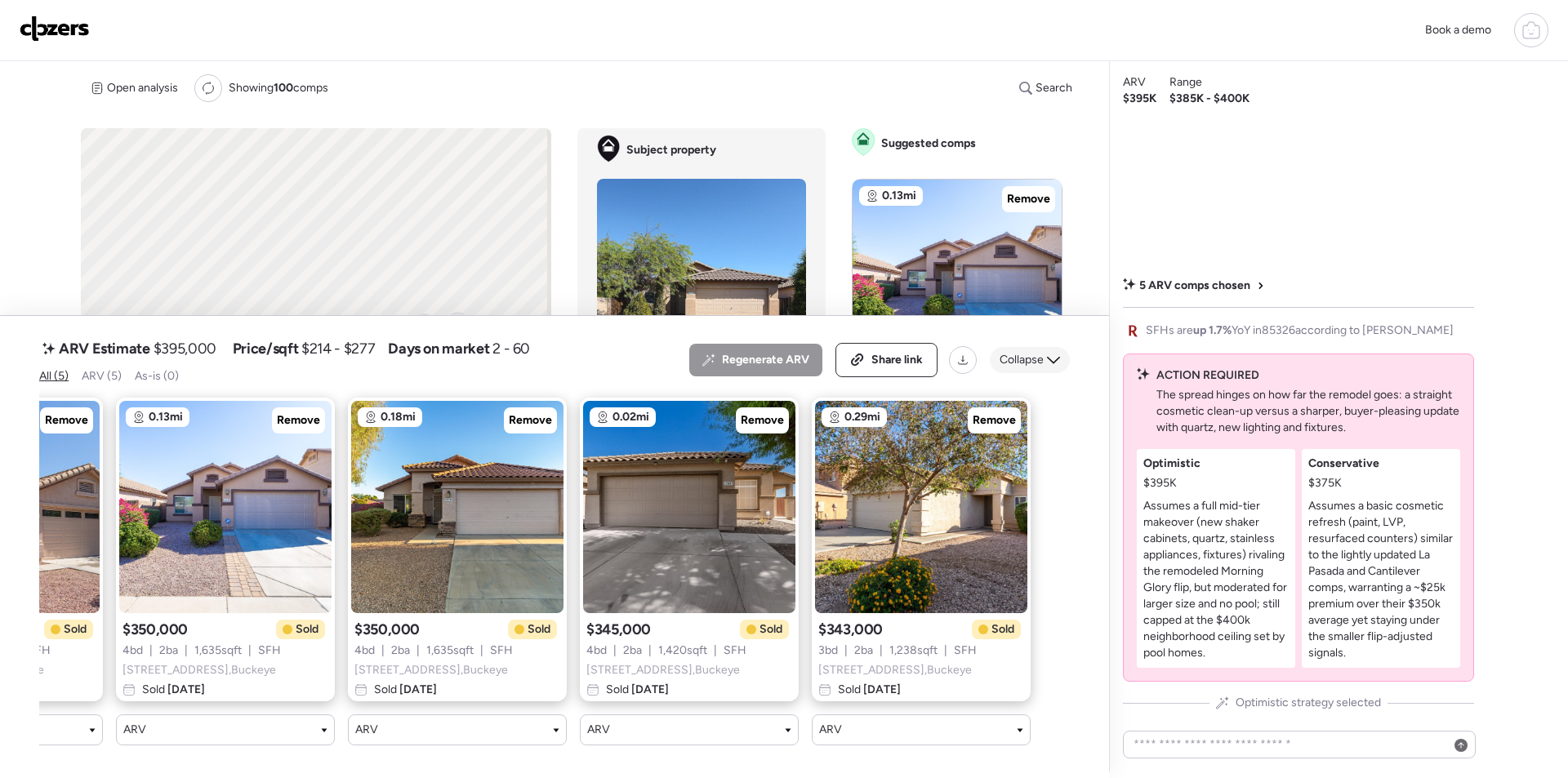
click at [1015, 343] on div "Regenerate ARV Share link Collapse" at bounding box center [879, 360] width 381 height 34
click at [1024, 352] on span "Collapse" at bounding box center [1021, 360] width 44 height 16
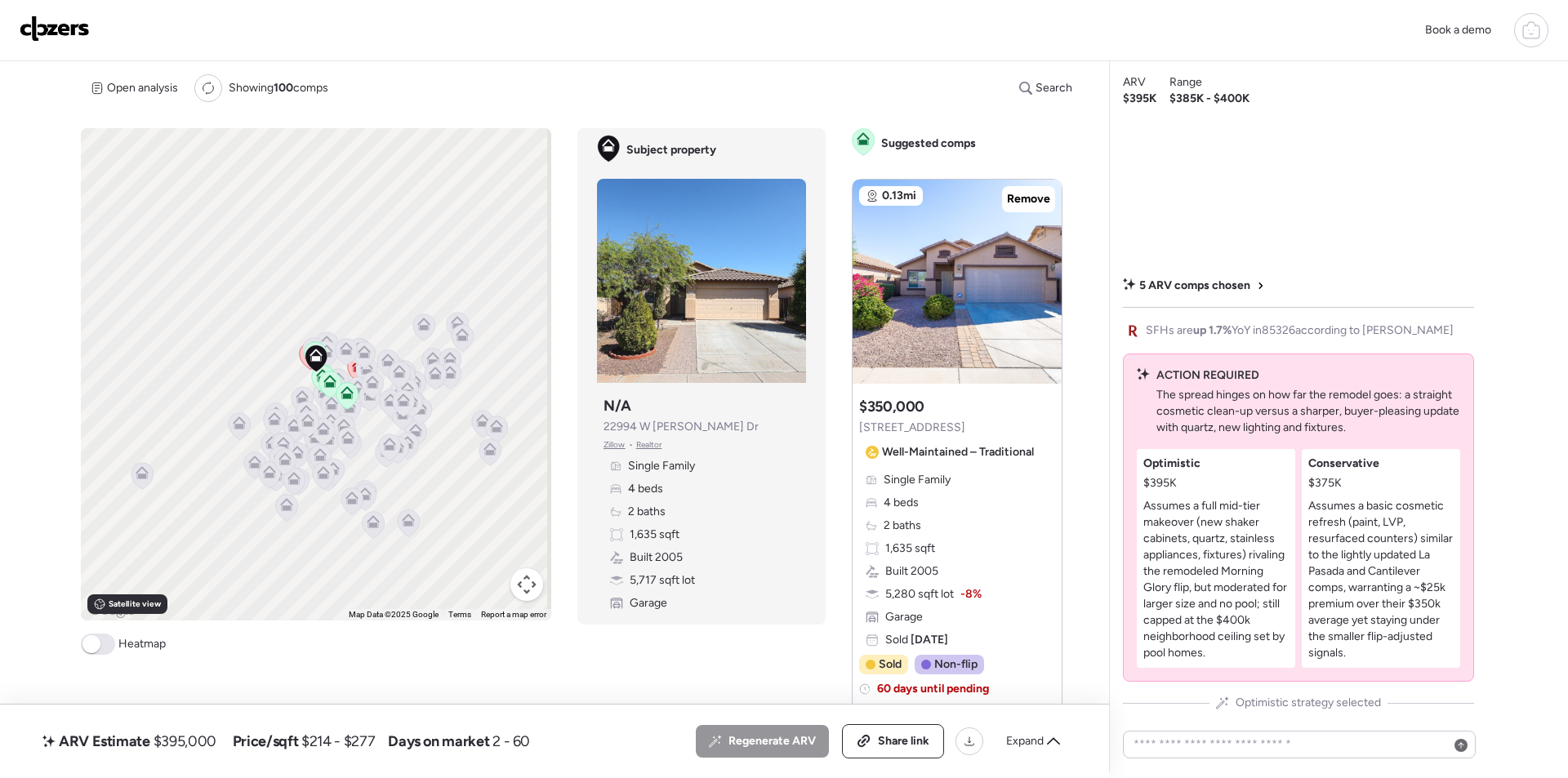
click at [191, 739] on span "$395,000" at bounding box center [185, 741] width 63 height 20
click at [190, 739] on span "$395,000" at bounding box center [185, 741] width 63 height 20
copy span "395,000"
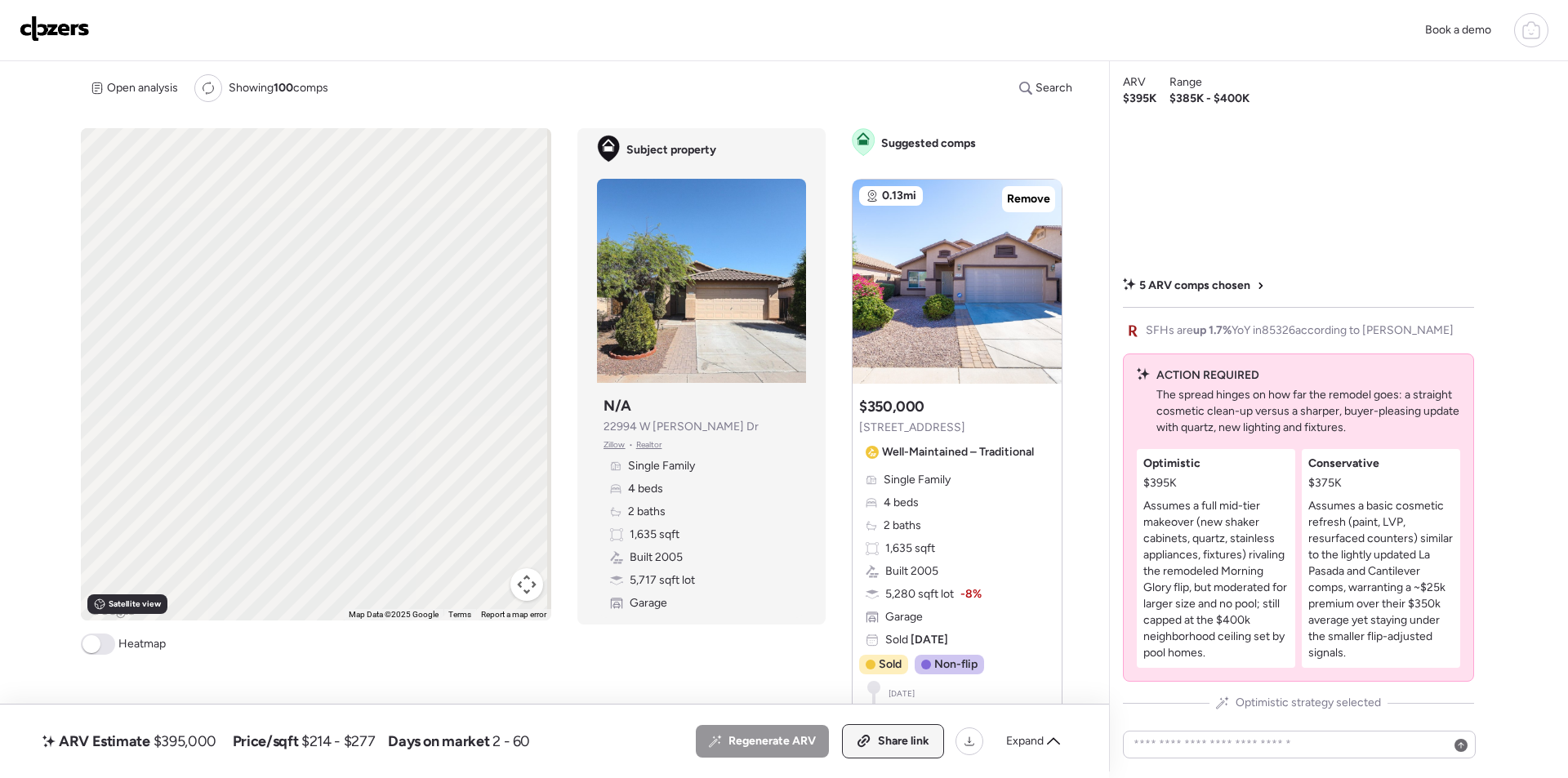
click at [898, 730] on div "Share link" at bounding box center [893, 741] width 100 height 33
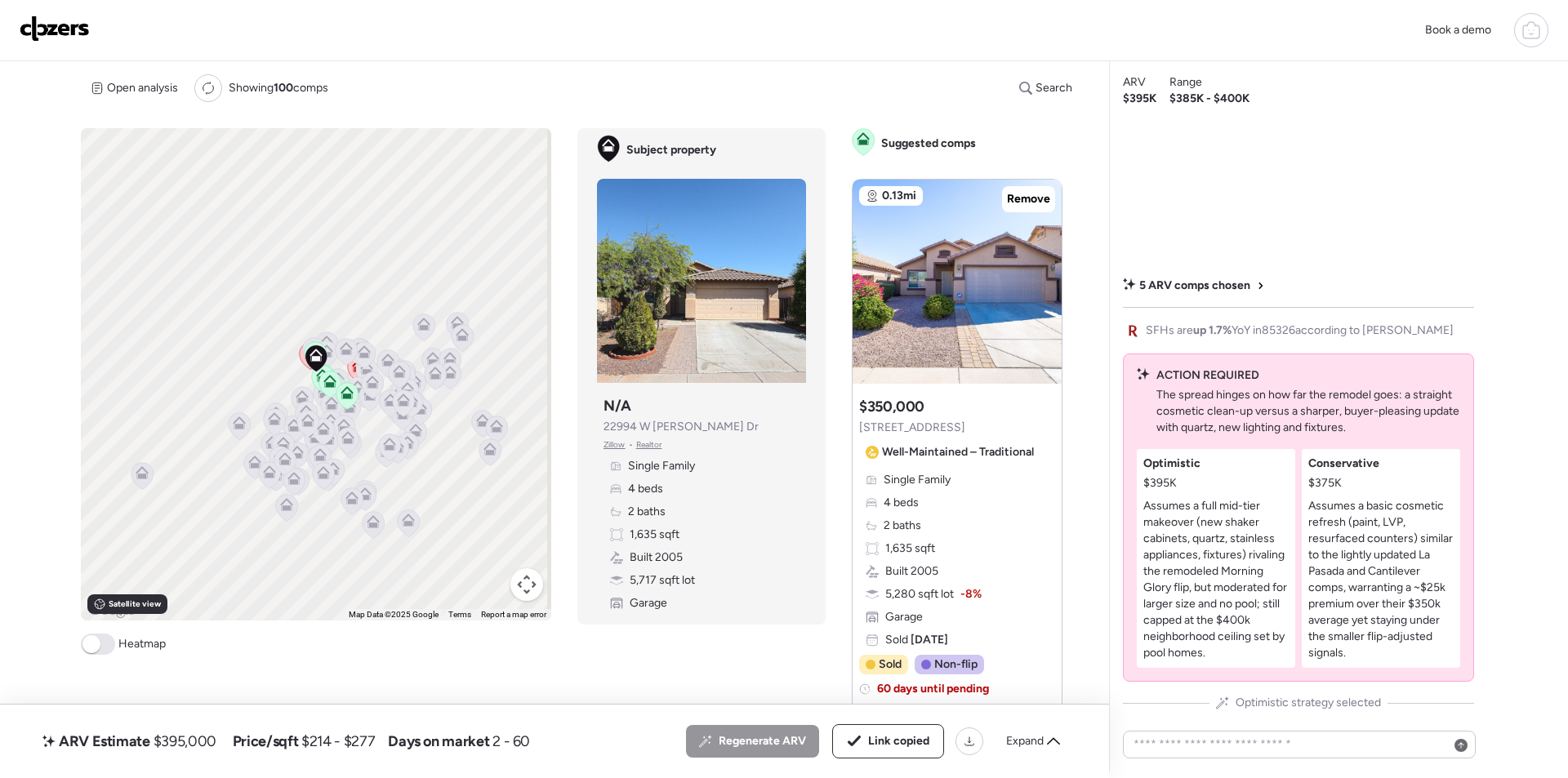
click at [77, 27] on img at bounding box center [55, 28] width 70 height 26
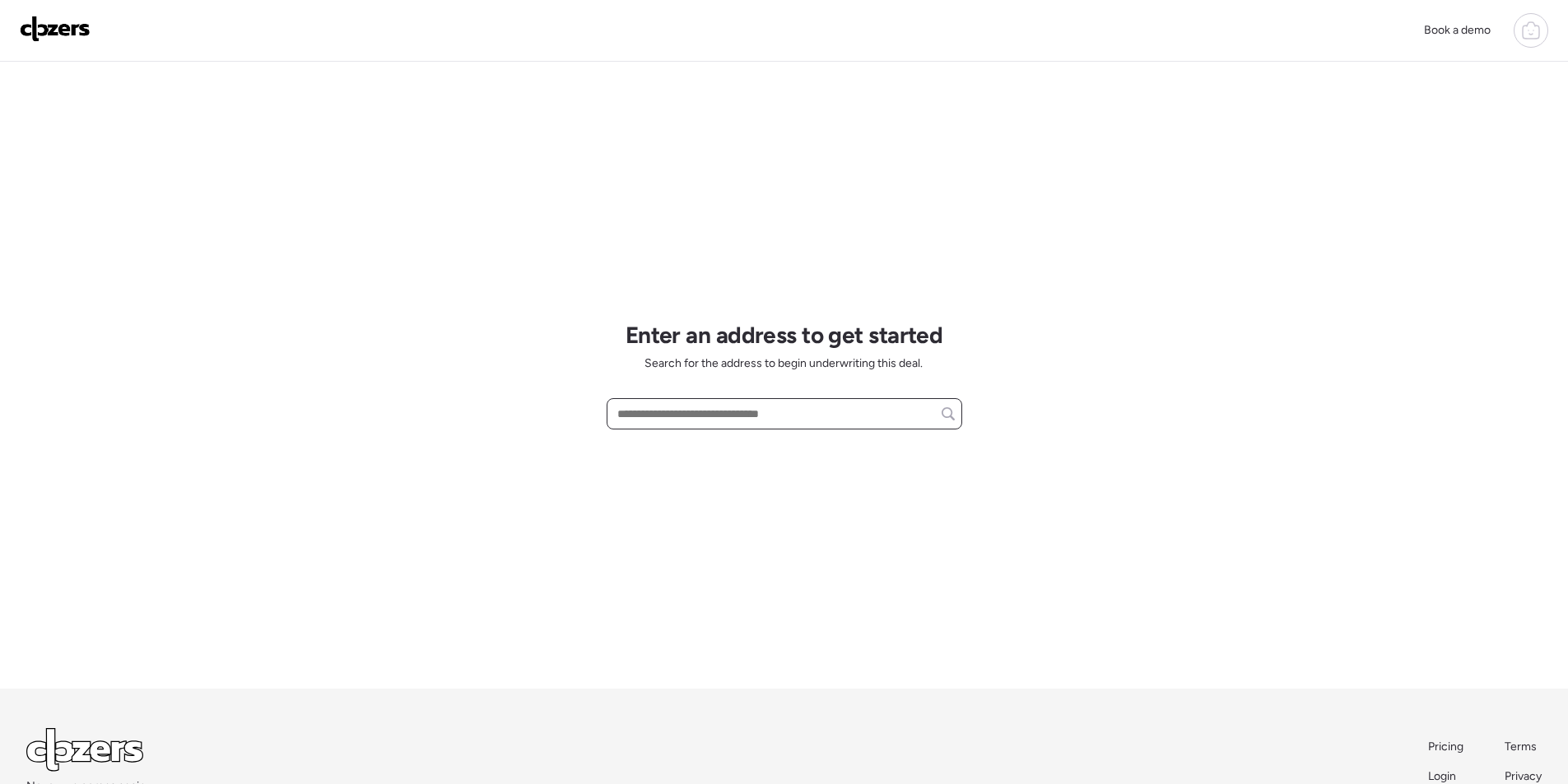
click at [646, 421] on input "text" at bounding box center [784, 414] width 341 height 23
paste input "**********"
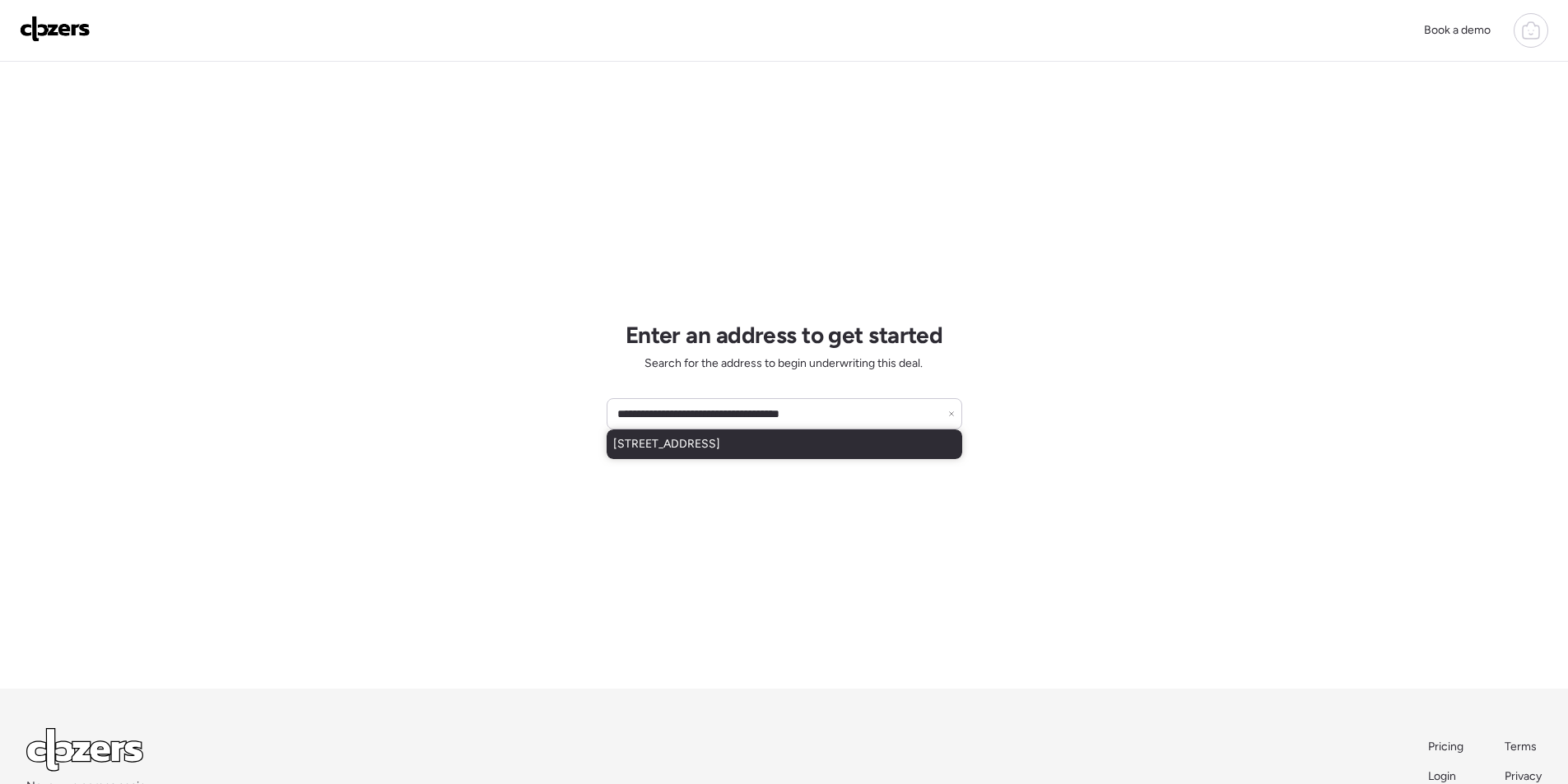
click at [663, 446] on span "[STREET_ADDRESS]" at bounding box center [666, 443] width 107 height 16
type input "**********"
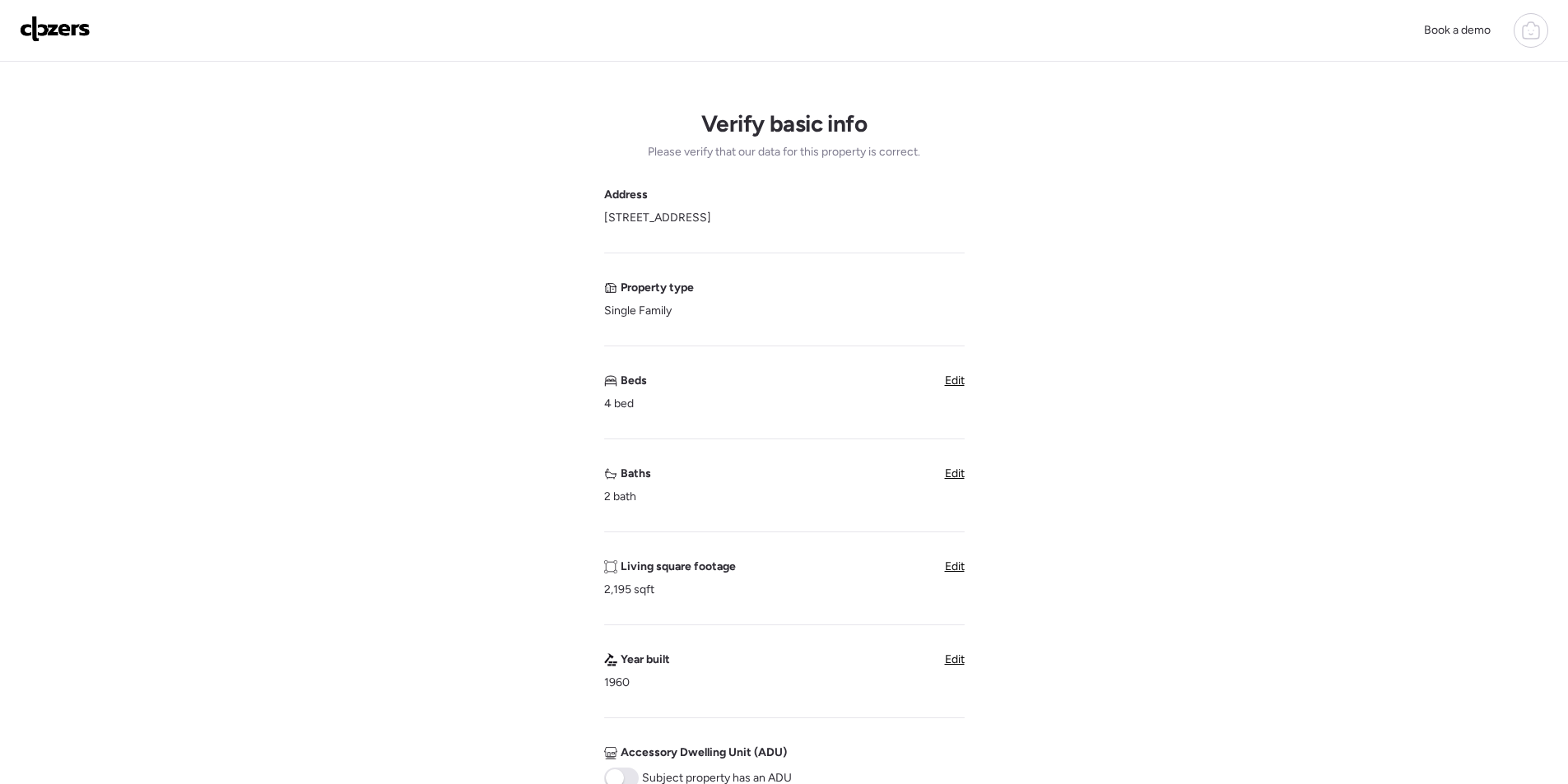
click at [944, 382] on span "Edit" at bounding box center [954, 380] width 20 height 14
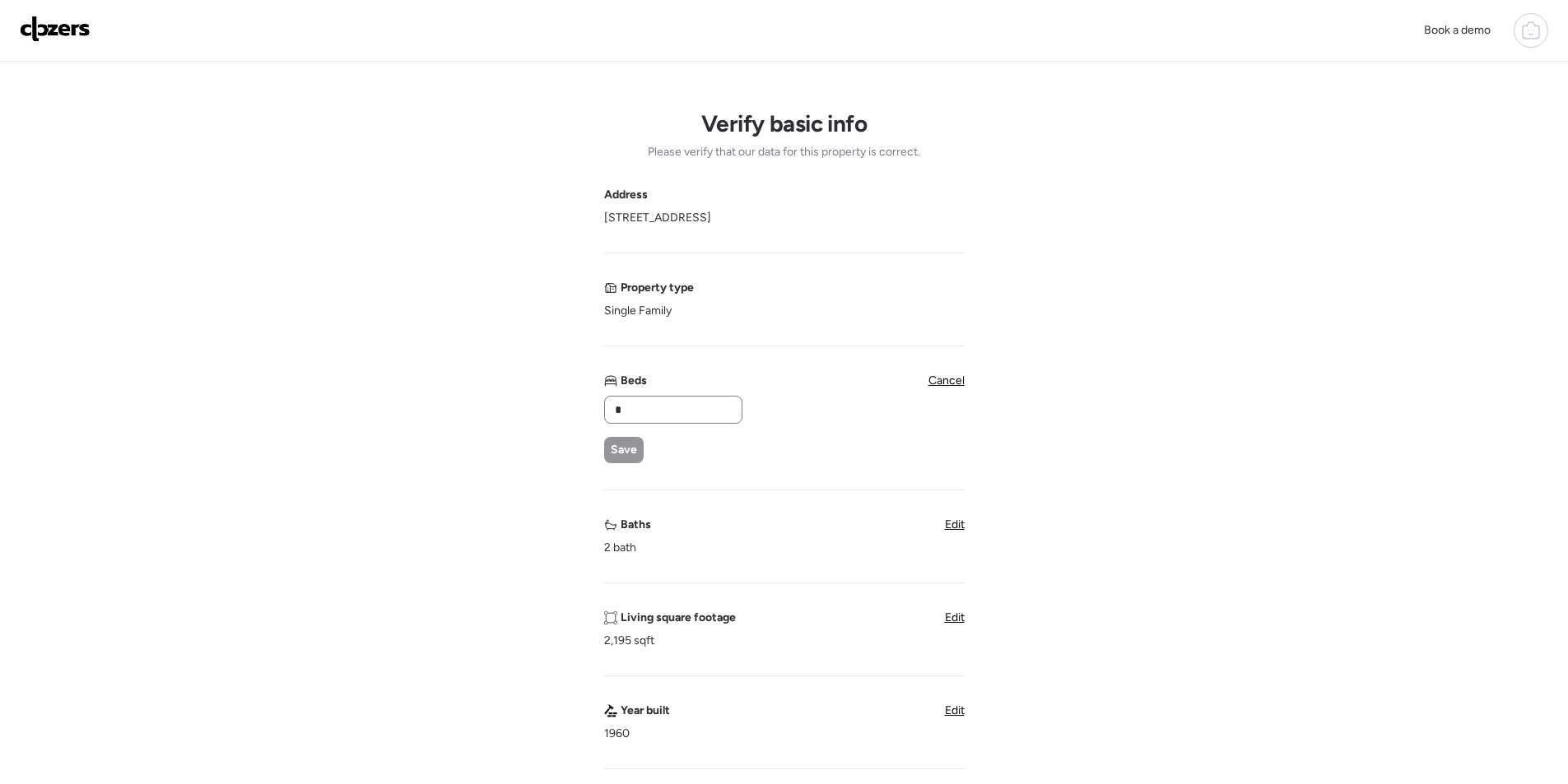
click at [687, 422] on div "*" at bounding box center [673, 409] width 138 height 28
click at [687, 421] on div "*" at bounding box center [673, 409] width 138 height 28
click at [685, 411] on input "*" at bounding box center [673, 409] width 124 height 23
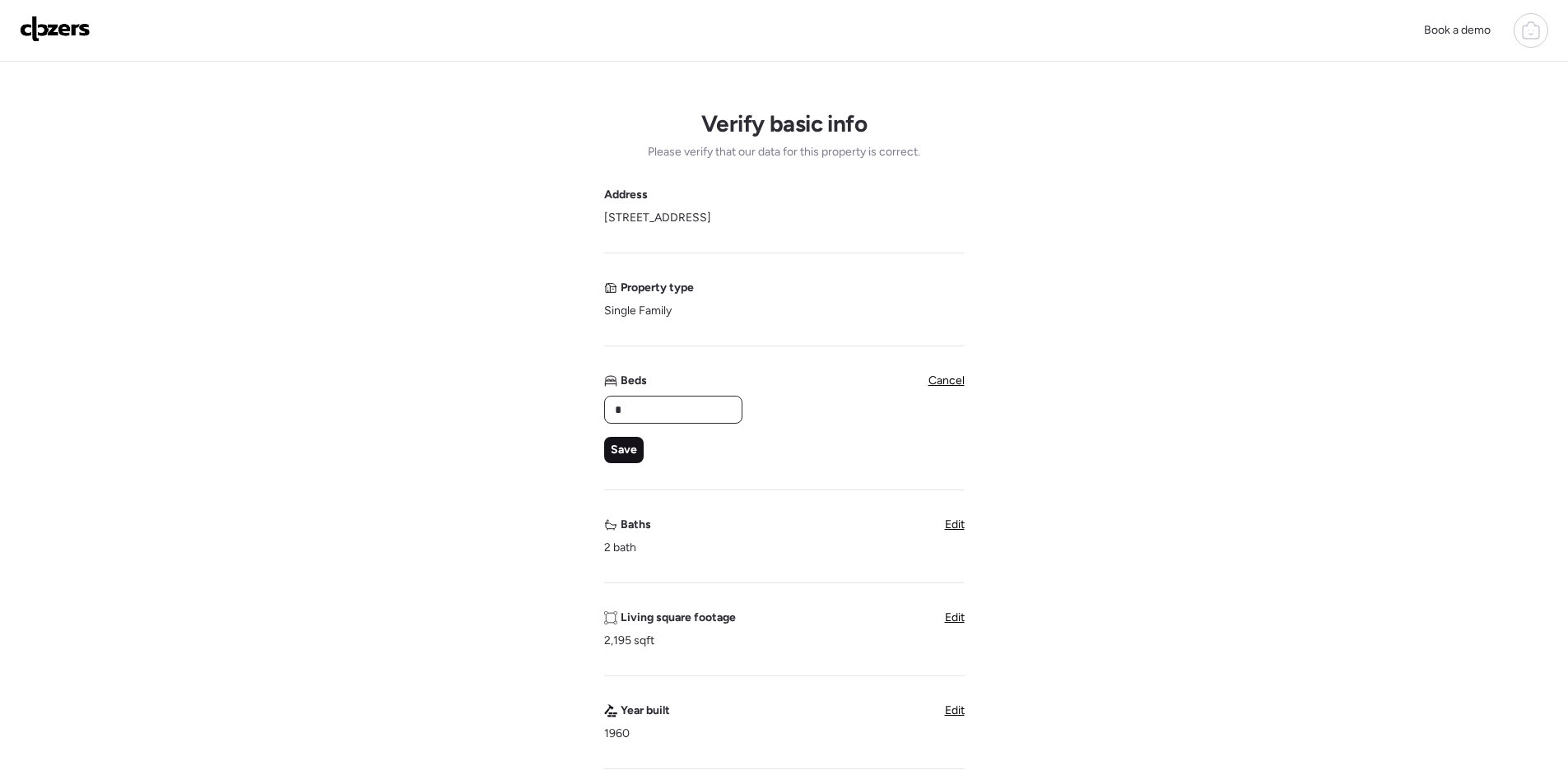
type input "*"
click at [622, 450] on span "Save" at bounding box center [624, 449] width 27 height 16
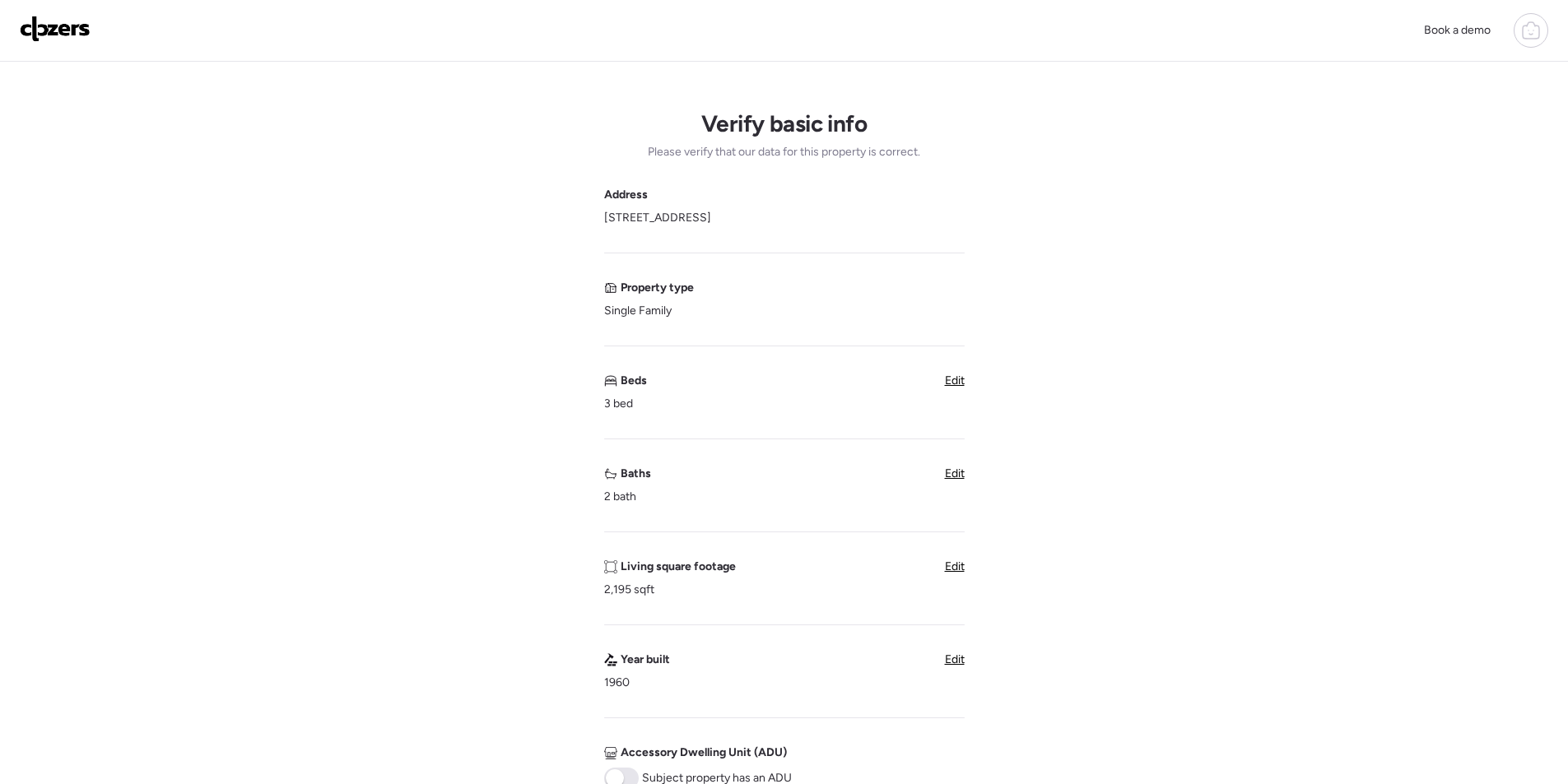
click at [951, 478] on span "Edit" at bounding box center [954, 473] width 20 height 14
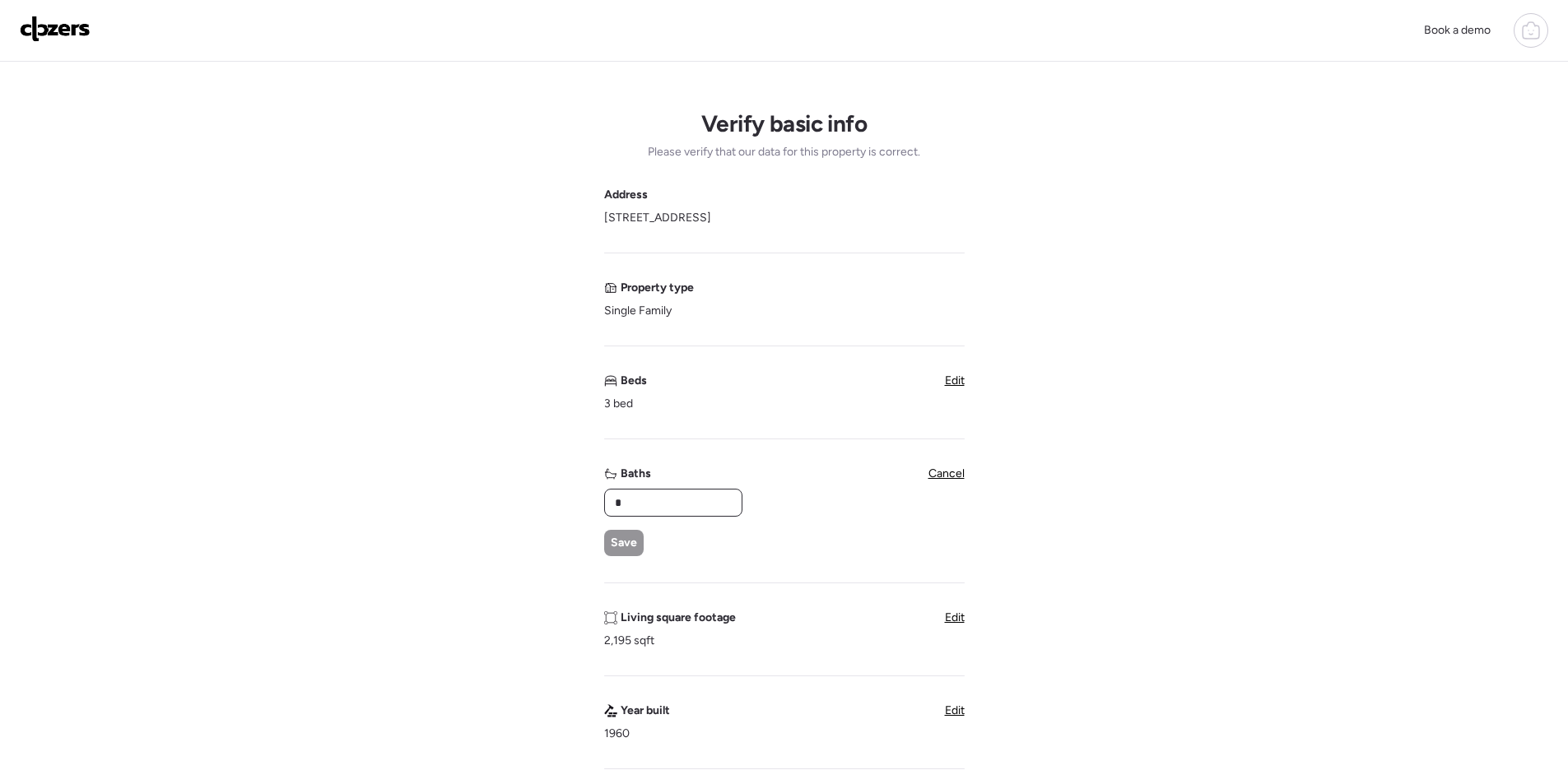
click at [691, 498] on input "*" at bounding box center [673, 502] width 124 height 23
drag, startPoint x: 691, startPoint y: 498, endPoint x: 661, endPoint y: 513, distance: 33.5
click at [690, 499] on input "*" at bounding box center [673, 502] width 124 height 23
type input "*"
click at [627, 533] on div "Save" at bounding box center [624, 543] width 39 height 27
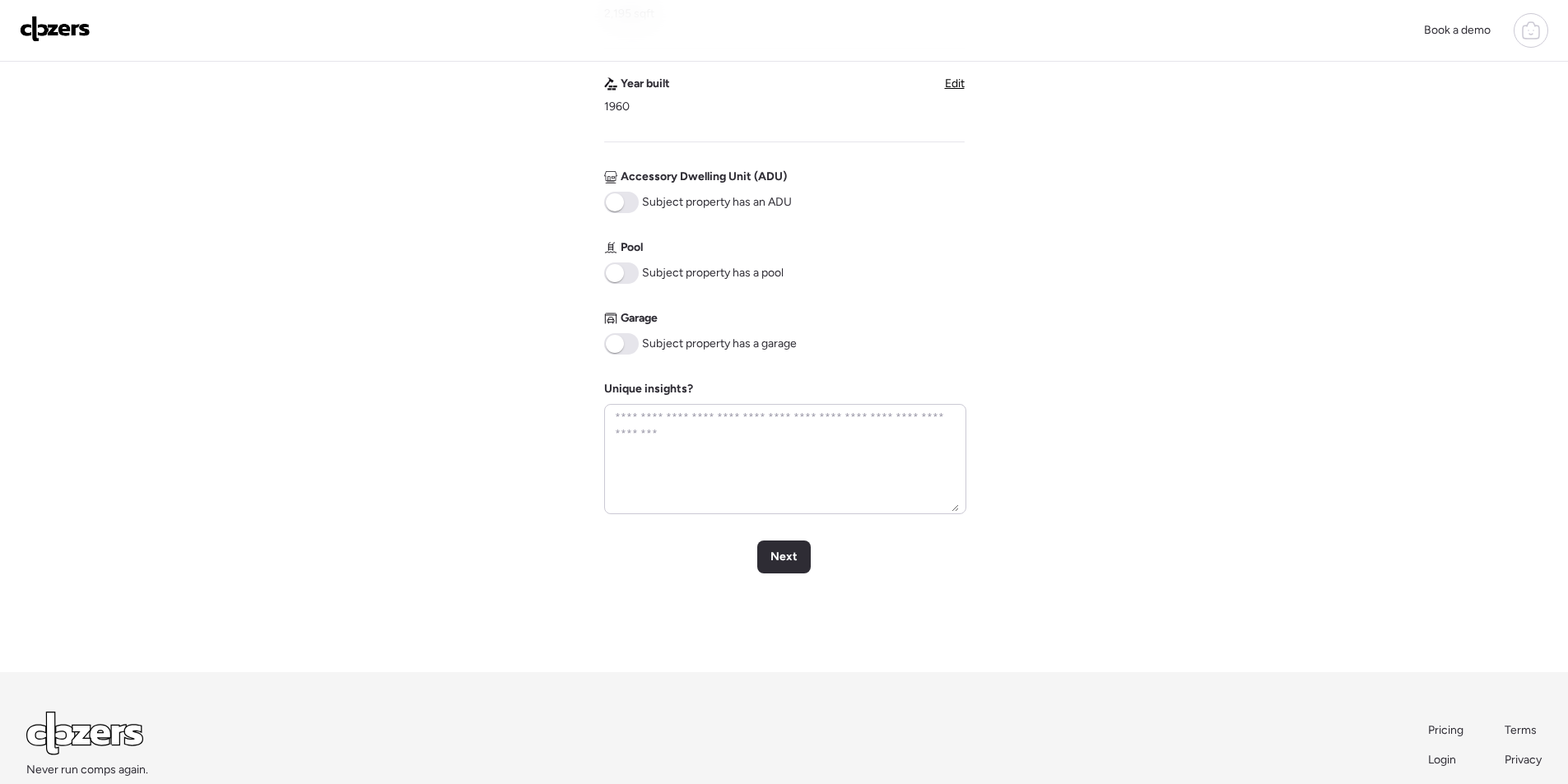
scroll to position [658, 0]
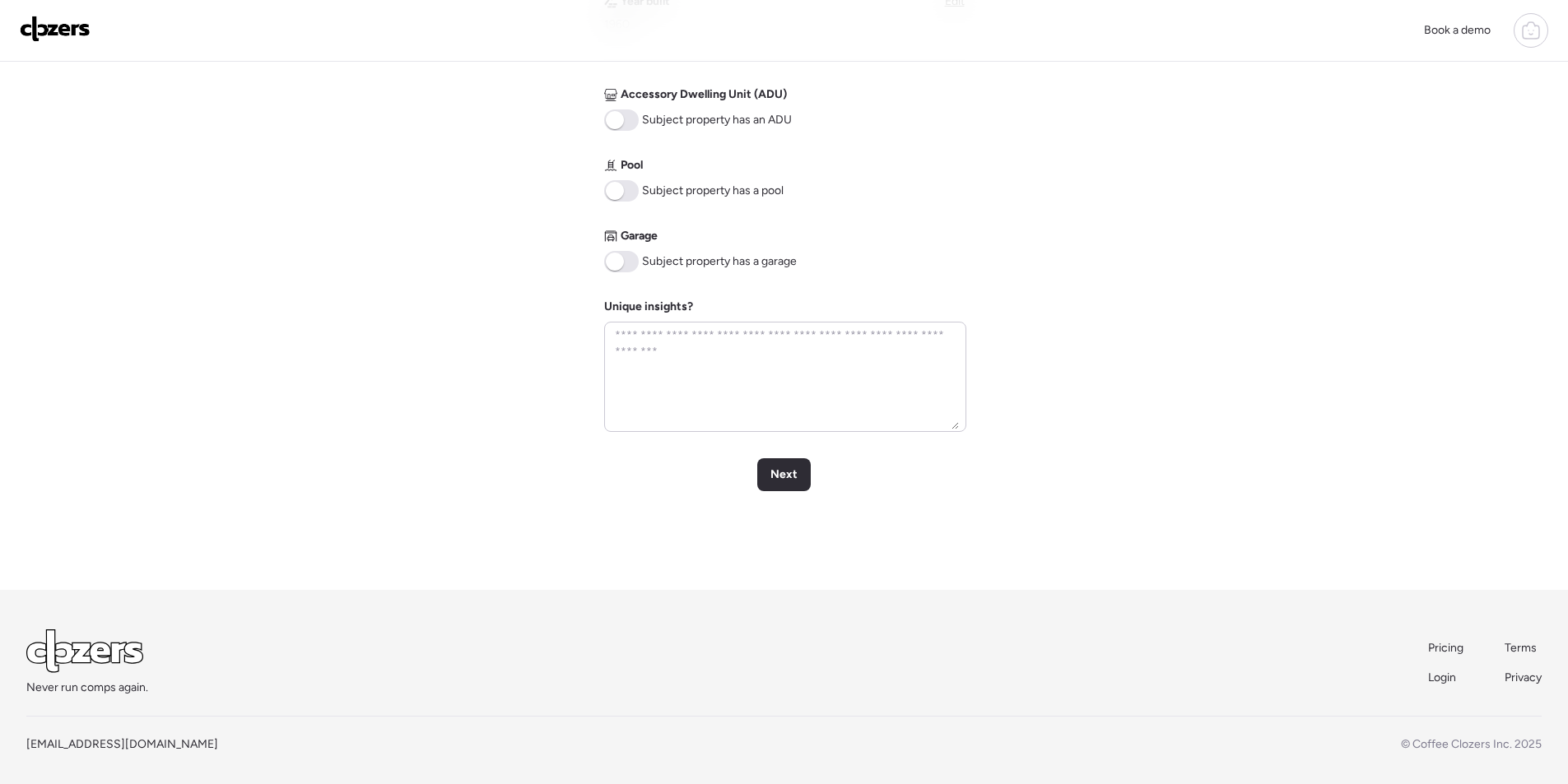
click at [618, 260] on span at bounding box center [614, 261] width 18 height 18
click at [782, 470] on span "Next" at bounding box center [784, 474] width 28 height 16
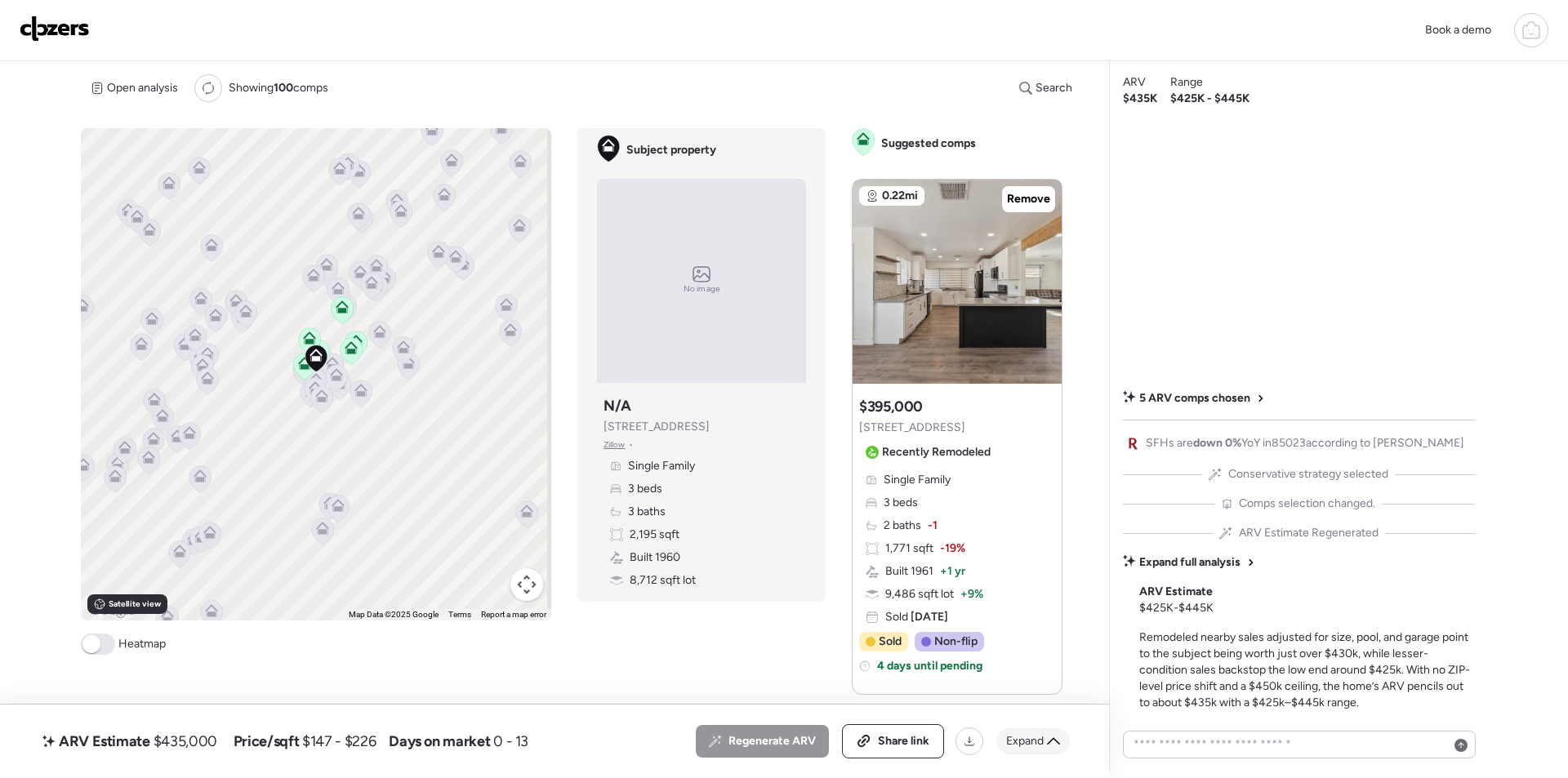
click at [1021, 732] on div "Expand" at bounding box center [1033, 741] width 74 height 26
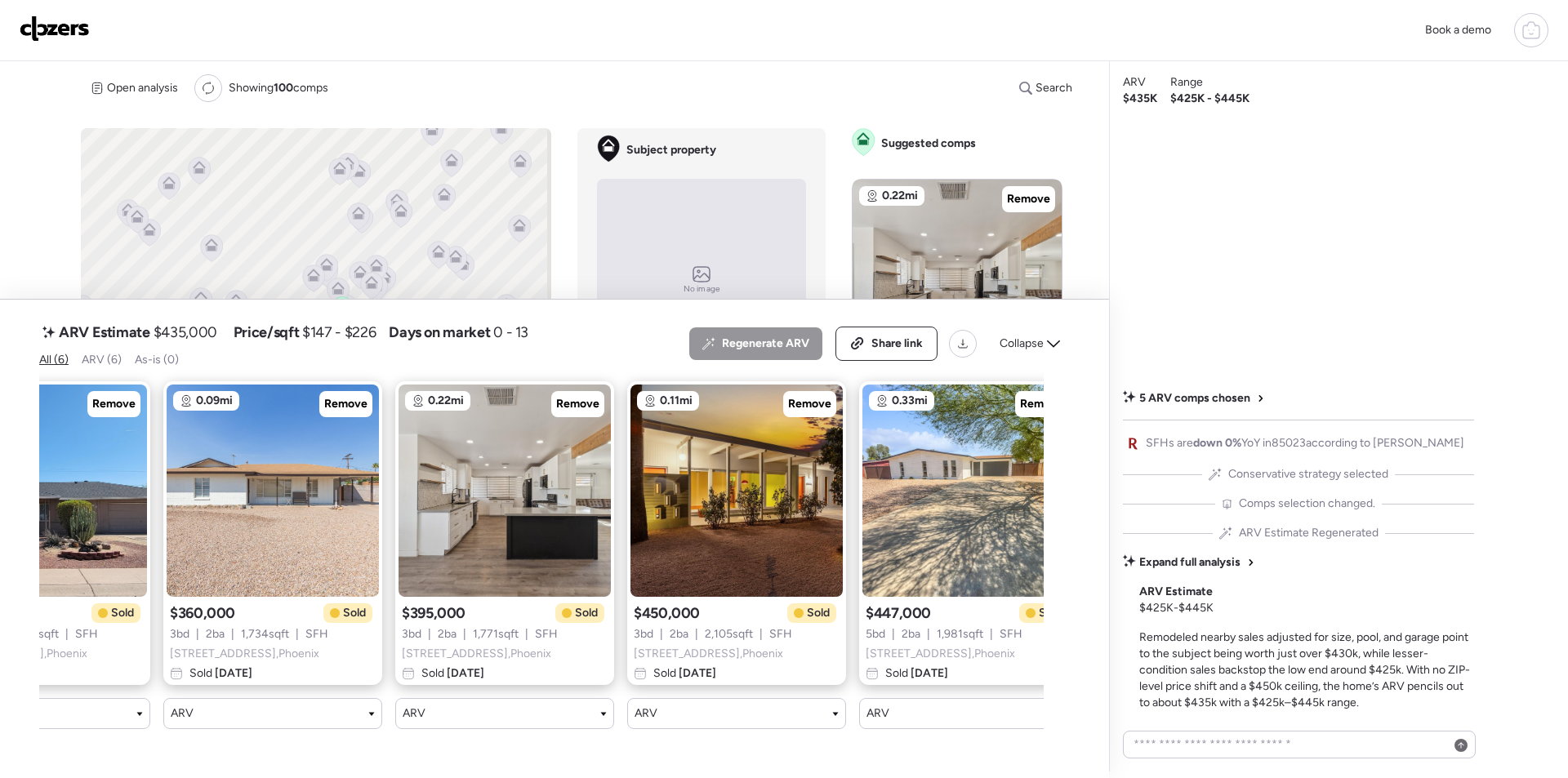
scroll to position [0, 401]
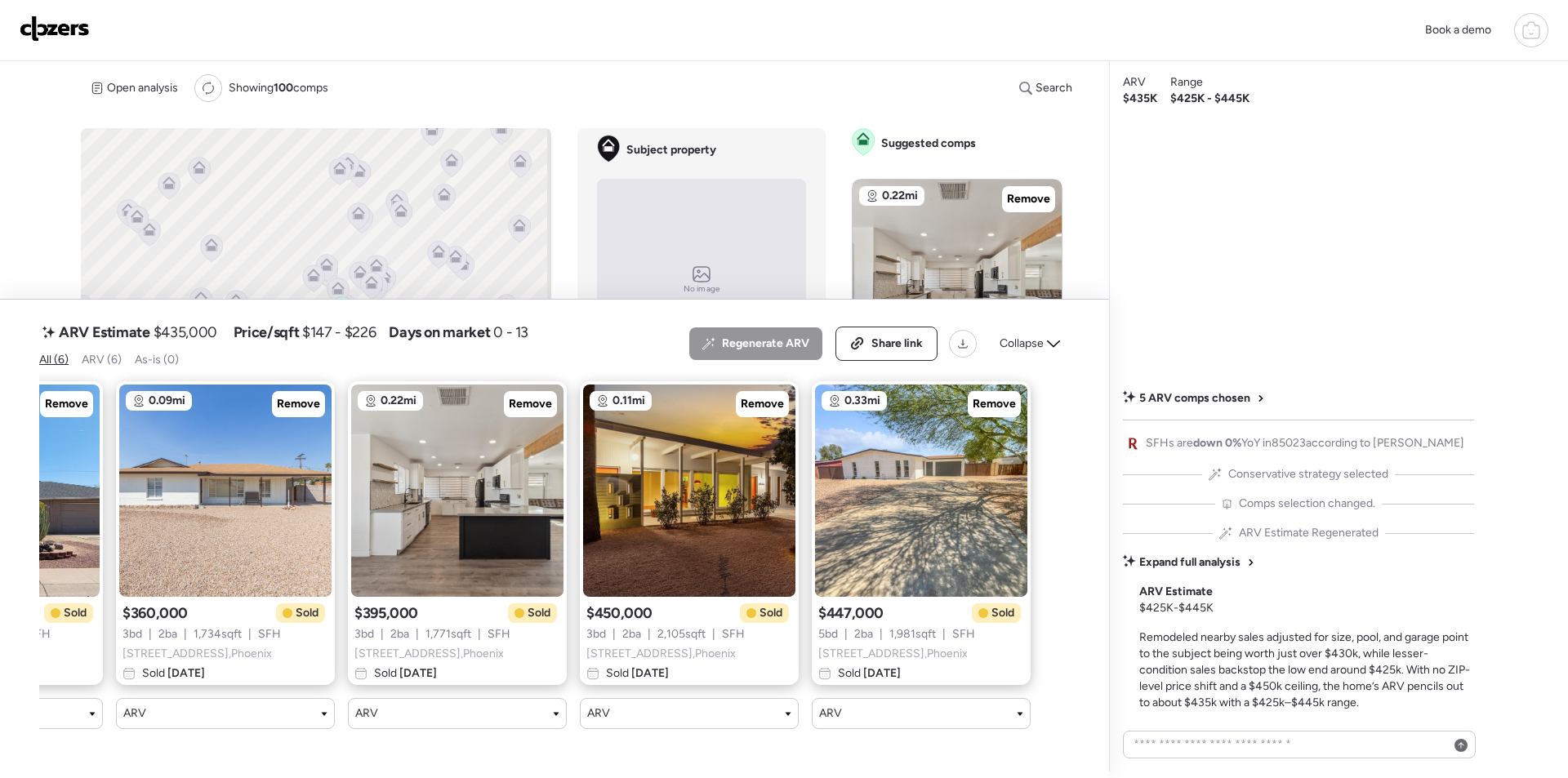
drag, startPoint x: 1046, startPoint y: 347, endPoint x: 1028, endPoint y: 346, distance: 18.0
click at [1046, 346] on div "Collapse" at bounding box center [1030, 344] width 80 height 26
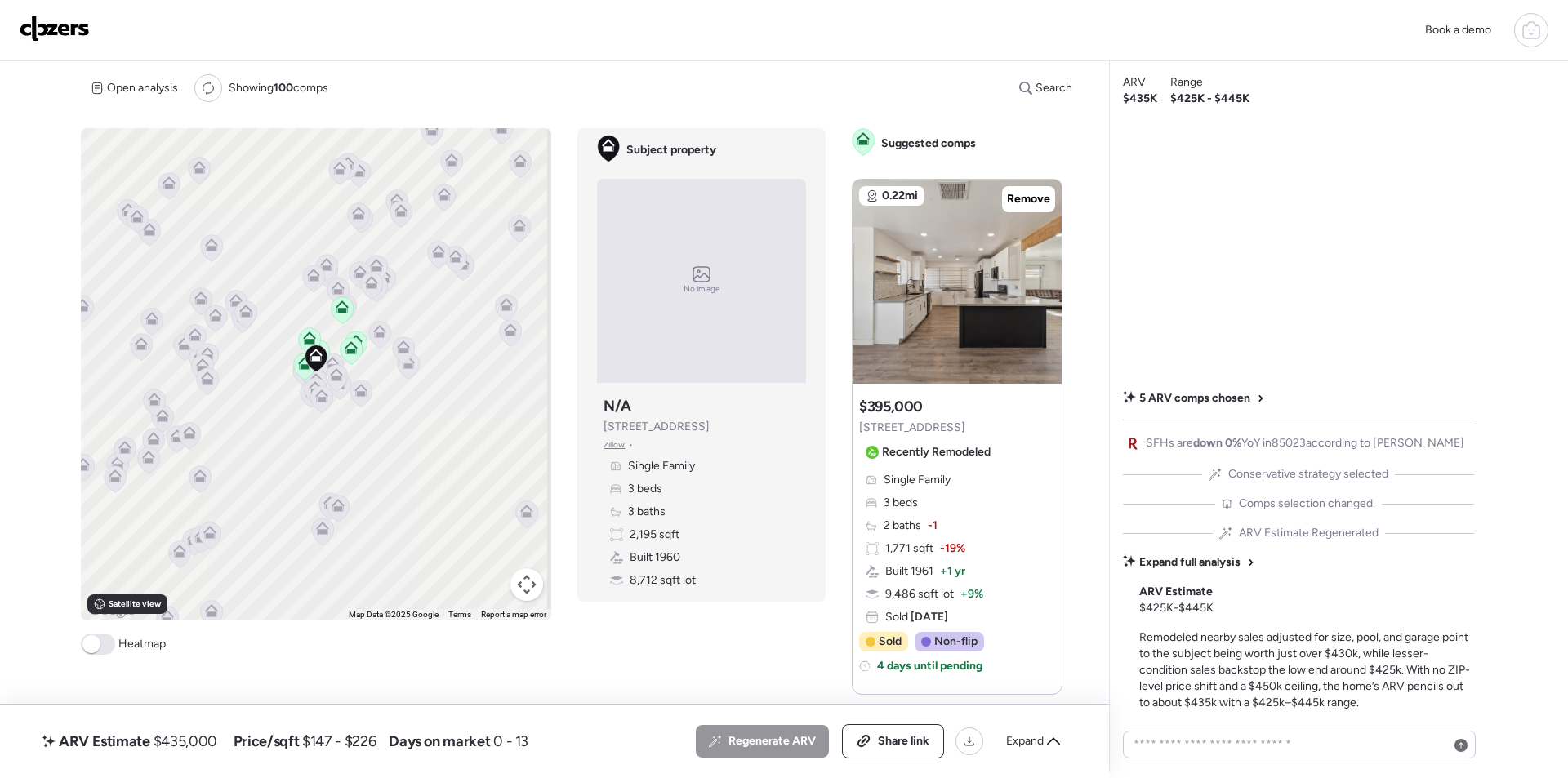
click at [178, 741] on span "$435,000" at bounding box center [185, 741] width 63 height 20
copy span "435,000"
click at [898, 728] on div "Share link" at bounding box center [893, 741] width 100 height 33
click at [62, 22] on img at bounding box center [55, 28] width 70 height 26
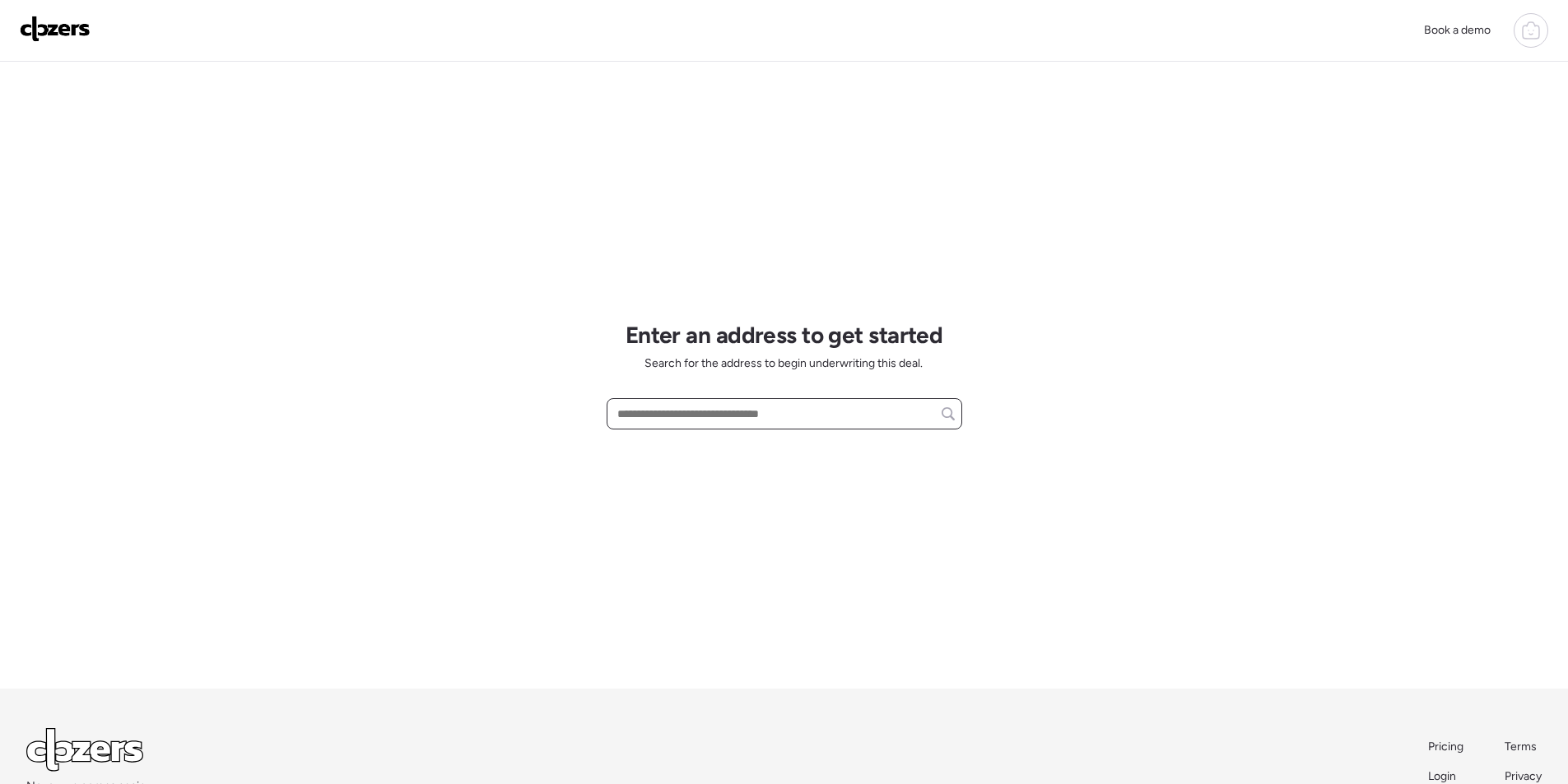
click at [677, 419] on input "text" at bounding box center [784, 414] width 341 height 23
paste input "**********"
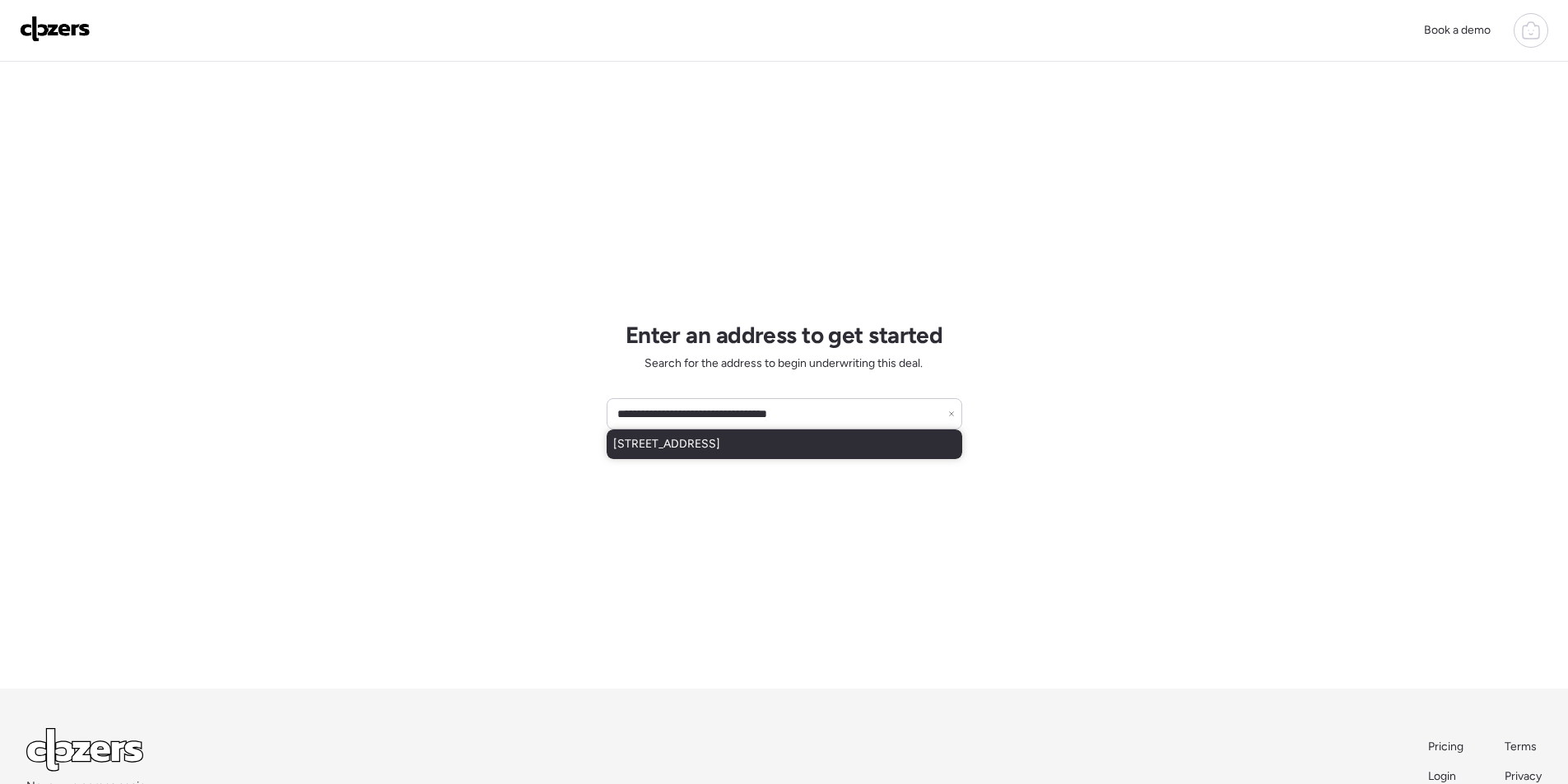
click at [671, 441] on span "[STREET_ADDRESS]" at bounding box center [666, 443] width 107 height 16
type input "**********"
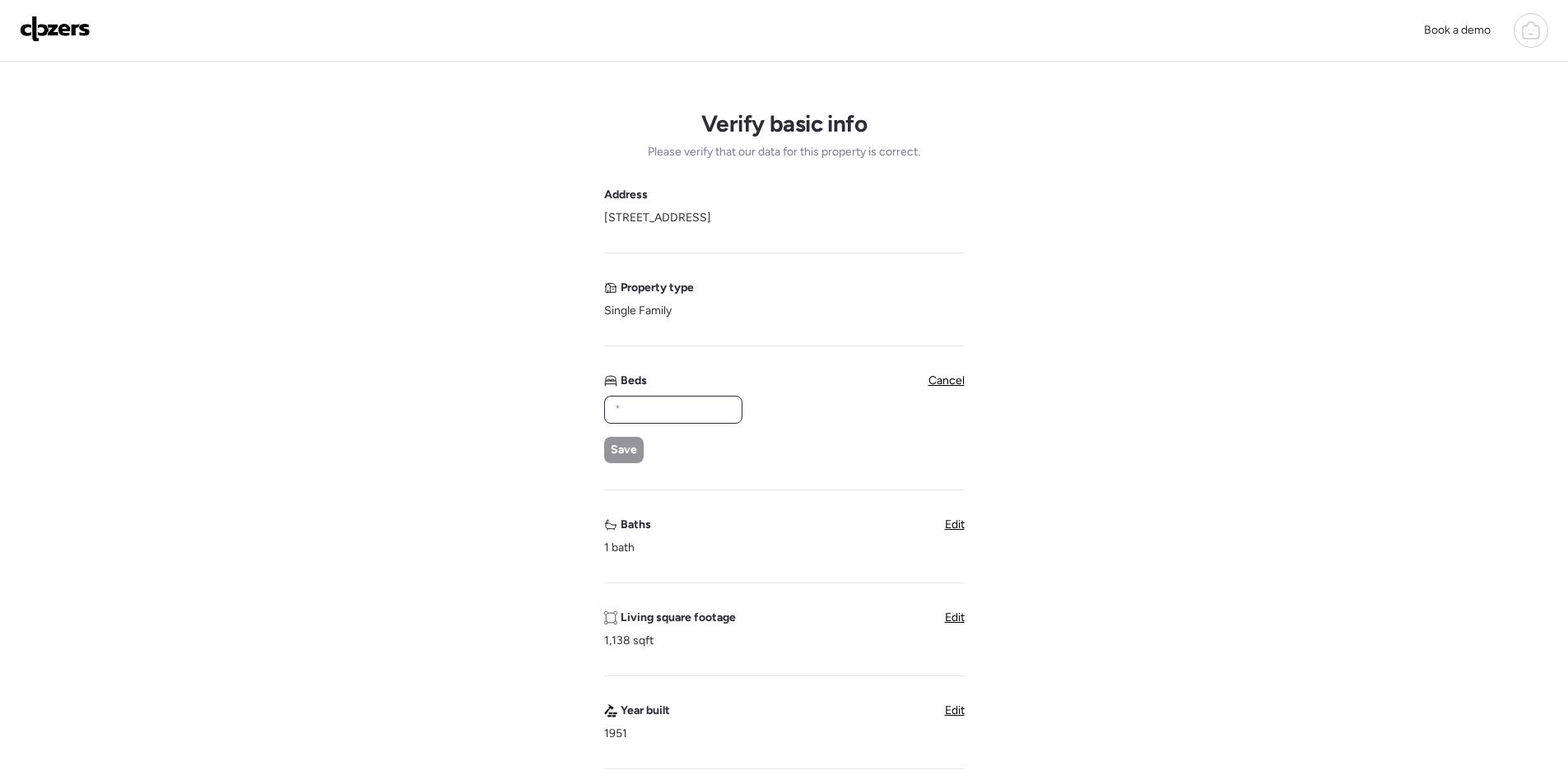
click at [639, 410] on input "text" at bounding box center [673, 409] width 124 height 23
type input "*"
click at [619, 449] on span "Save" at bounding box center [624, 449] width 27 height 16
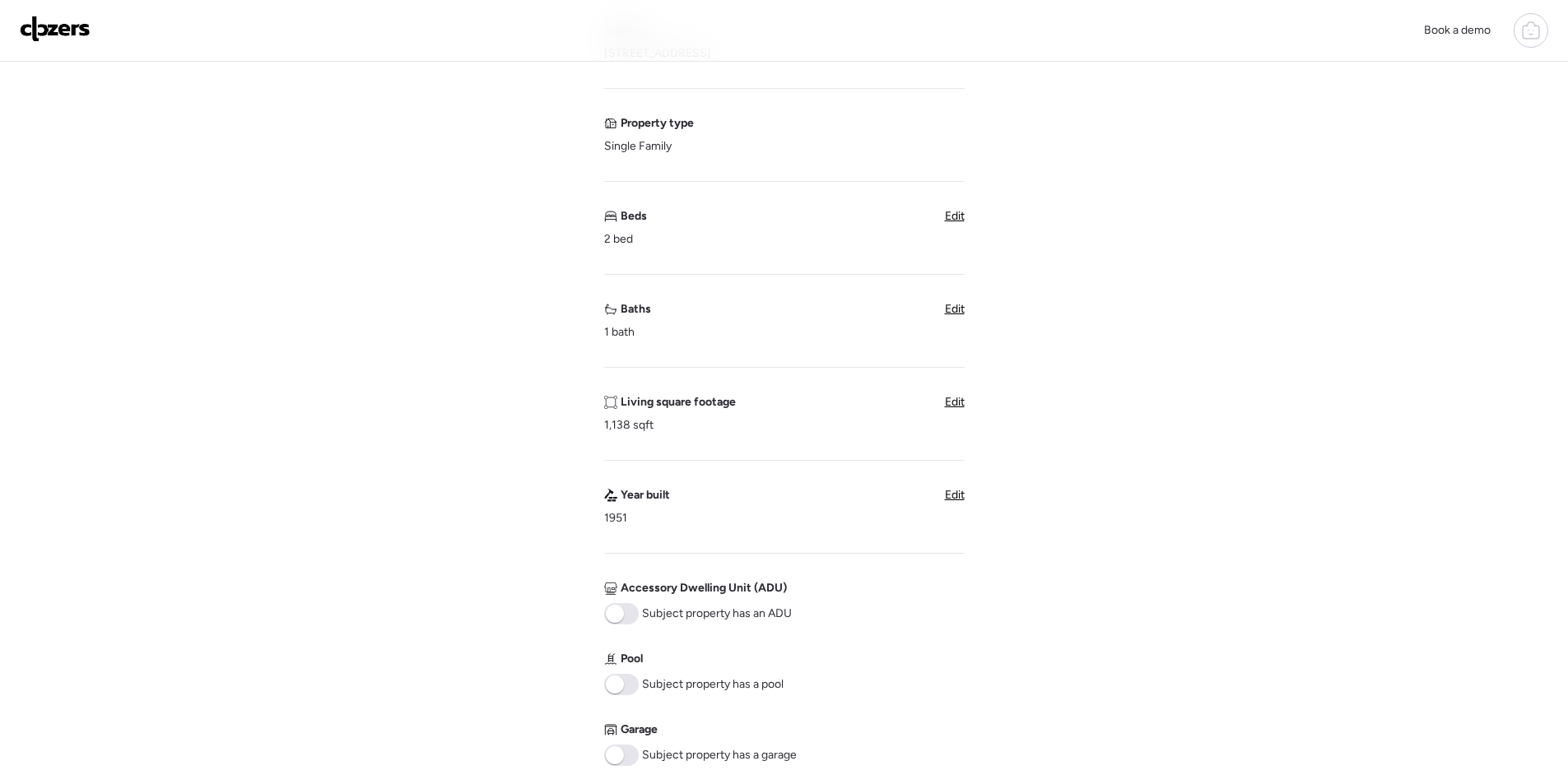
scroll to position [411, 0]
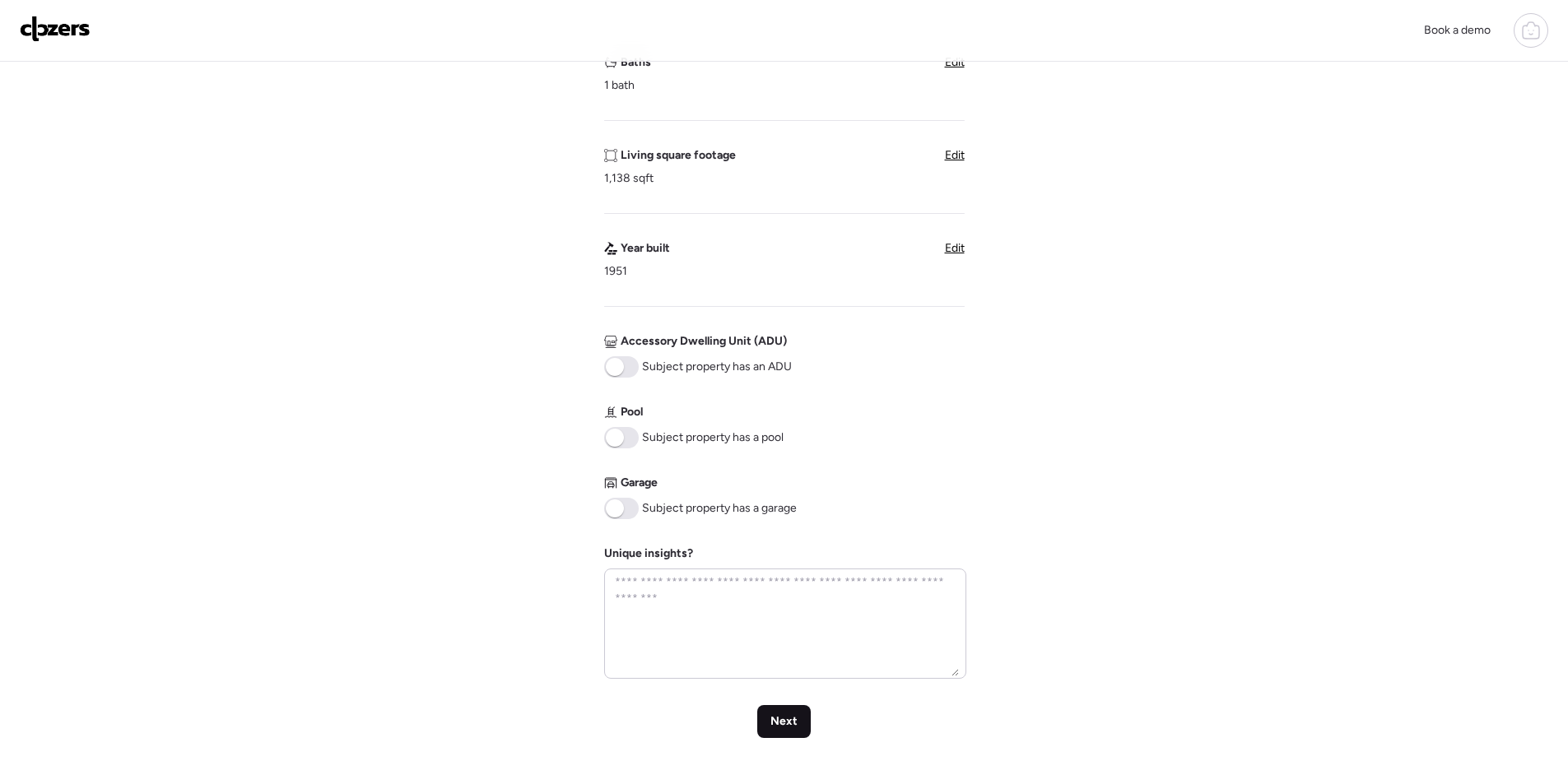
click at [794, 735] on div "Next" at bounding box center [784, 721] width 53 height 33
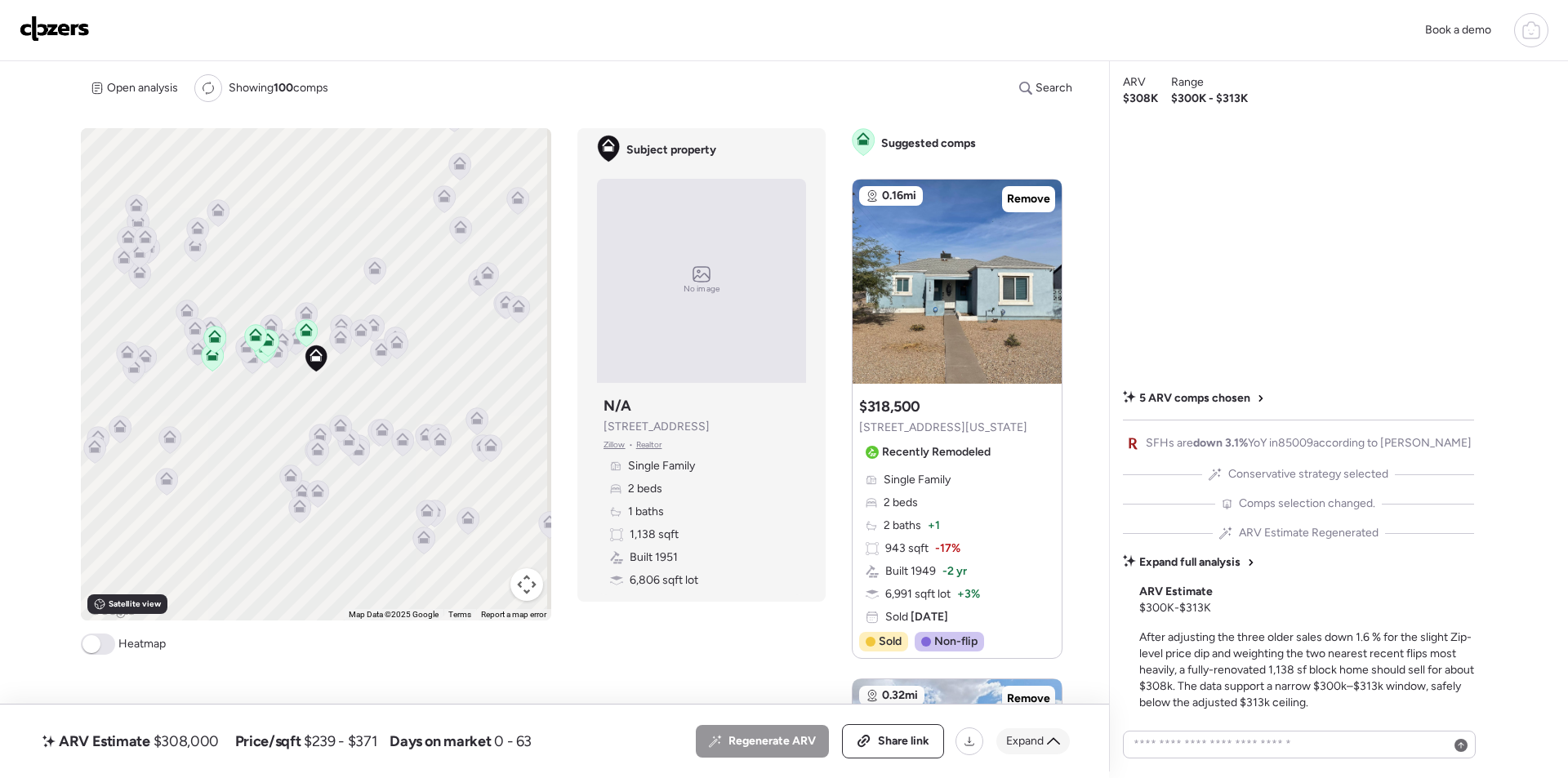
click at [1047, 738] on icon at bounding box center [1053, 741] width 13 height 13
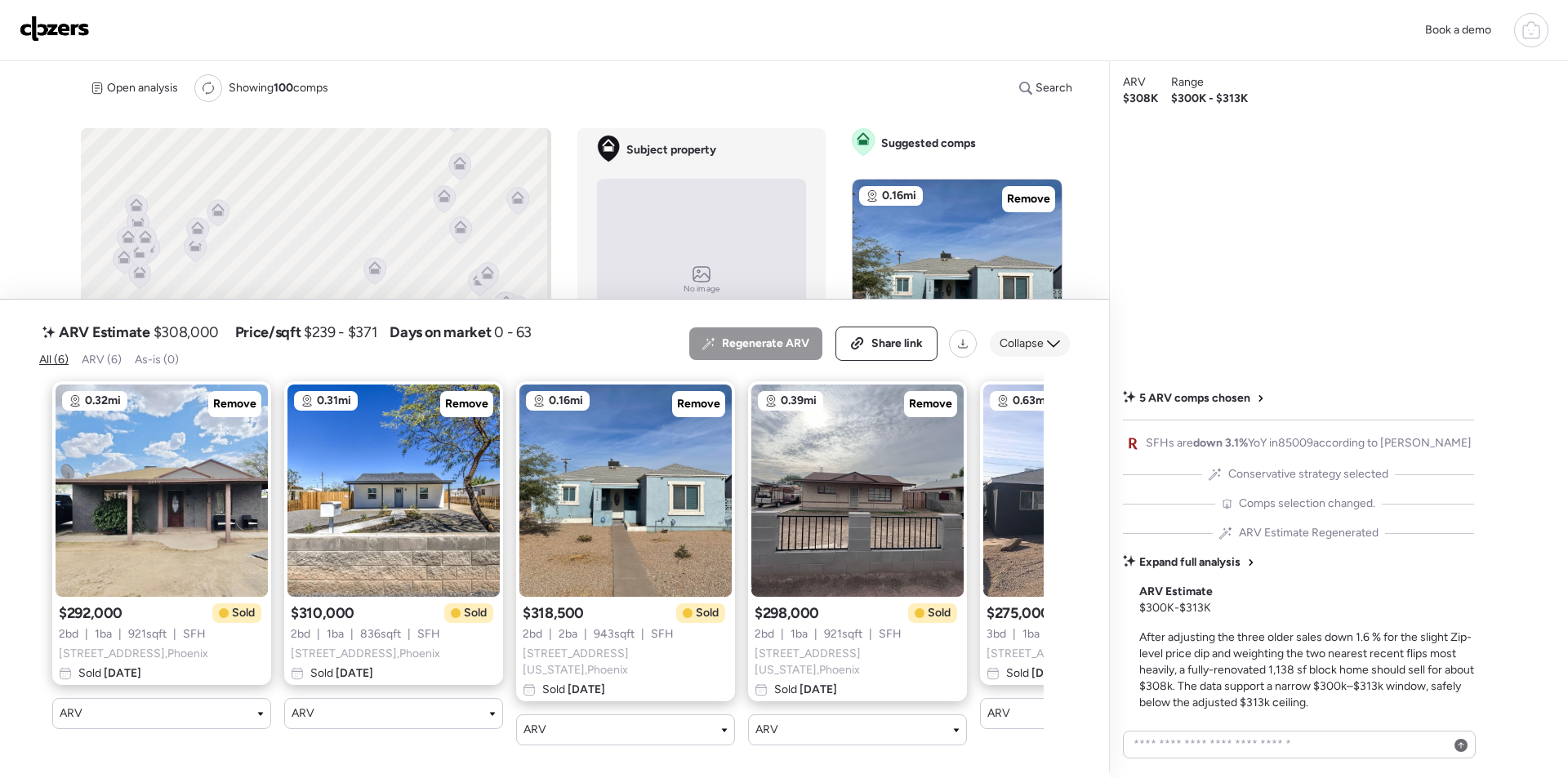
click at [1034, 347] on span "Collapse" at bounding box center [1021, 343] width 44 height 16
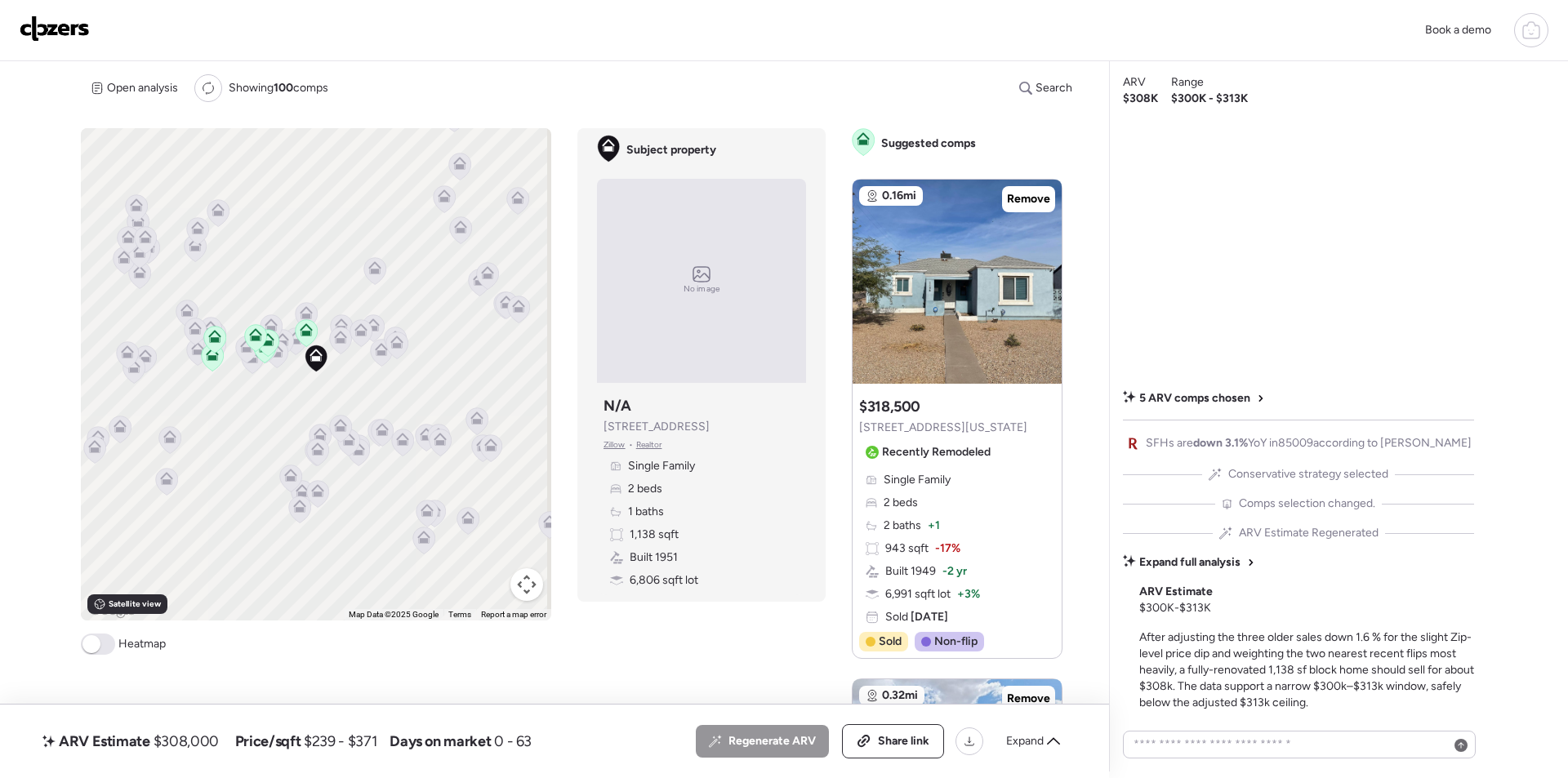
click at [205, 738] on span "$308,000" at bounding box center [186, 741] width 65 height 20
copy span "308,000"
click at [907, 731] on div "Share link" at bounding box center [893, 741] width 100 height 33
click at [68, 42] on link at bounding box center [55, 29] width 70 height 29
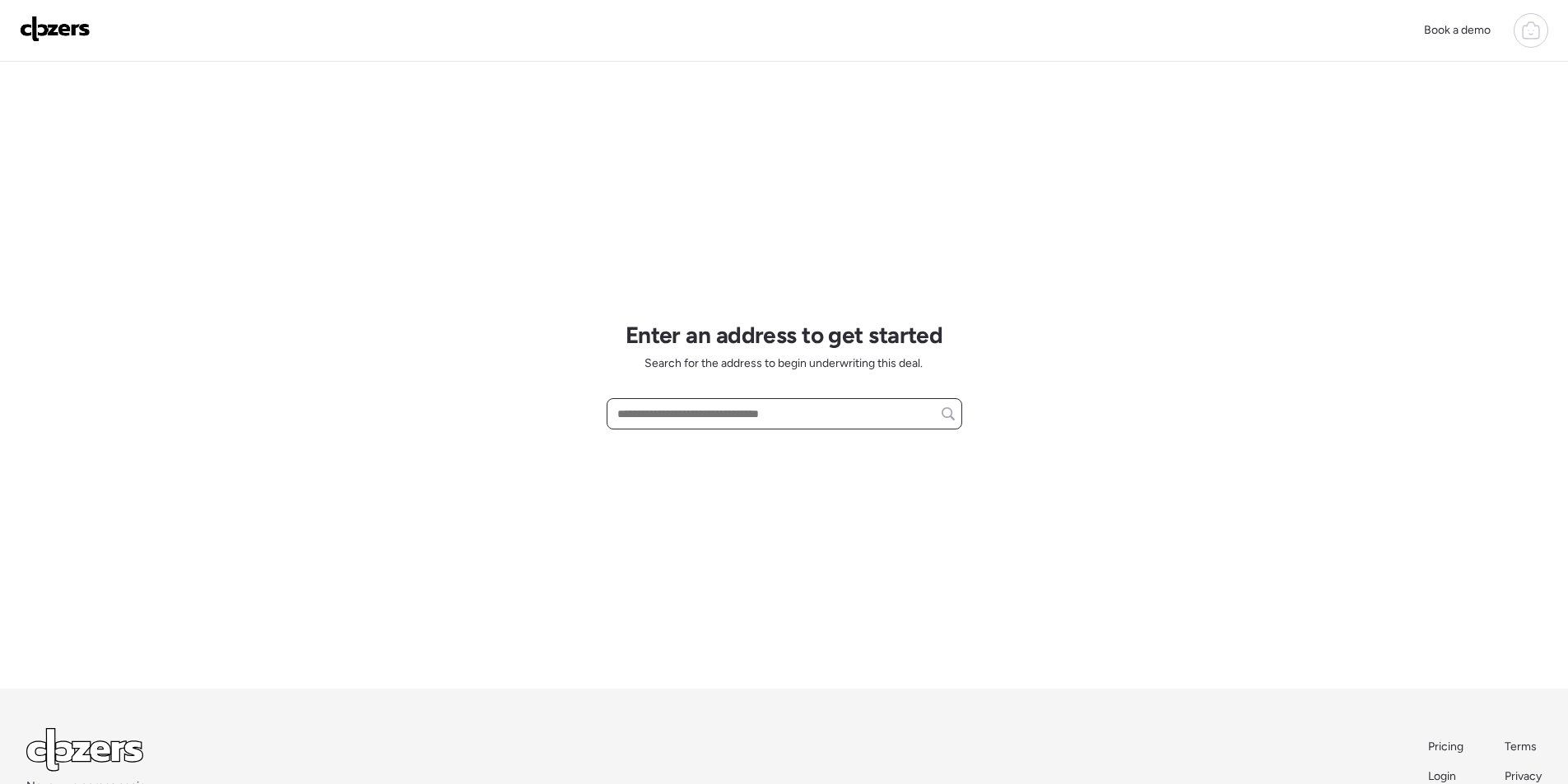
click at [667, 416] on input "text" at bounding box center [784, 414] width 341 height 23
paste input "**********"
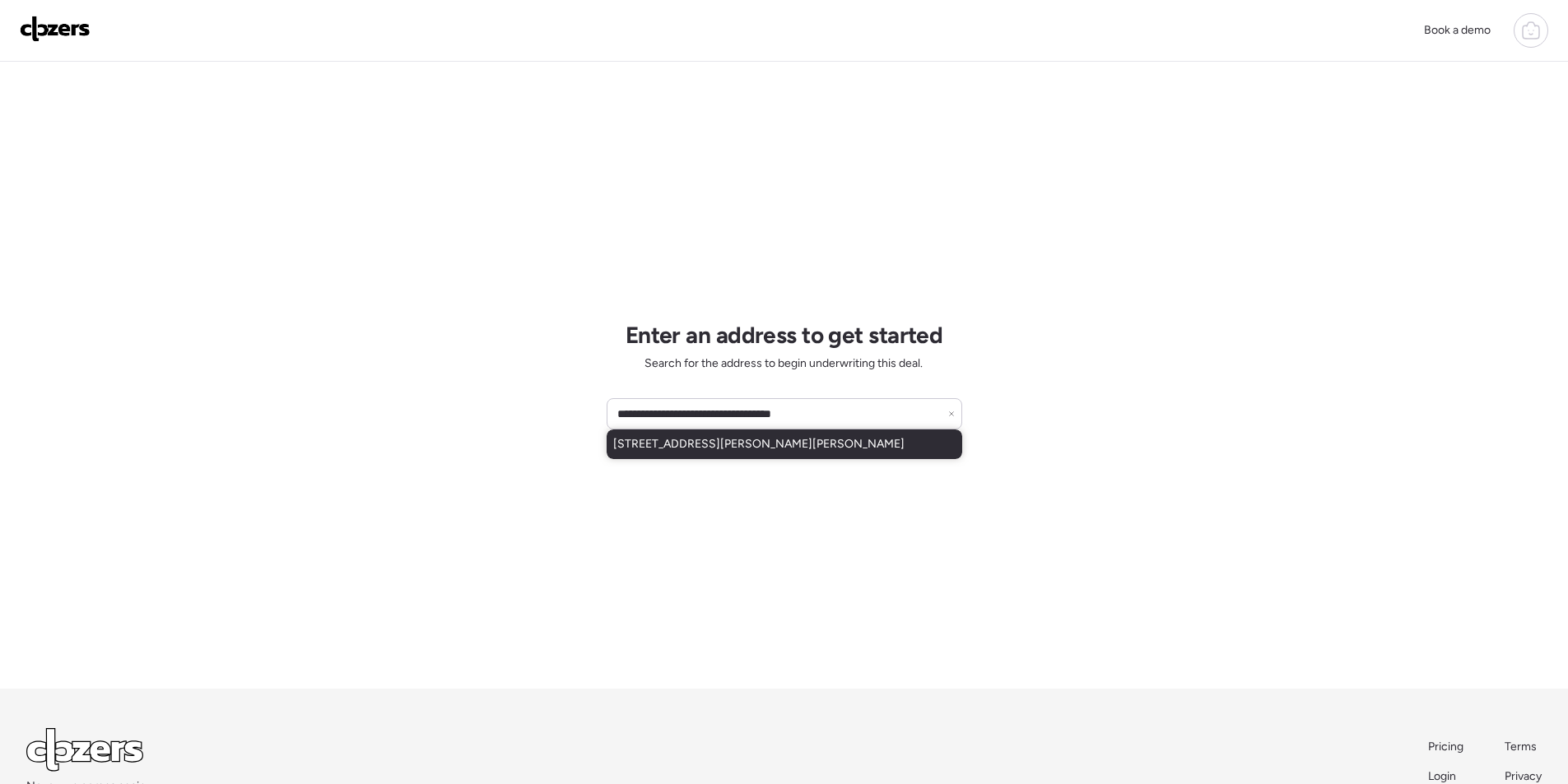
click at [738, 436] on span "[STREET_ADDRESS][PERSON_NAME][PERSON_NAME]" at bounding box center [759, 443] width 291 height 16
type input "**********"
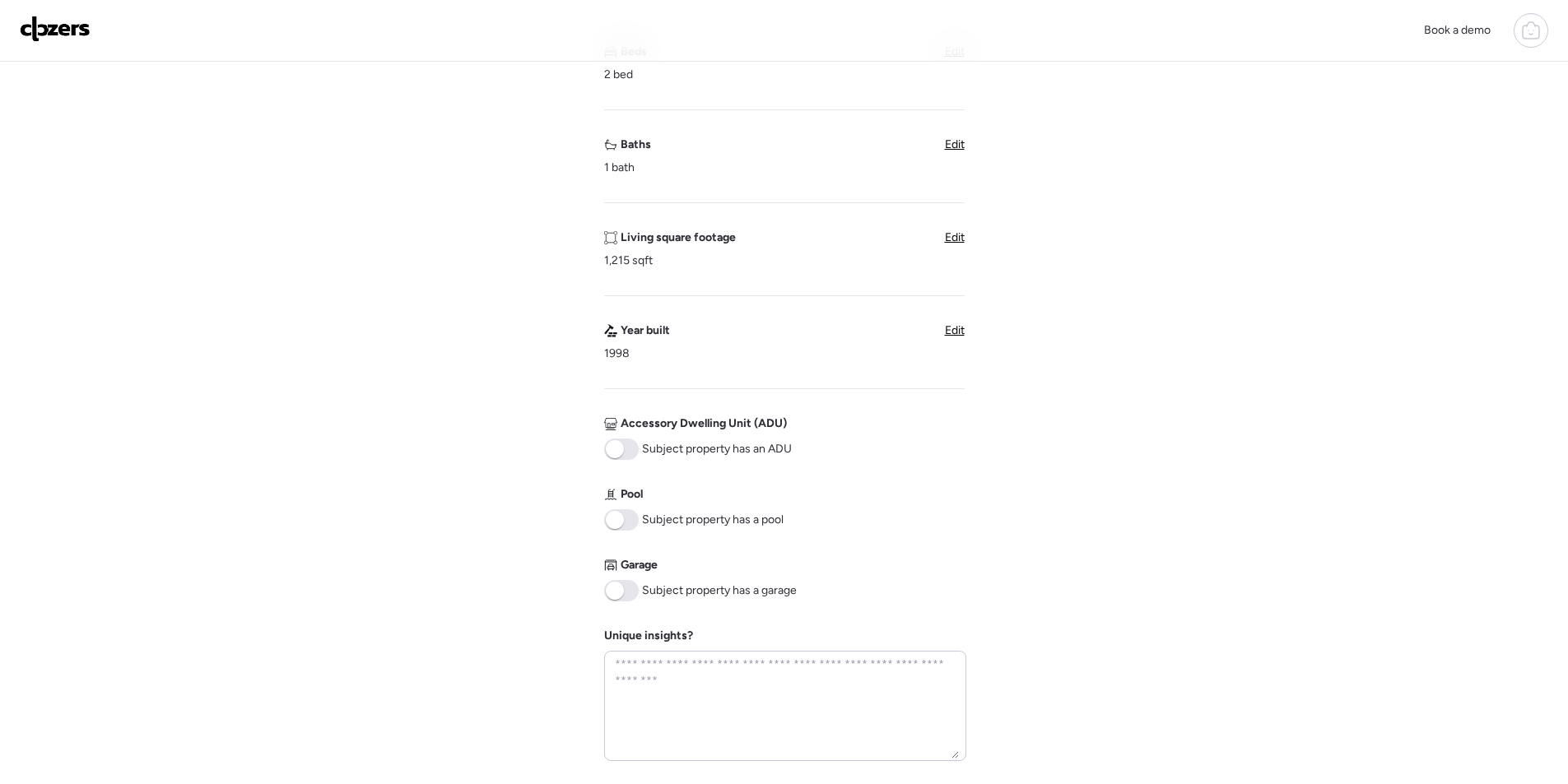
scroll to position [658, 0]
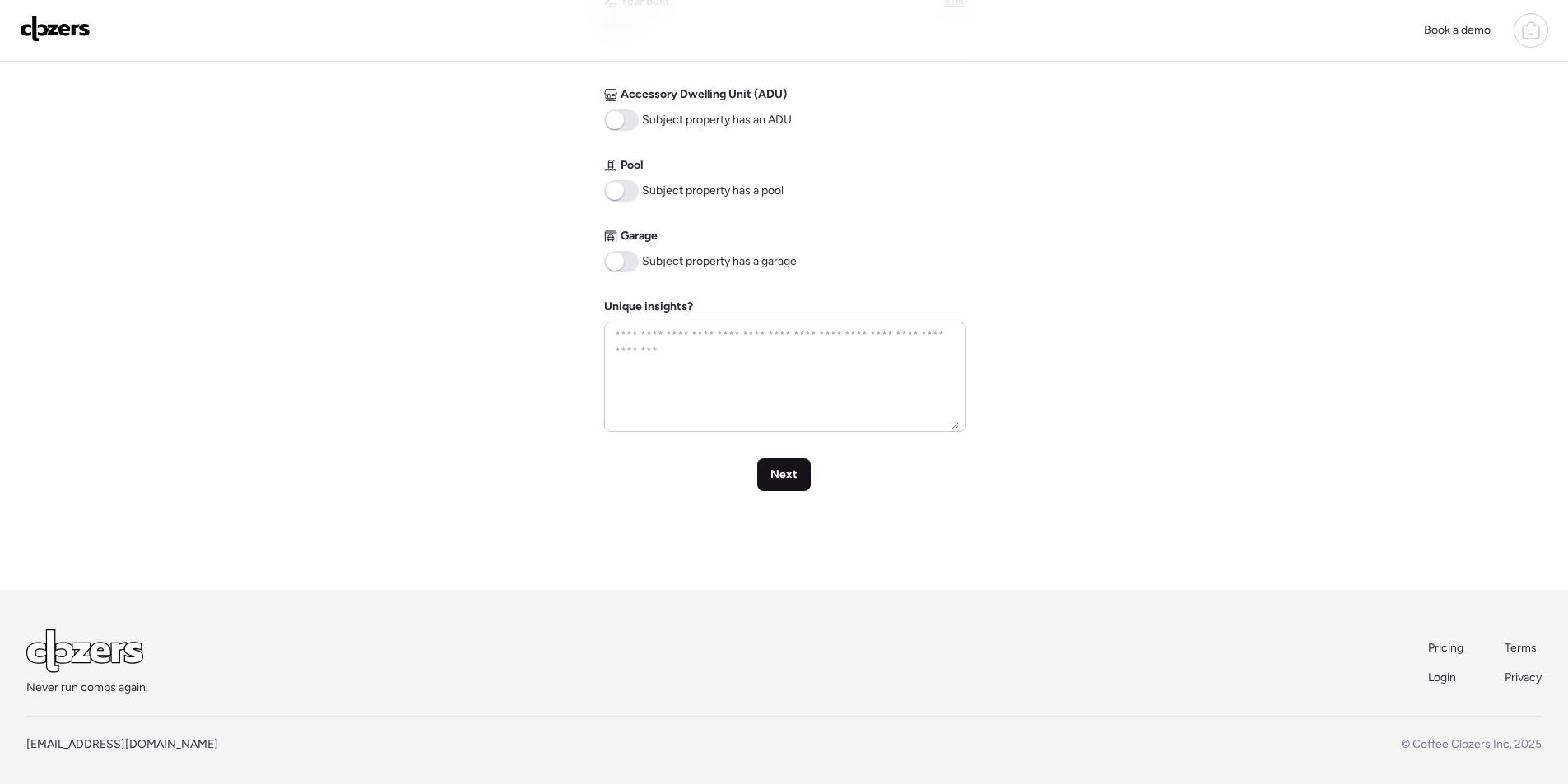
click at [786, 478] on span "Next" at bounding box center [784, 474] width 28 height 16
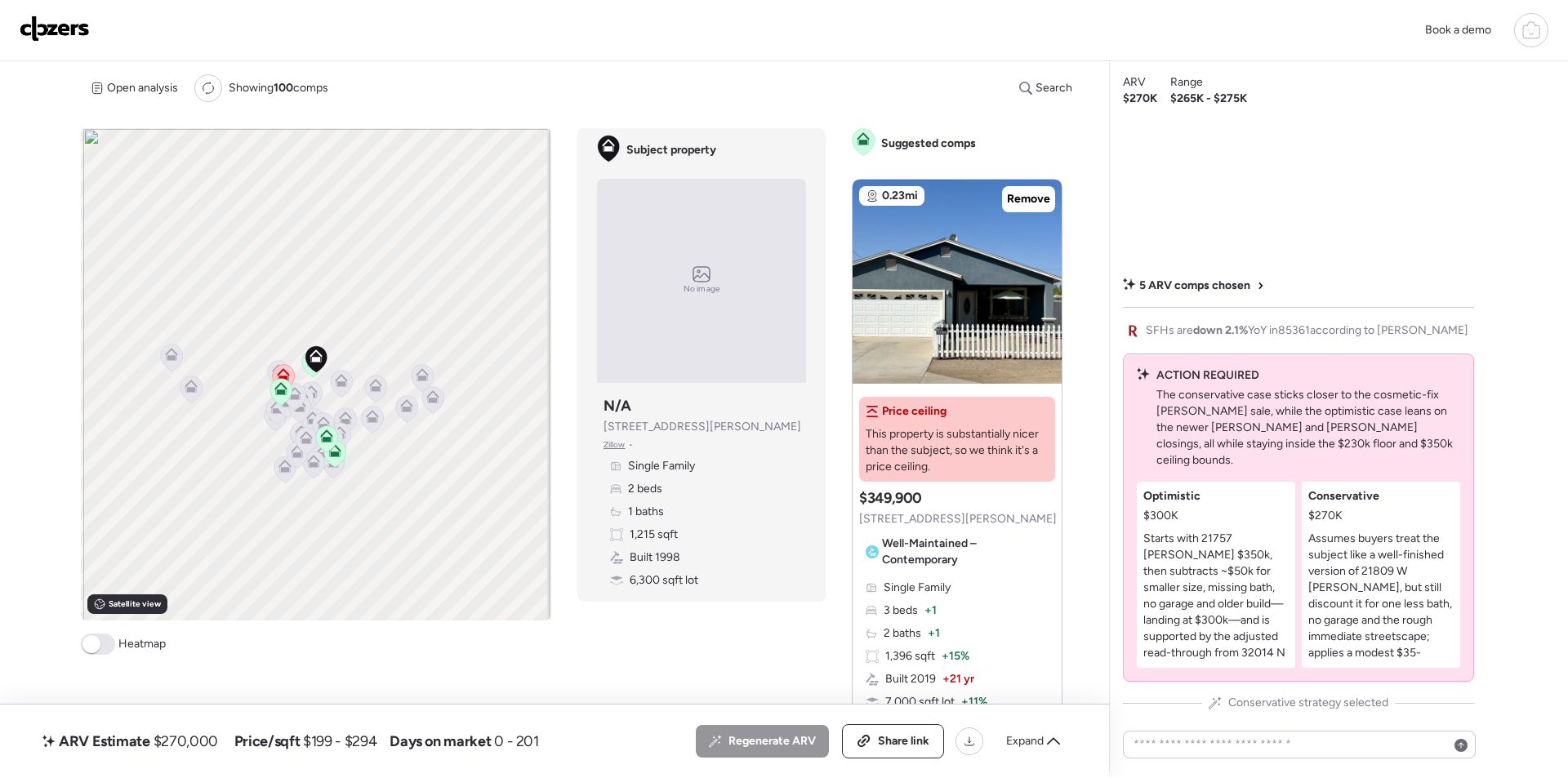
click at [1022, 738] on span "Expand" at bounding box center [1025, 740] width 38 height 16
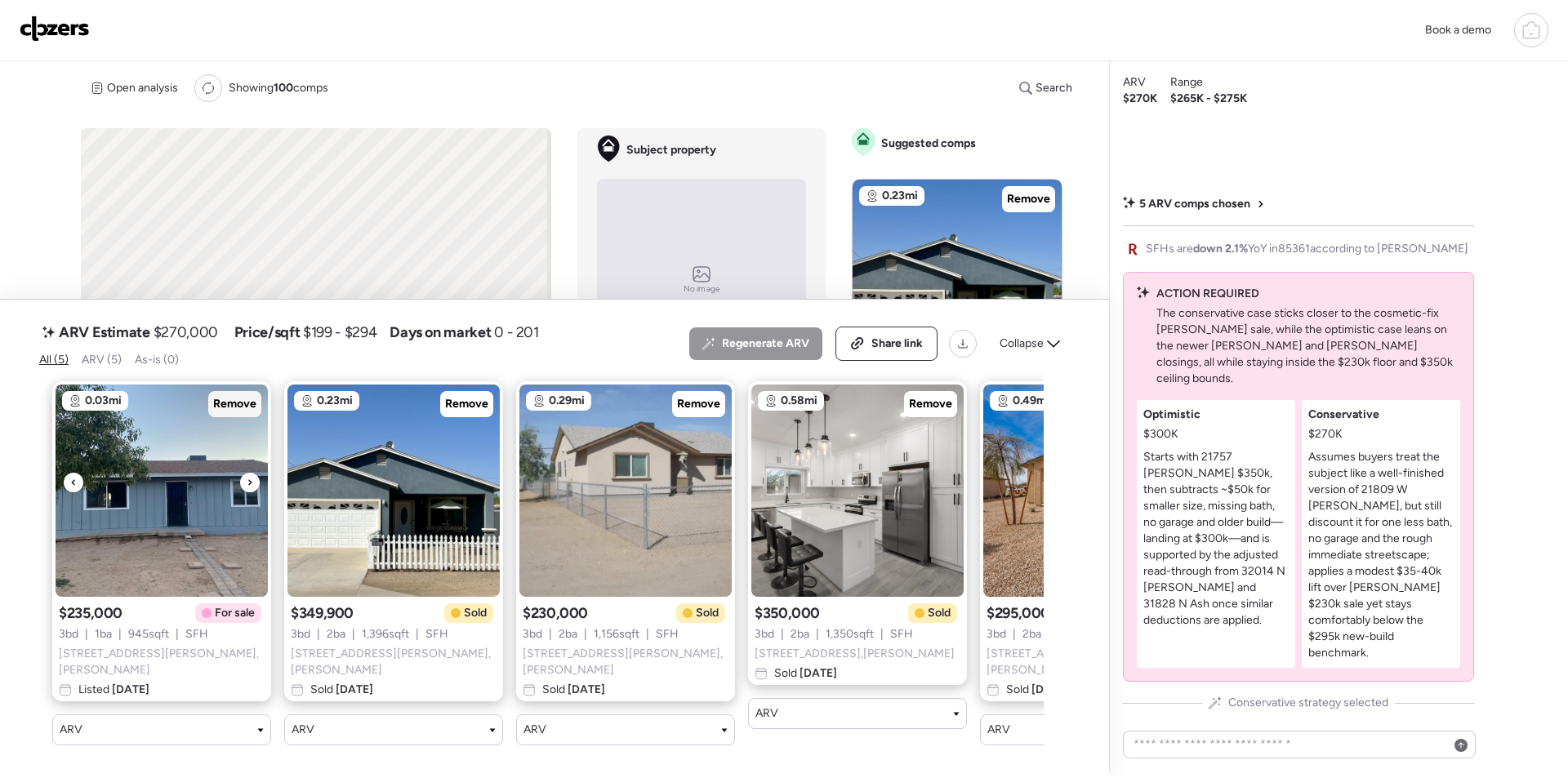
click at [245, 417] on div "Remove" at bounding box center [234, 404] width 53 height 26
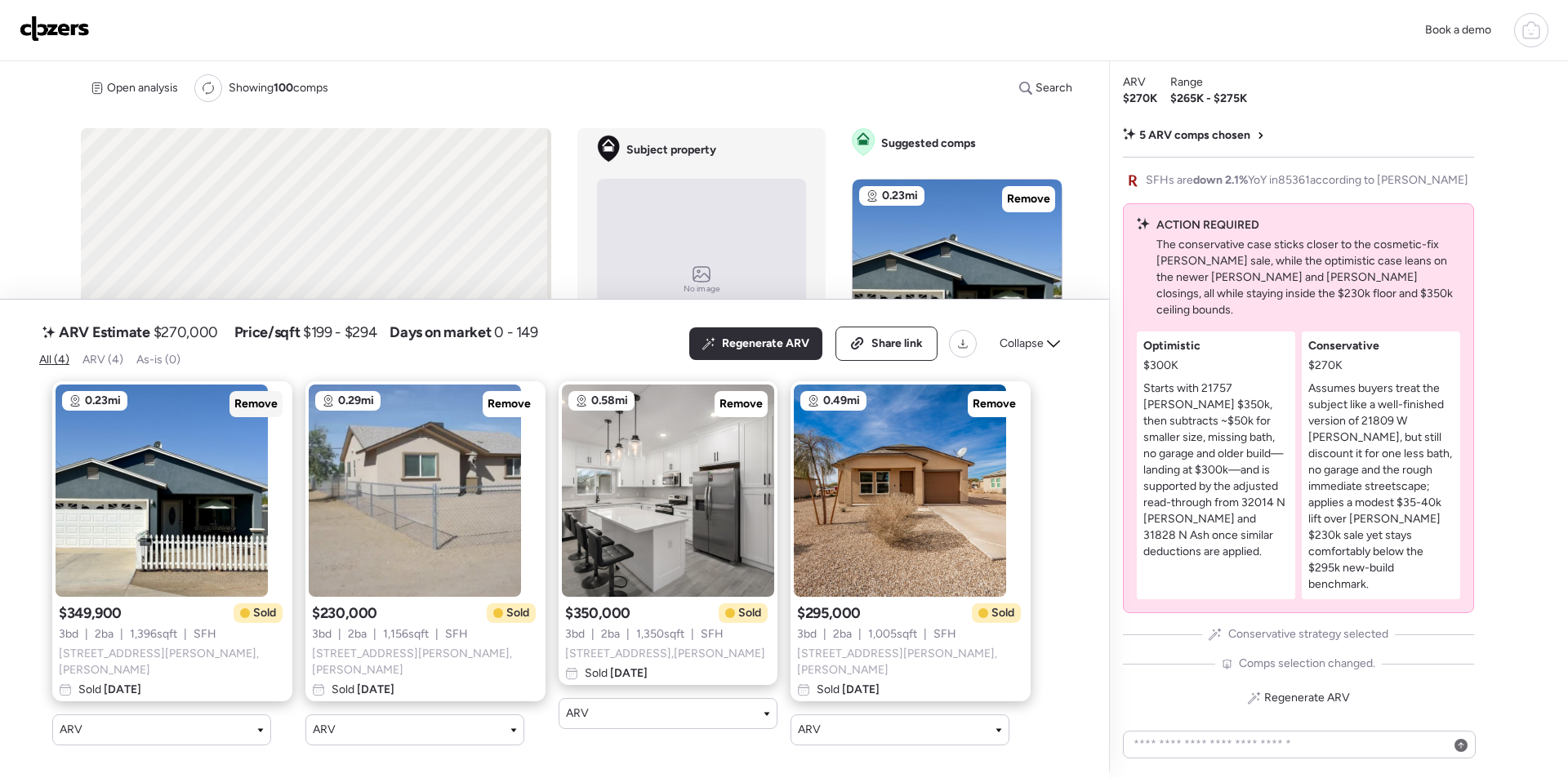
click at [243, 406] on span "Remove" at bounding box center [256, 403] width 43 height 16
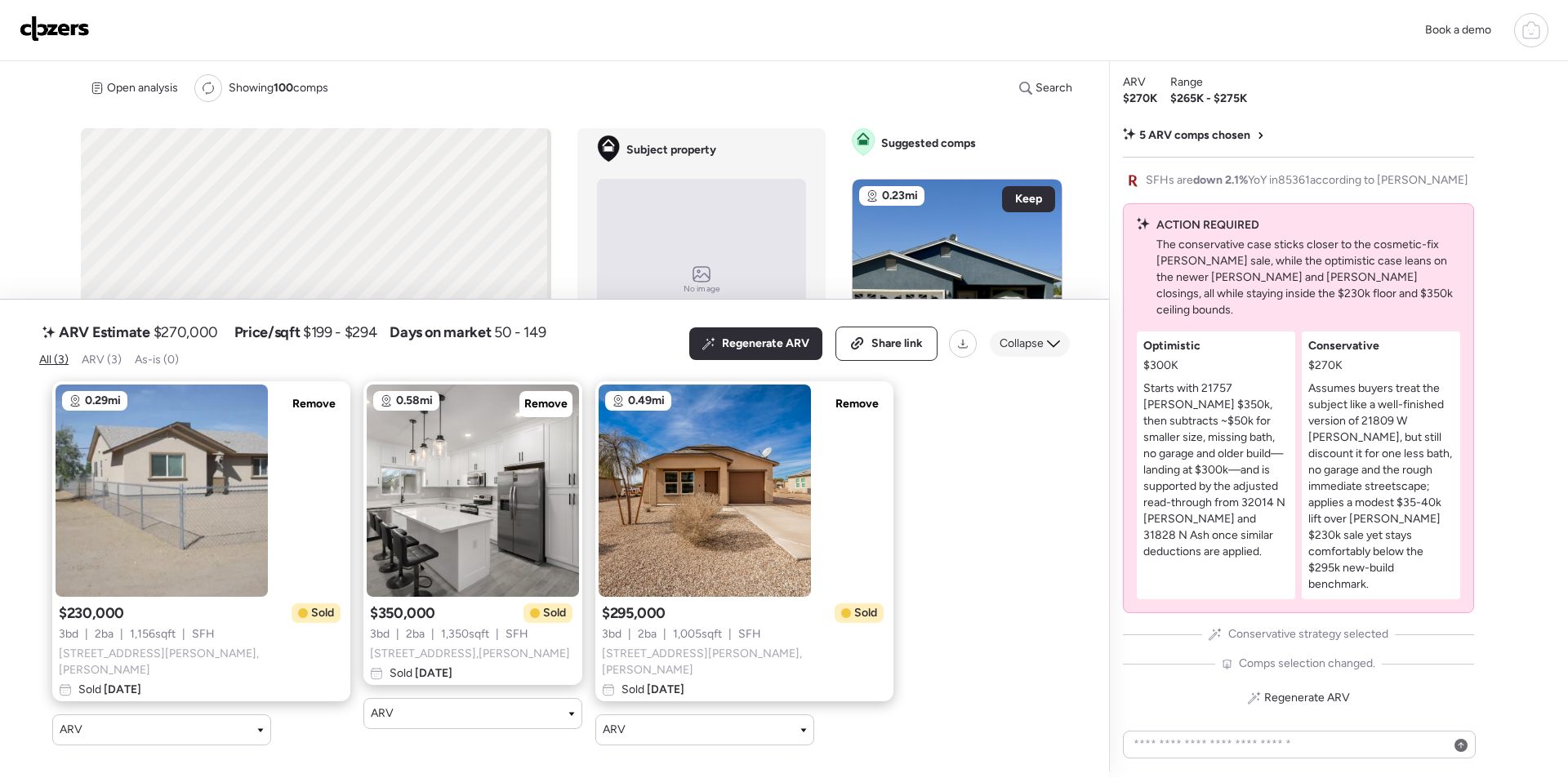
click at [1035, 340] on span "Collapse" at bounding box center [1021, 343] width 44 height 16
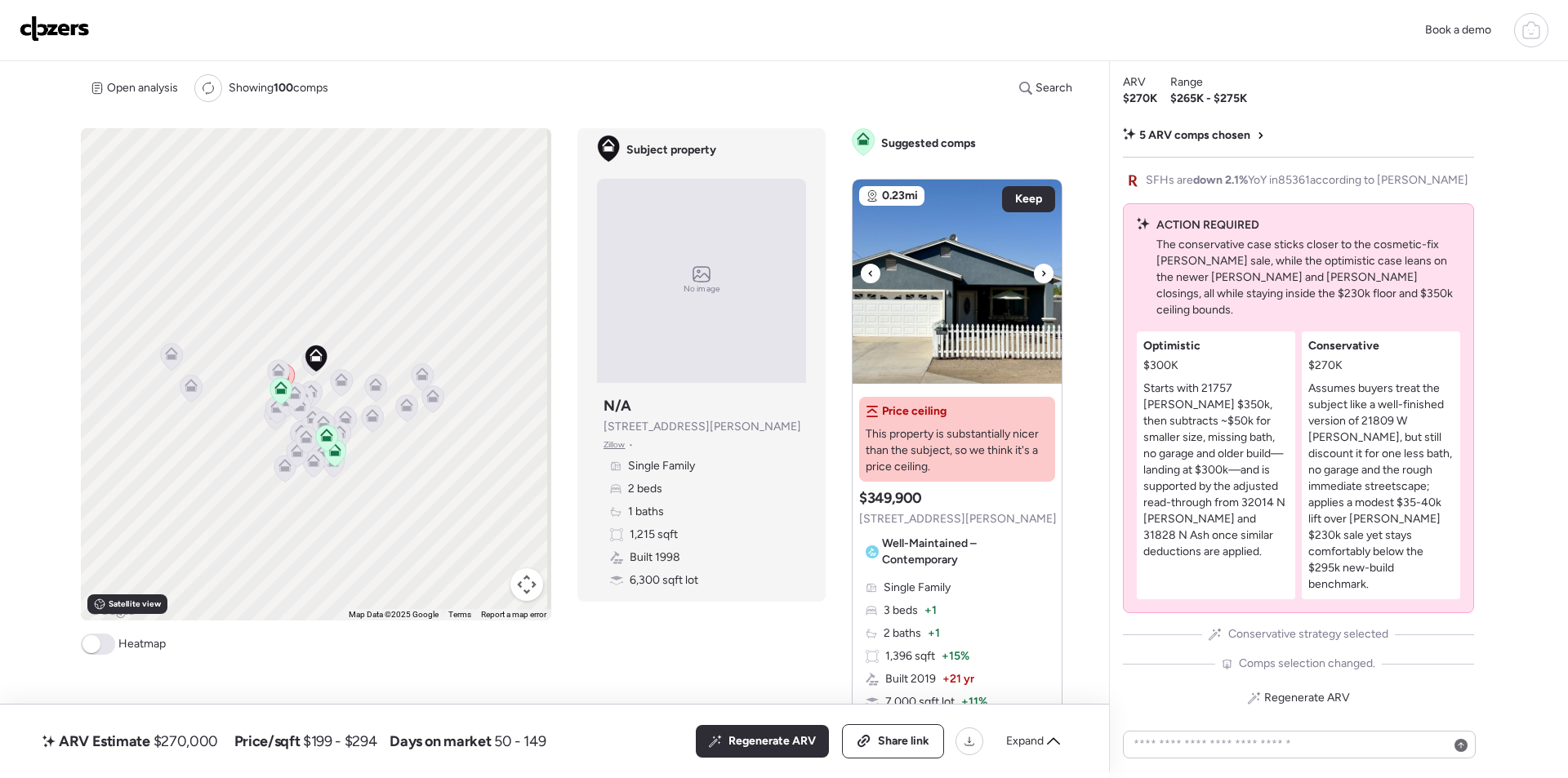
click at [1031, 346] on img at bounding box center [957, 281] width 209 height 204
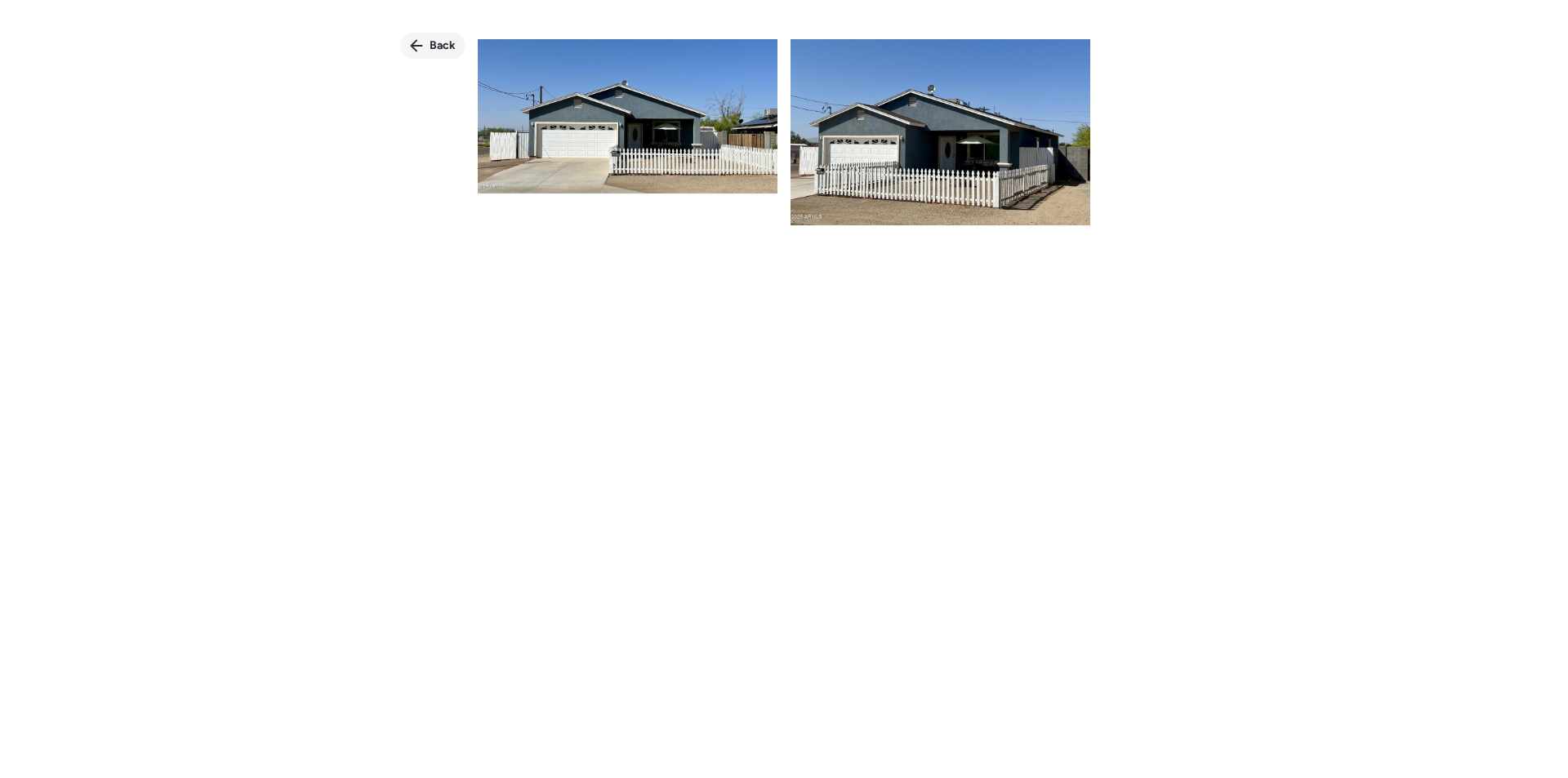
click at [423, 48] on div "Back" at bounding box center [433, 46] width 65 height 26
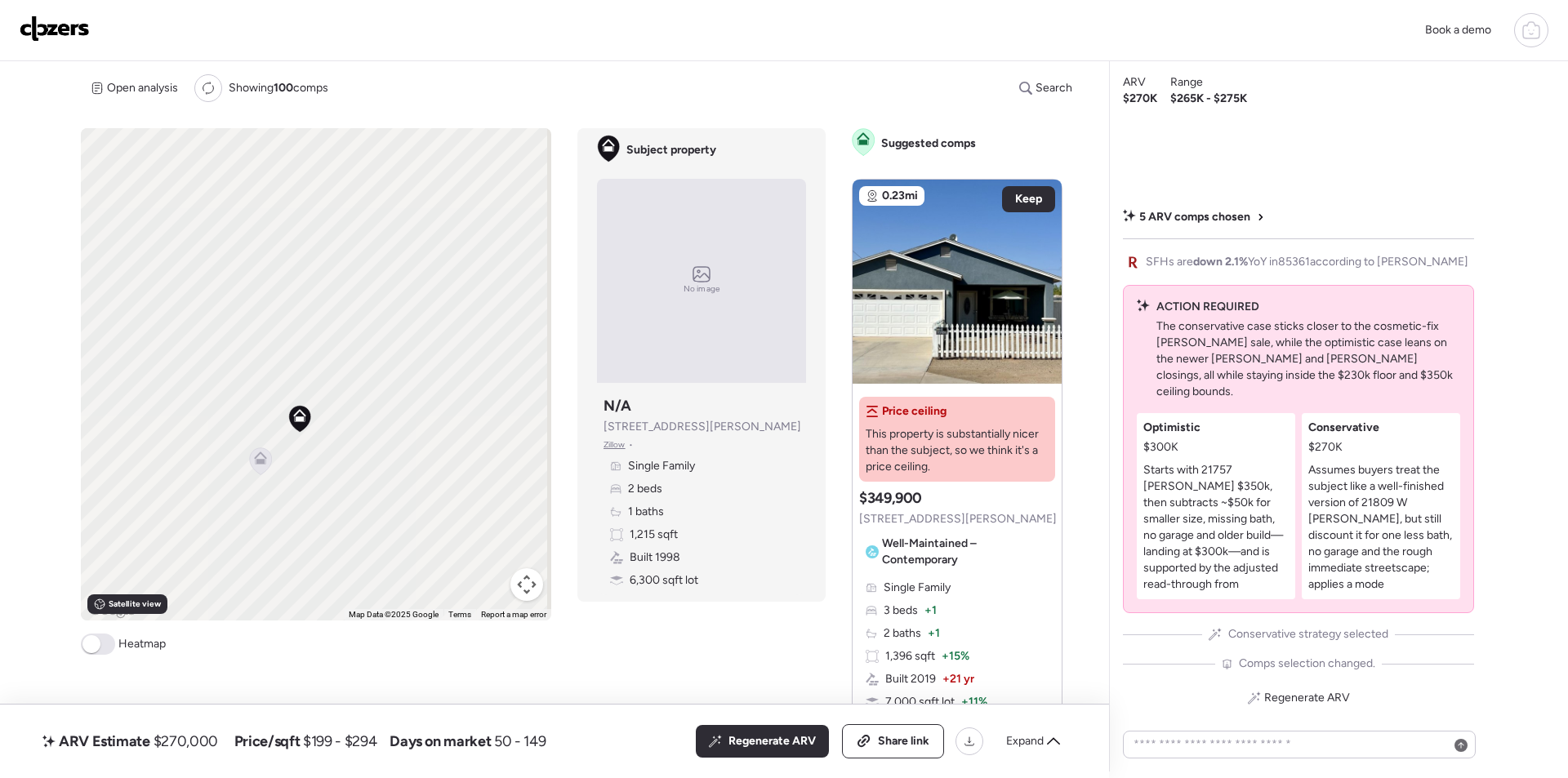
click at [265, 461] on icon at bounding box center [261, 461] width 22 height 27
